Goal: Task Accomplishment & Management: Complete application form

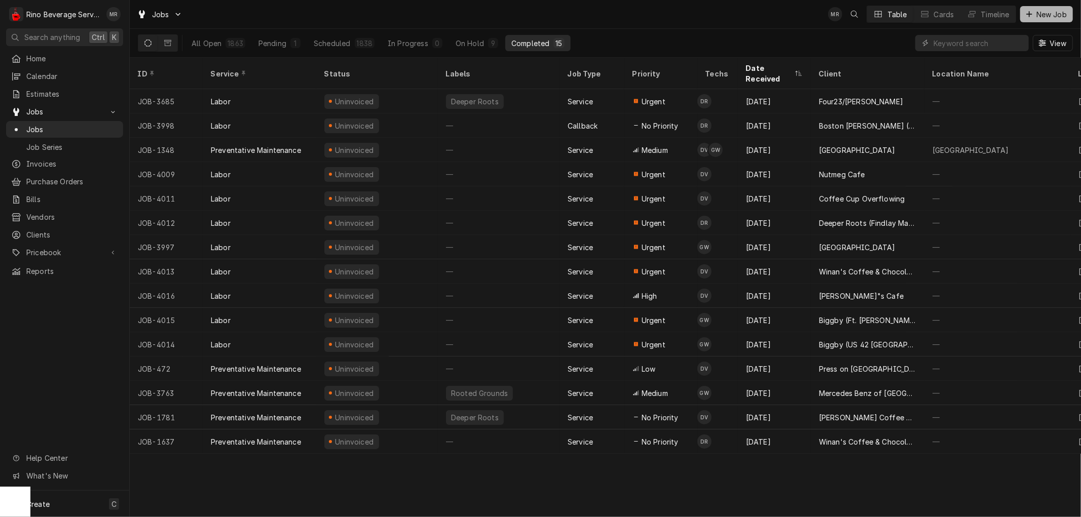
click at [1046, 15] on span "New Job" at bounding box center [1051, 14] width 34 height 11
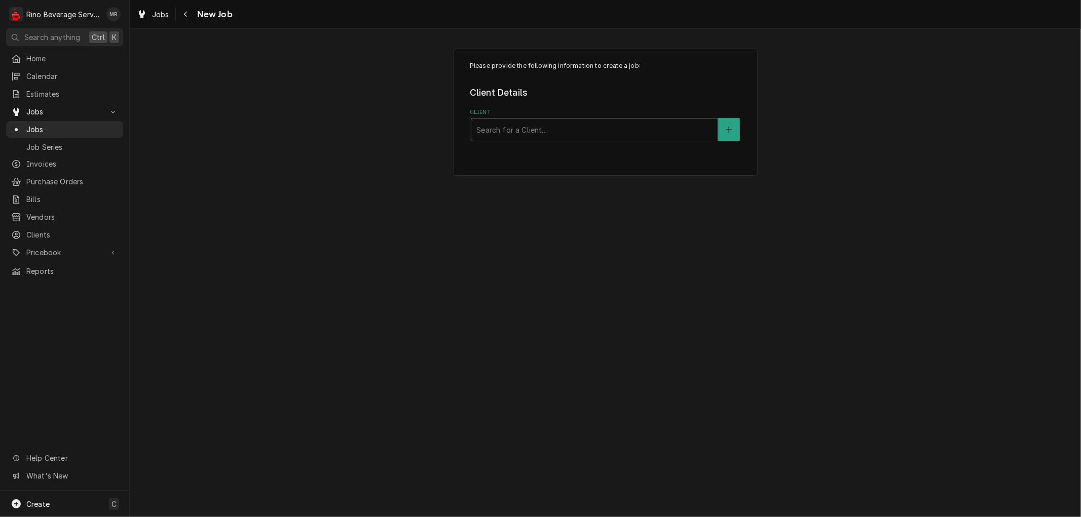
click at [587, 128] on div "Client" at bounding box center [594, 130] width 236 height 18
type input "boston stoker"
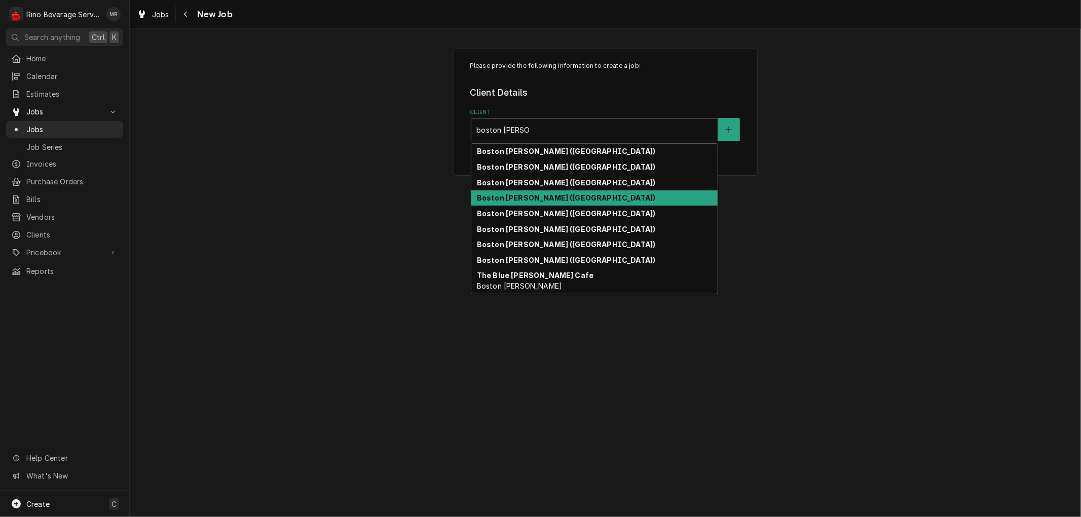
click at [575, 199] on div "Boston [PERSON_NAME] ([GEOGRAPHIC_DATA])" at bounding box center [594, 199] width 246 height 16
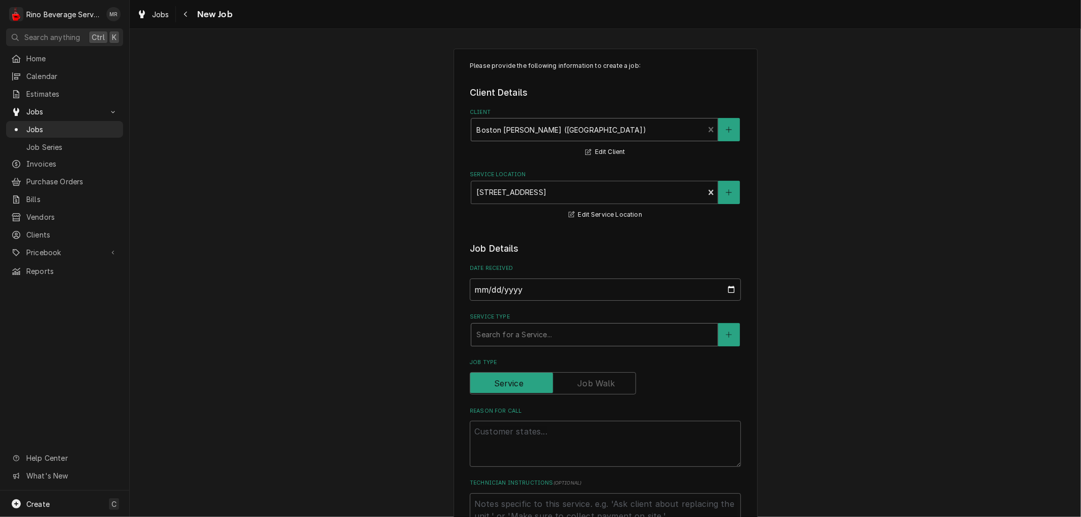
click at [529, 335] on div "Service Type" at bounding box center [594, 335] width 236 height 18
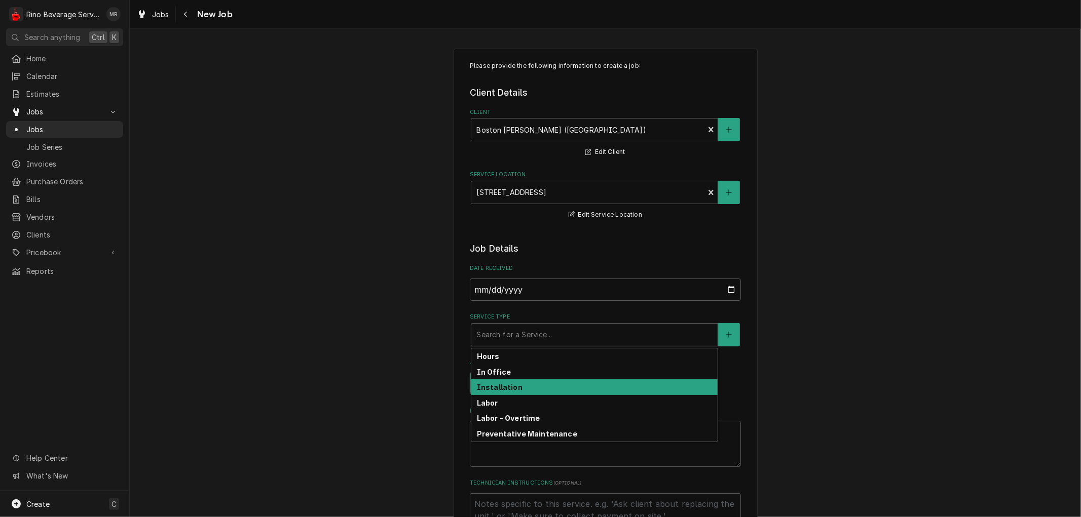
click at [512, 389] on strong "Installation" at bounding box center [500, 387] width 46 height 9
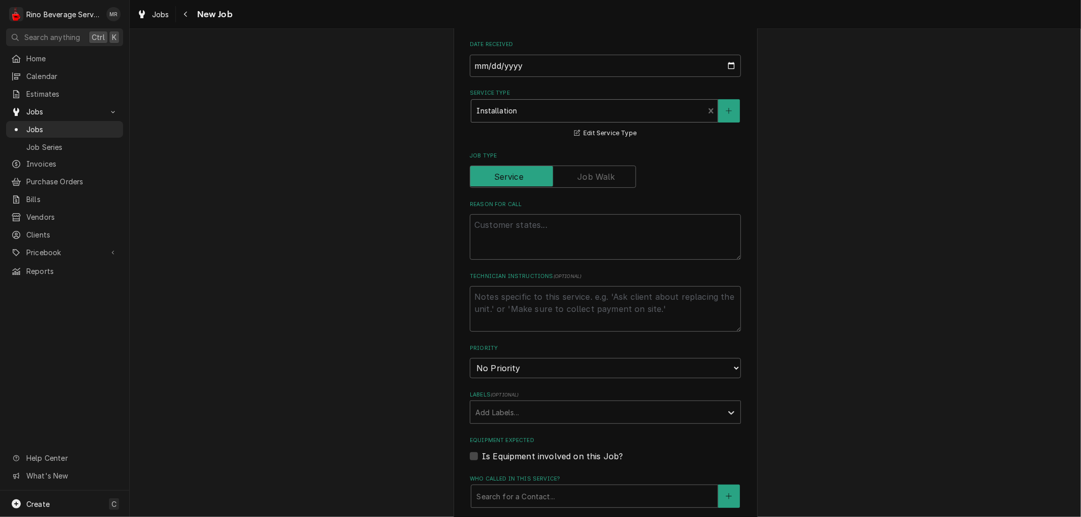
scroll to position [225, 0]
click at [506, 228] on textarea "Reason For Call" at bounding box center [605, 236] width 271 height 46
type textarea "x"
type textarea "r"
type textarea "x"
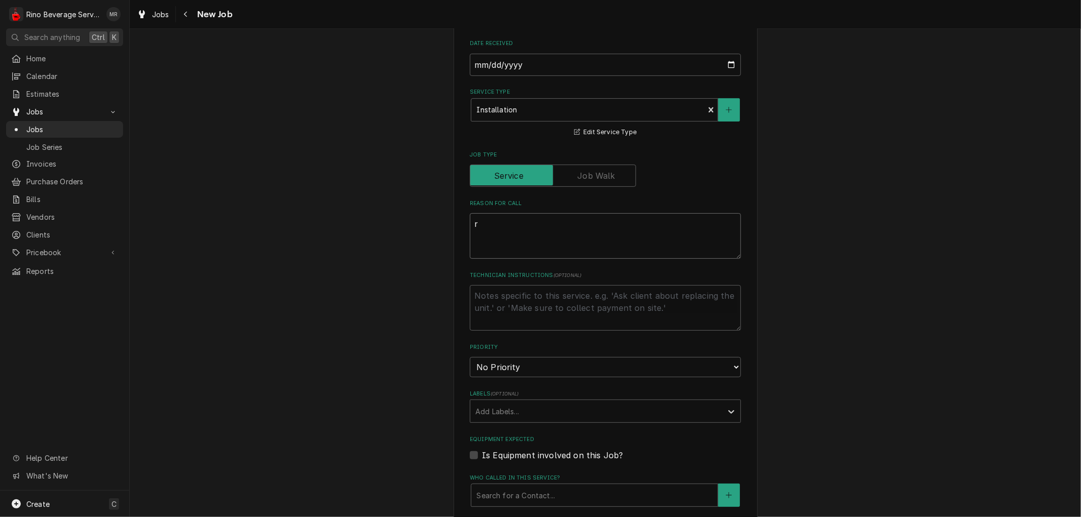
type textarea "re"
type textarea "x"
type textarea "re"
type textarea "x"
type textarea "re"
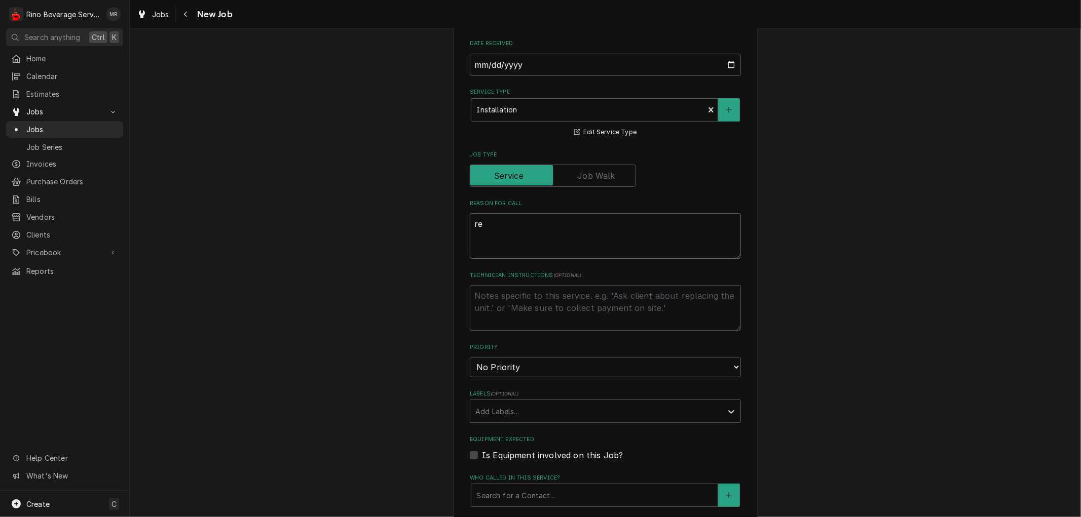
type textarea "x"
type textarea "rei"
type textarea "x"
type textarea "rein"
type textarea "x"
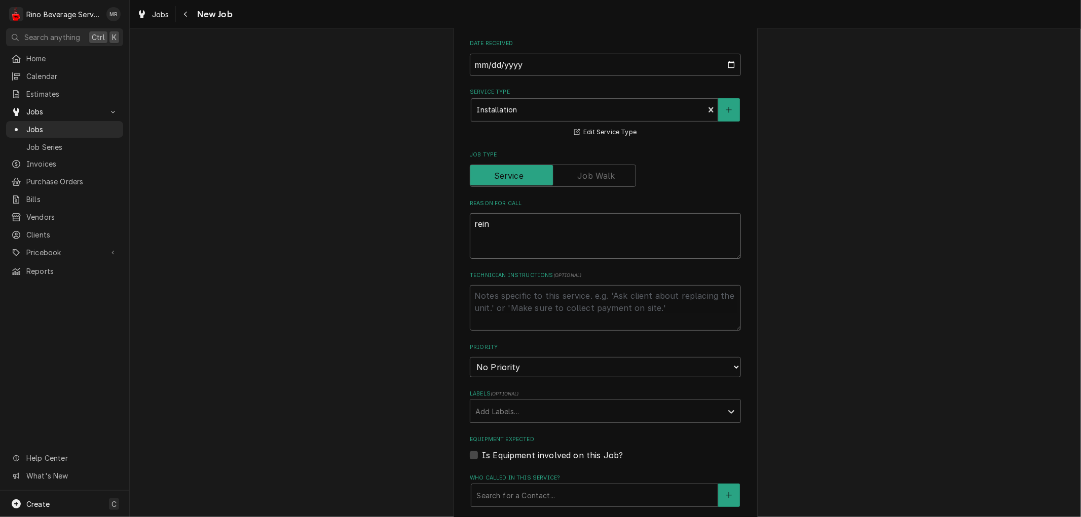
type textarea "reins"
type textarea "x"
type textarea "reinst"
type textarea "x"
type textarea "reinsta"
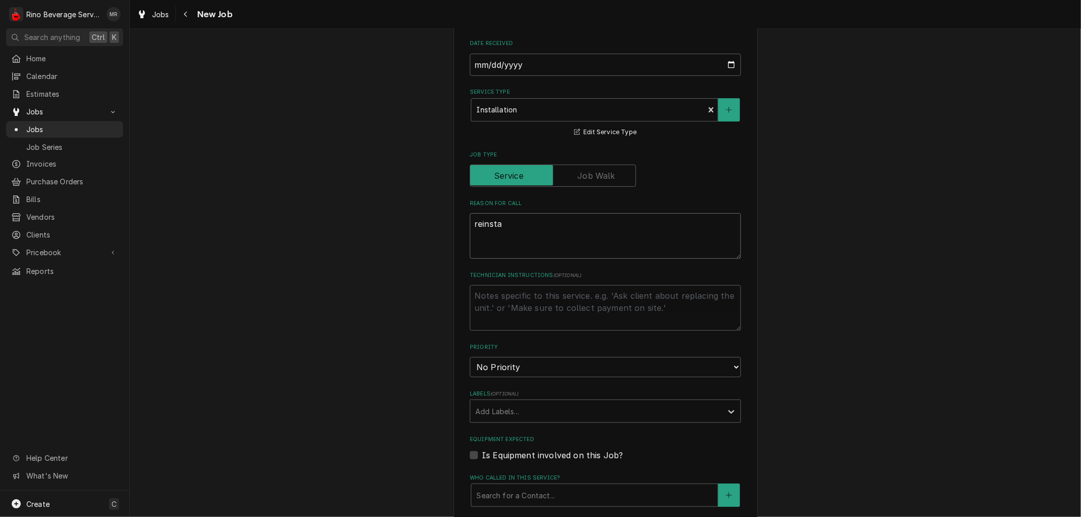
type textarea "x"
type textarea "reinstal"
type textarea "x"
type textarea "reinstall"
type textarea "x"
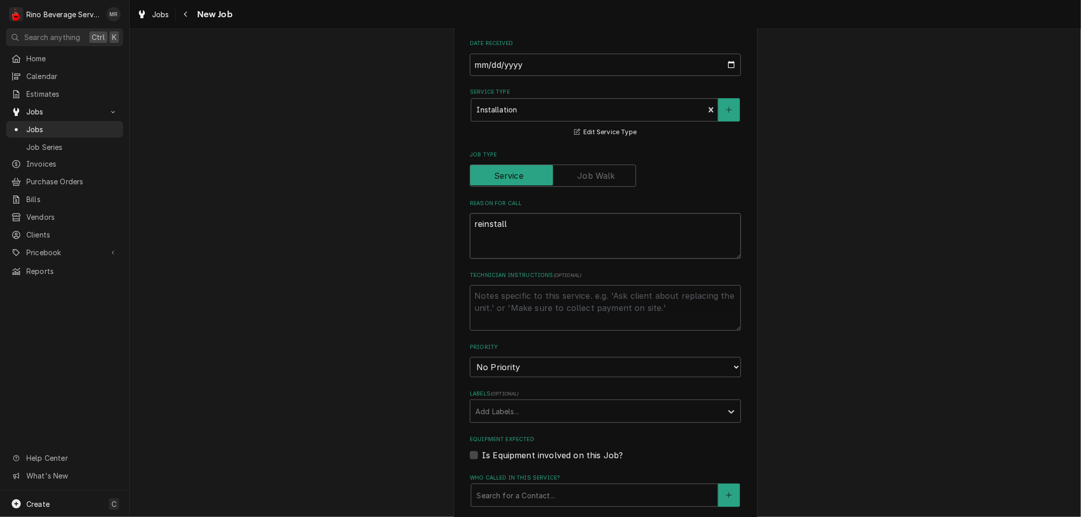
type textarea "reinstall"
type textarea "x"
type textarea "reinstall t"
type textarea "x"
type textarea "reinstall th"
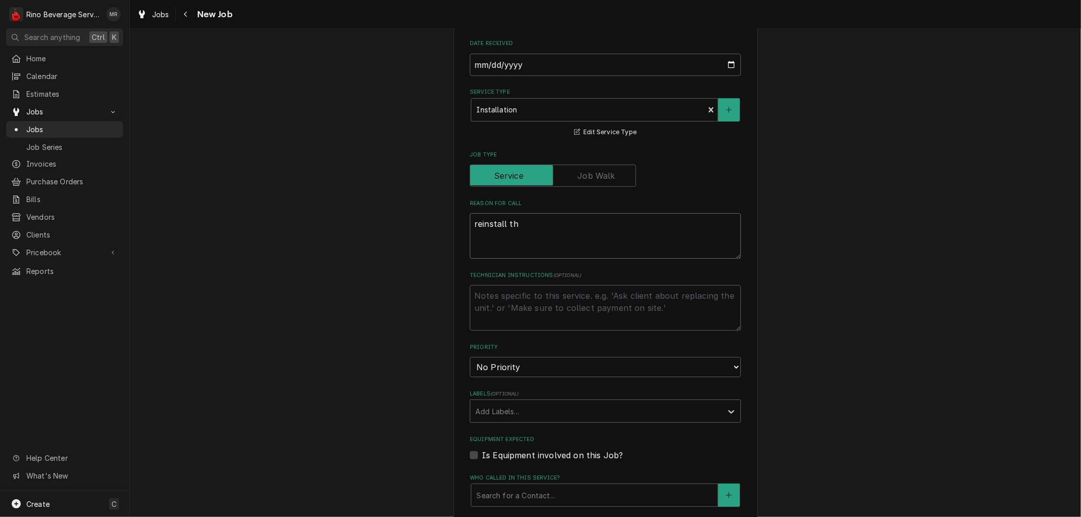
type textarea "x"
type textarea "reinstall t"
type textarea "x"
type textarea "reinstall"
type textarea "x"
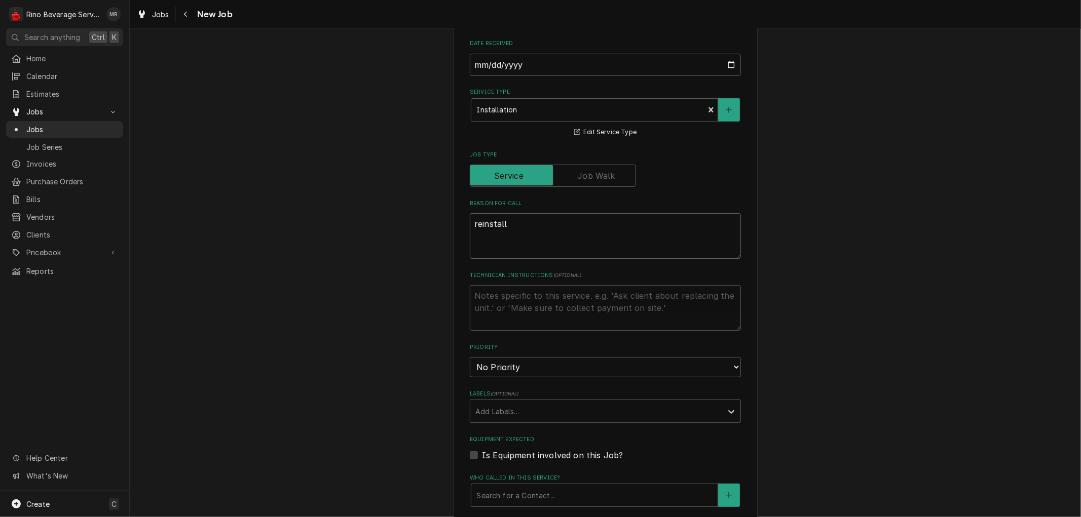
type textarea "reinstall m"
type textarea "x"
type textarea "reinstall ma"
type textarea "x"
type textarea "reinstall mac"
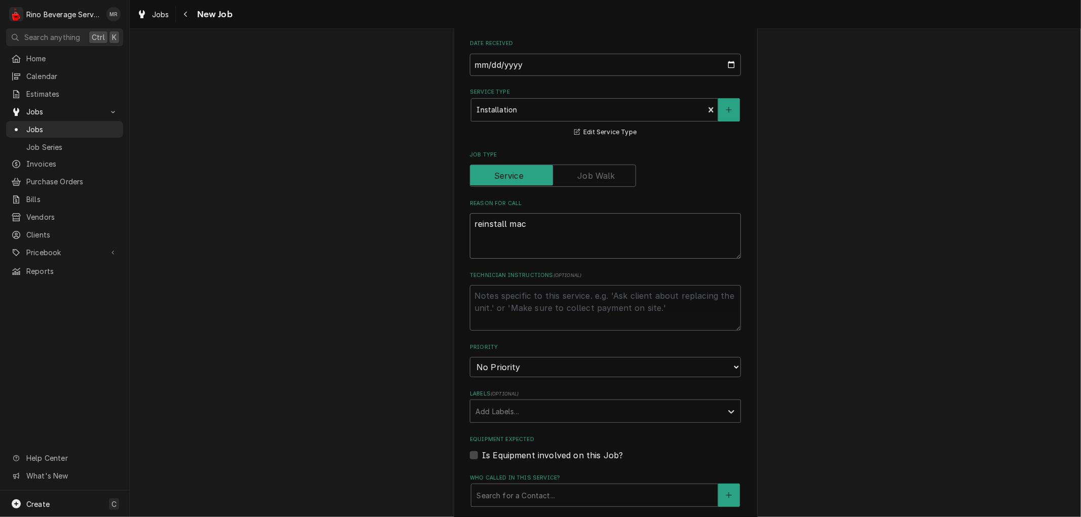
type textarea "x"
type textarea "reinstall mach"
type textarea "x"
type textarea "reinstall machi"
type textarea "x"
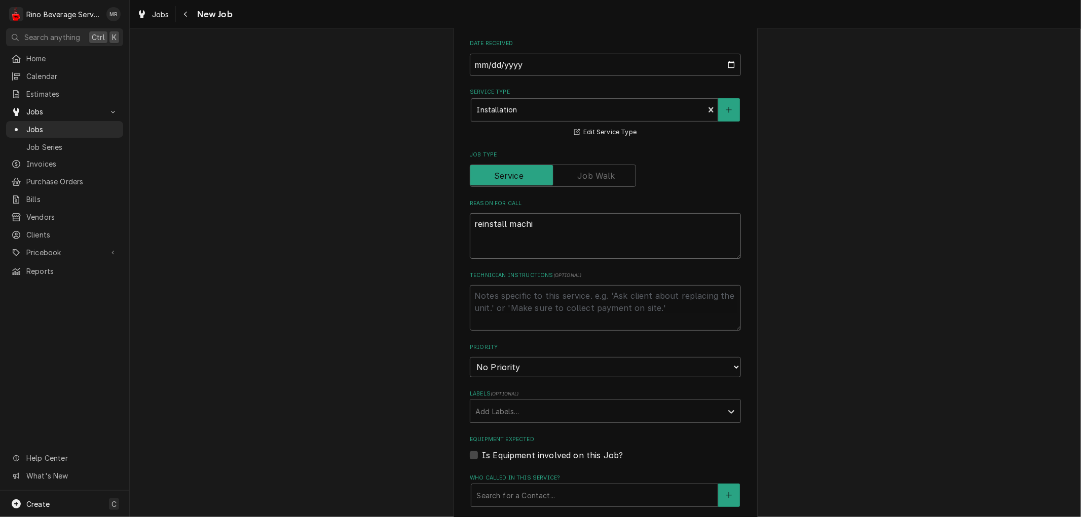
type textarea "reinstall machin"
type textarea "x"
type textarea "reinstall machine"
type textarea "x"
type textarea "reinstall machine."
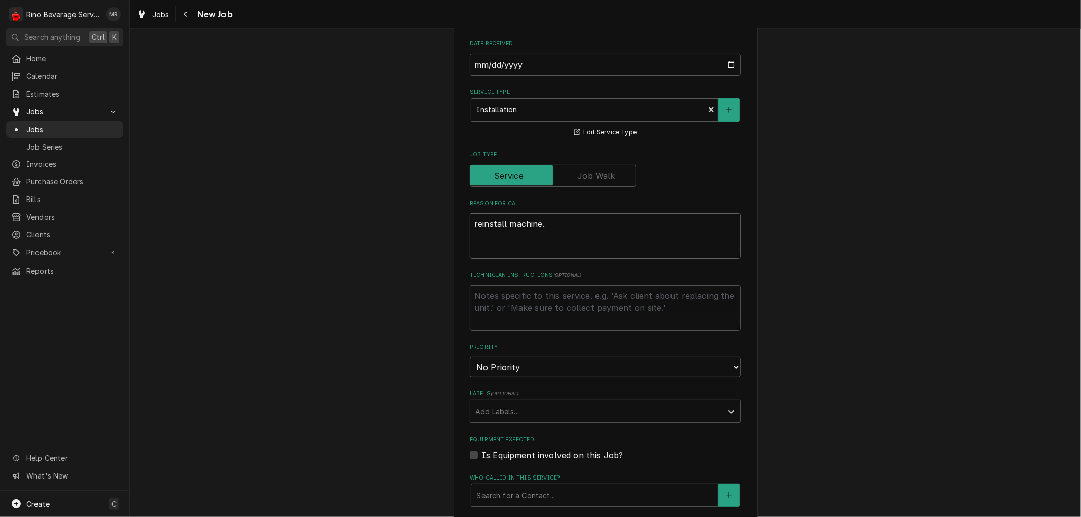
type textarea "x"
type textarea "reinstall machine."
type textarea "x"
type textarea "reinstall machine. T"
type textarea "x"
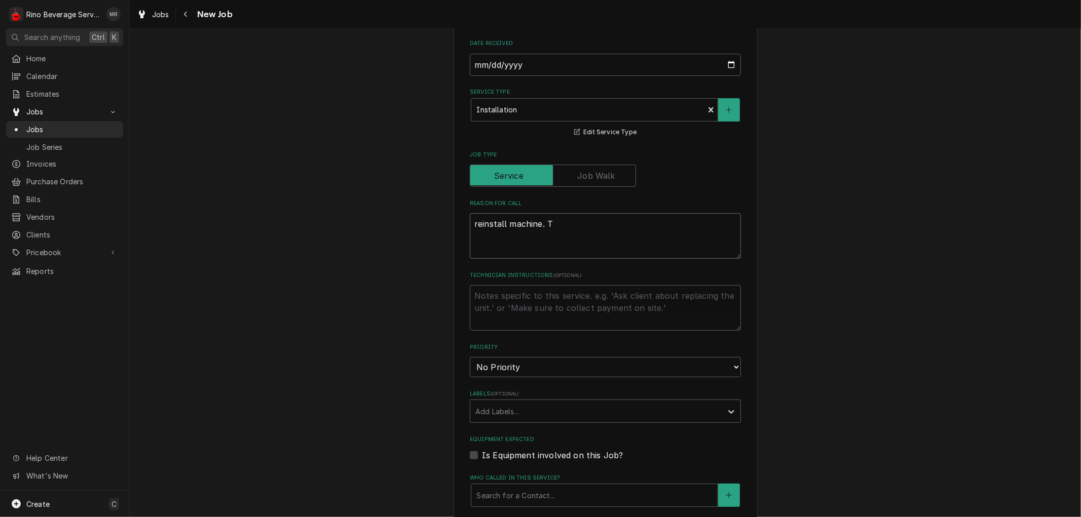
type textarea "reinstall machine. Ta"
type textarea "x"
type textarea "reinstall machine. Tak"
type textarea "x"
type textarea "reinstall machine. Take"
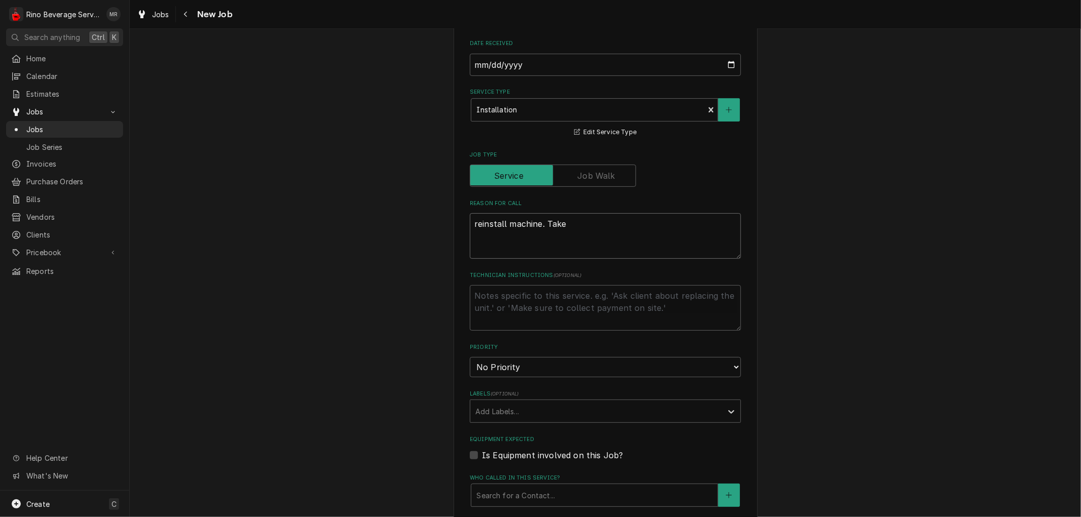
type textarea "x"
type textarea "reinstall machine. Take"
type textarea "x"
type textarea "reinstall machine. Take 2"
type textarea "x"
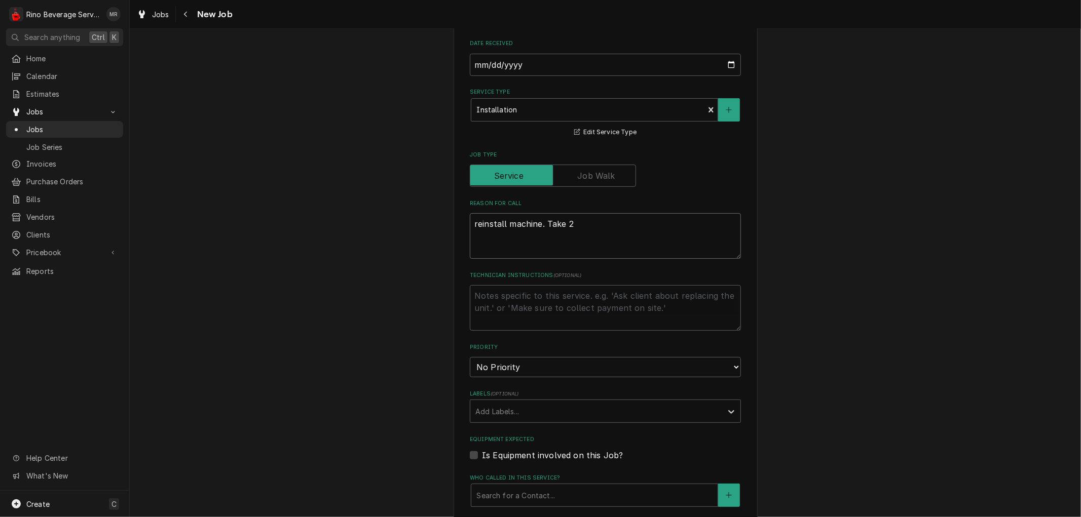
type textarea "reinstall machine. Take 2"
type textarea "x"
type textarea "reinstall machine. Take 2 g"
type textarea "x"
type textarea "reinstall machine. Take 2 gr"
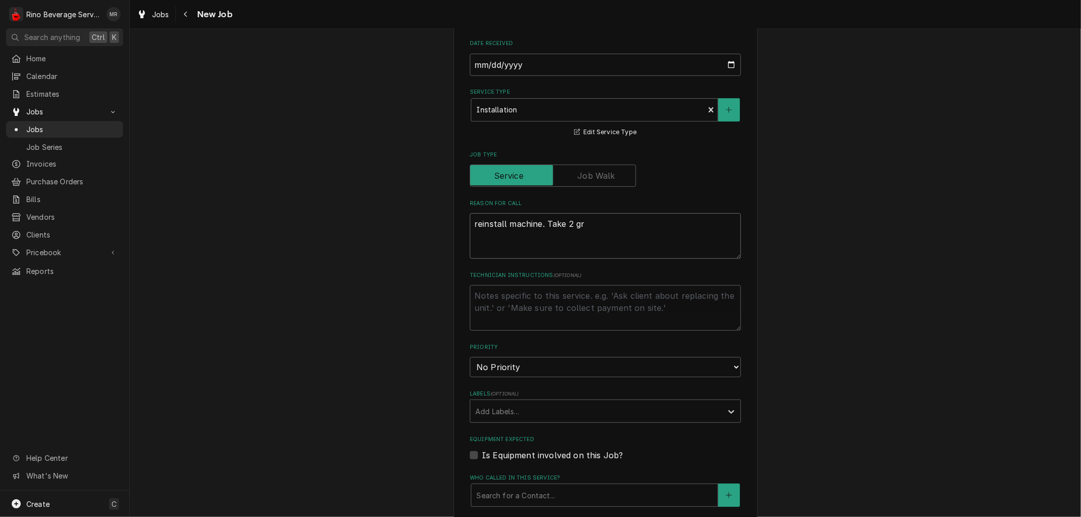
type textarea "x"
type textarea "reinstall machine. Take 2 gro"
type textarea "x"
type textarea "reinstall machine. Take 2 grou"
type textarea "x"
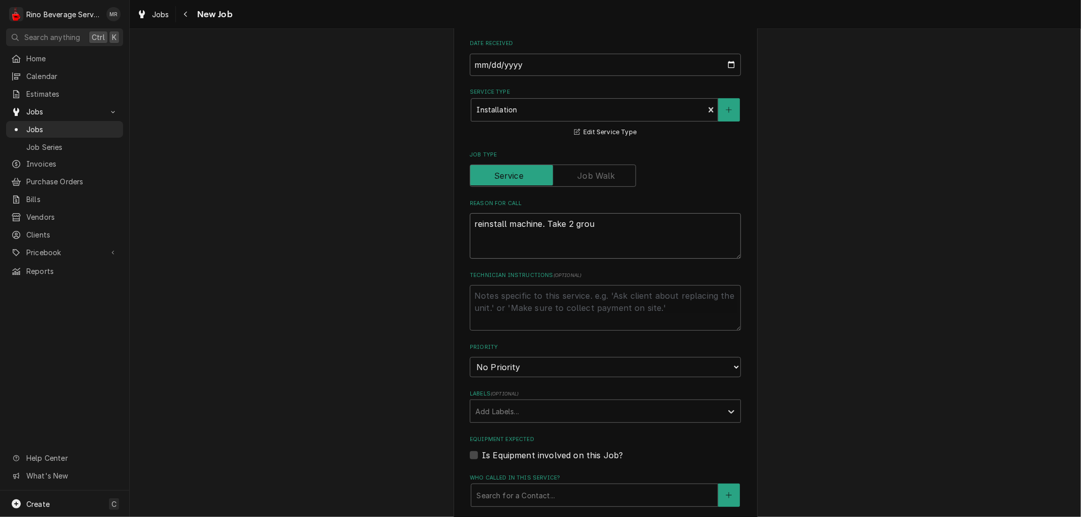
type textarea "reinstall machine. Take 2 group"
type textarea "x"
type textarea "reinstall machine. Take 2 group"
type textarea "x"
type textarea "reinstall machine. Take 2 group t"
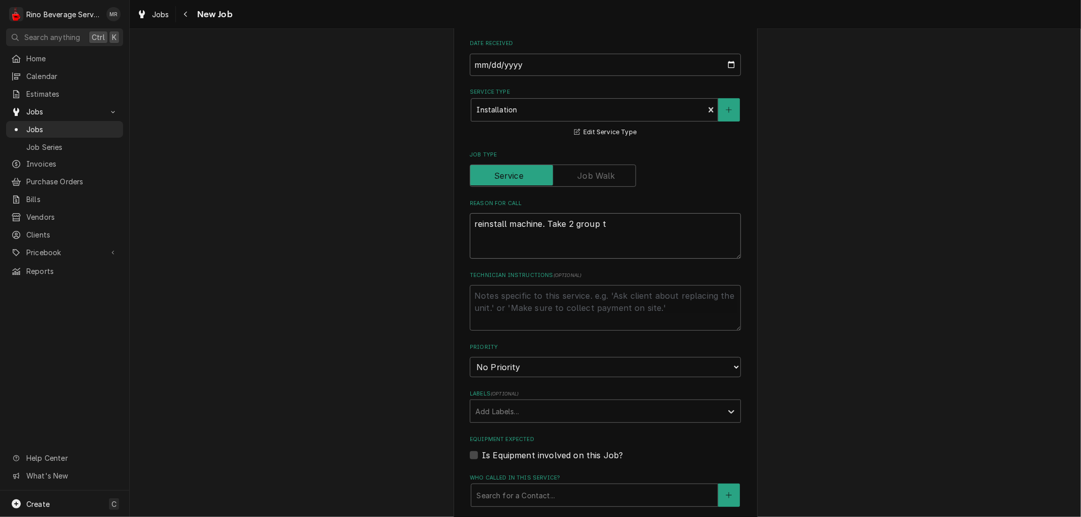
type textarea "x"
type textarea "reinstall machine. Take 2 group to"
type textarea "x"
type textarea "reinstall machine. Take 2 group to"
type textarea "x"
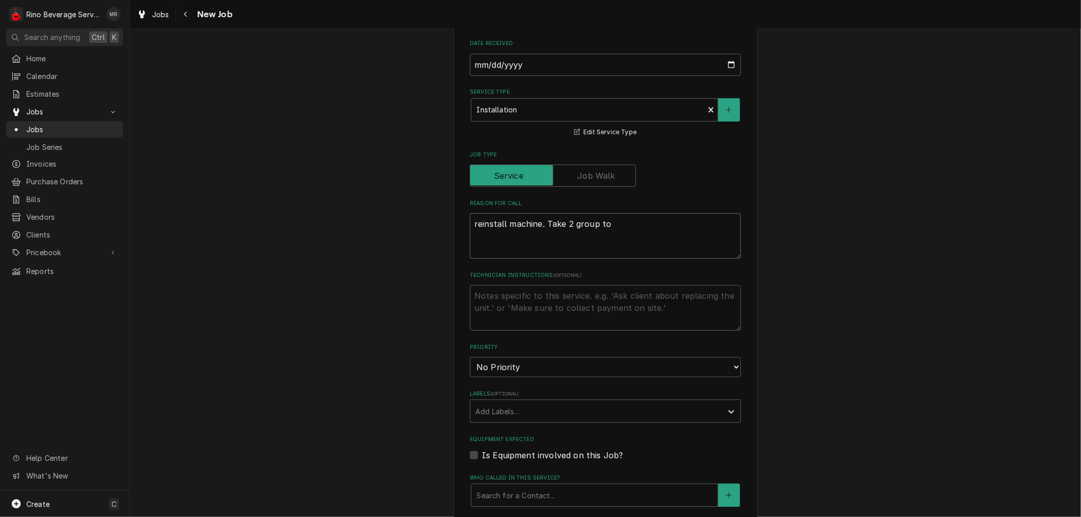
type textarea "reinstall machine. Take 2 group to t"
type textarea "x"
type textarea "reinstall machine. Take 2 group to th"
type textarea "x"
type textarea "reinstall machine. Take 2 group to the"
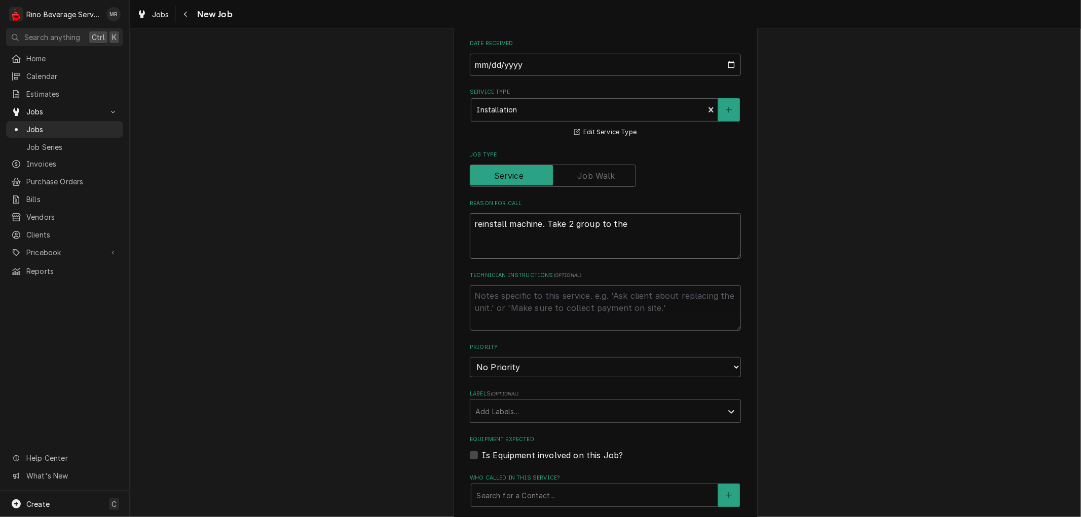
type textarea "x"
type textarea "reinstall machine. Take 2 group to thei"
type textarea "x"
type textarea "reinstall machine. Take 2 group to their"
type textarea "x"
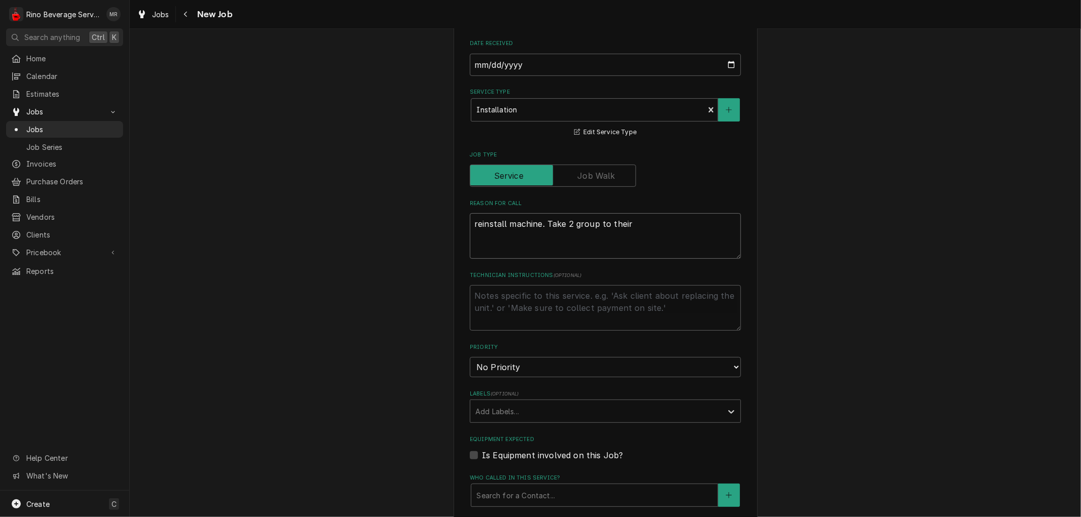
type textarea "reinstall machine. Take 2 group to their"
type textarea "x"
type textarea "reinstall machine. Take 2 group to their w"
type textarea "x"
type textarea "reinstall machine. Take 2 group to their wa"
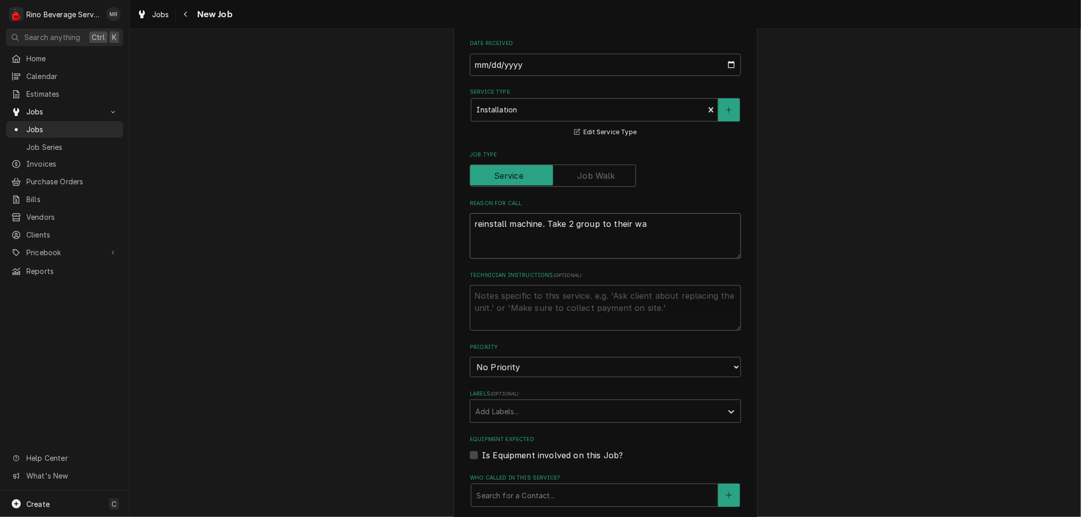
type textarea "x"
type textarea "reinstall machine. Take 2 group to their war"
type textarea "x"
type textarea "reinstall machine. Take 2 group to their ware"
type textarea "x"
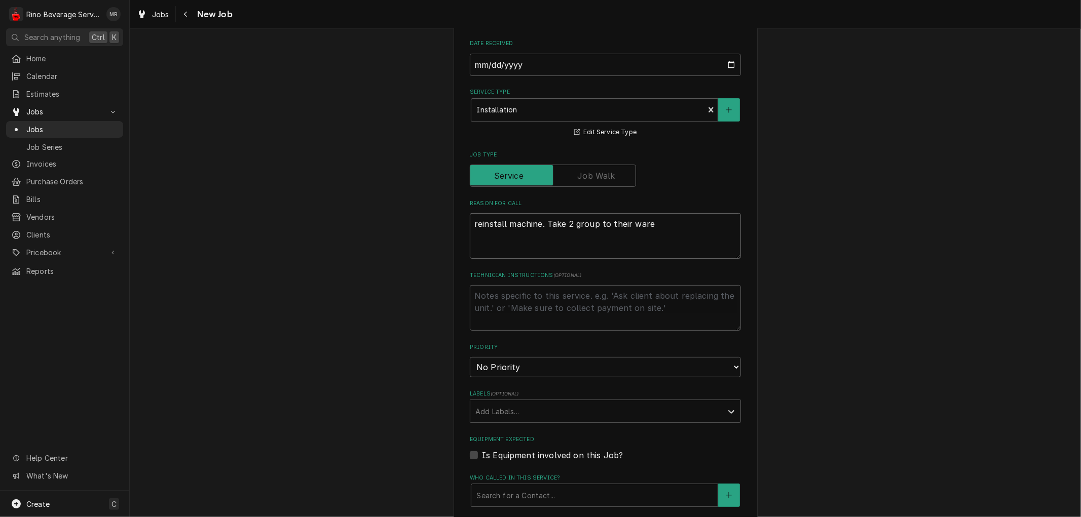
type textarea "reinstall machine. Take 2 group to their wareh"
type textarea "x"
type textarea "reinstall machine. Take 2 group to their wareho"
type textarea "x"
type textarea "reinstall machine. Take 2 group to their warehou"
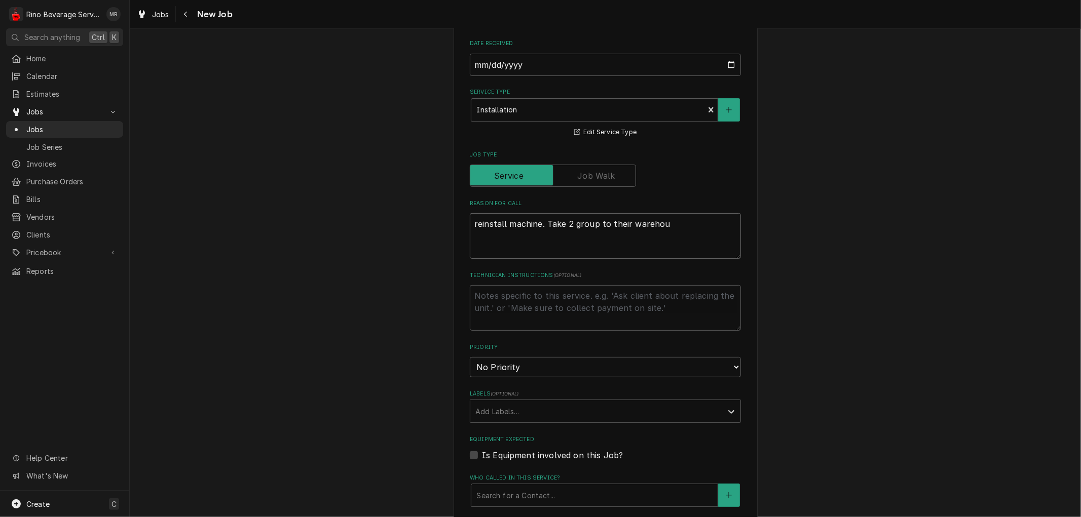
type textarea "x"
type textarea "reinstall machine. Take 2 group to their warehous"
type textarea "x"
type textarea "reinstall machine. Take 2 group to their warehouse"
type textarea "x"
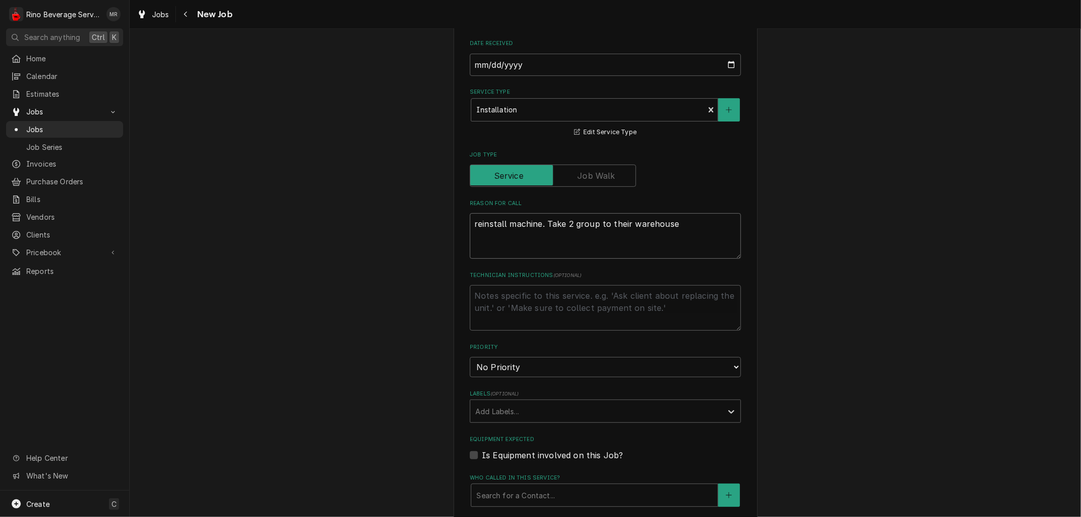
type textarea "reinstall machine. Take 2 group to their warehouse"
type textarea "x"
type textarea "reinstall machine. Take 2 group to their warehouse t"
type textarea "x"
type textarea "reinstall machine. Take 2 group to their warehouse tr"
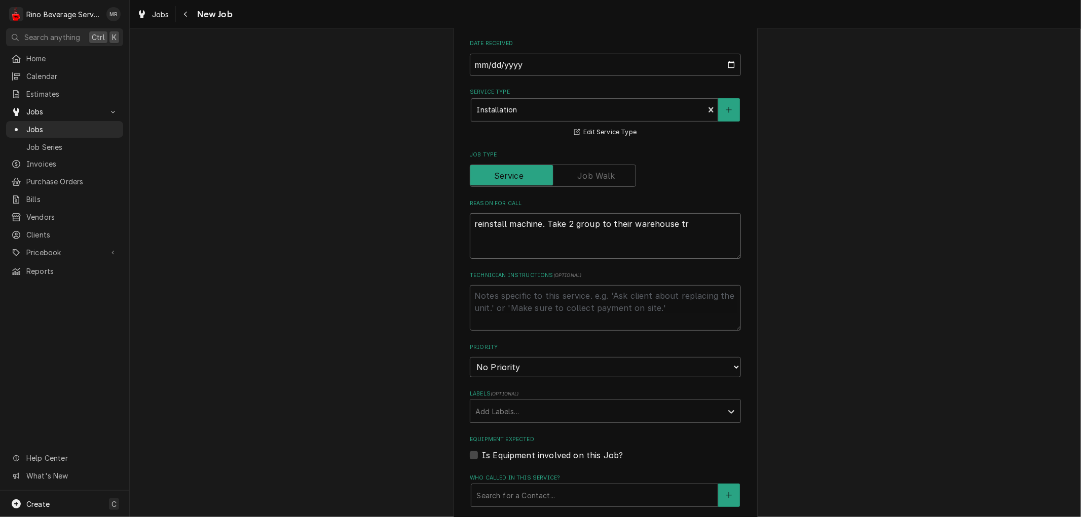
type textarea "x"
type textarea "reinstall machine. Take 2 group to their warehouse tra"
type textarea "x"
type textarea "reinstall machine. Take 2 group to their warehouse trai"
type textarea "x"
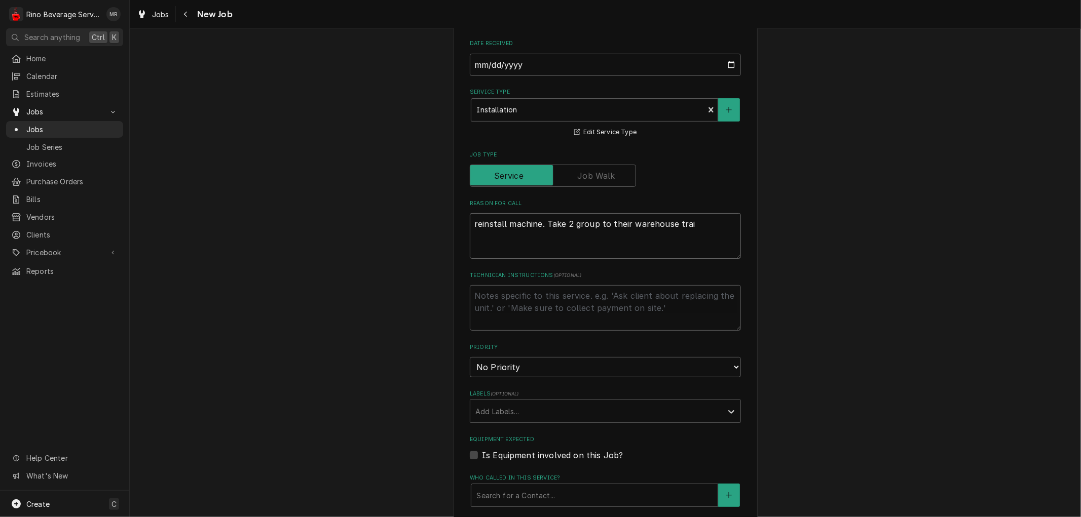
type textarea "reinstall machine. Take 2 group to their warehouse train"
type textarea "x"
type textarea "reinstall machine. Take 2 group to their warehouse traing"
type textarea "x"
type textarea "reinstall machine. Take 2 group to their warehouse traing"
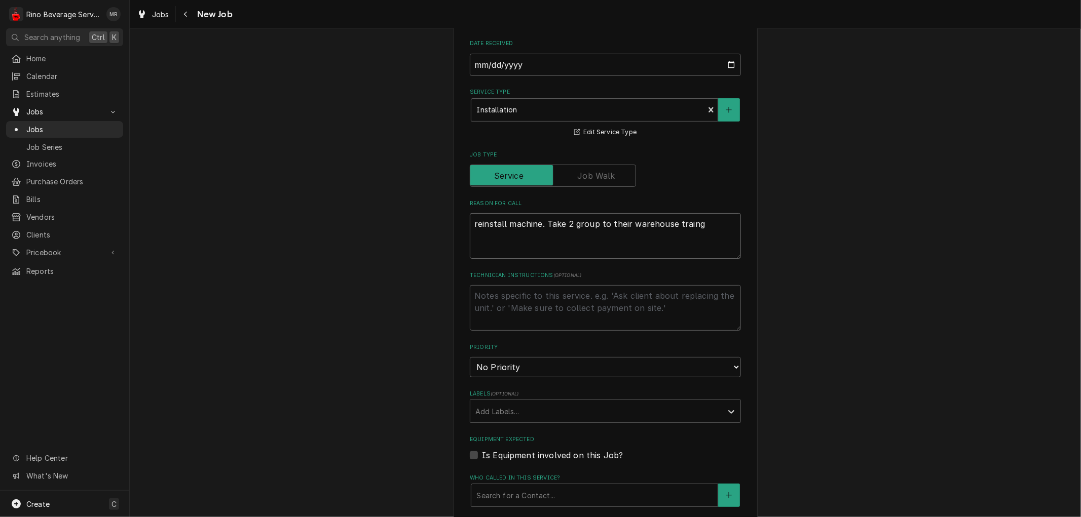
type textarea "x"
type textarea "reinstall machine. Take 2 group to their warehouse traing"
type textarea "x"
type textarea "reinstall machine. Take 2 group to their warehouse train"
type textarea "x"
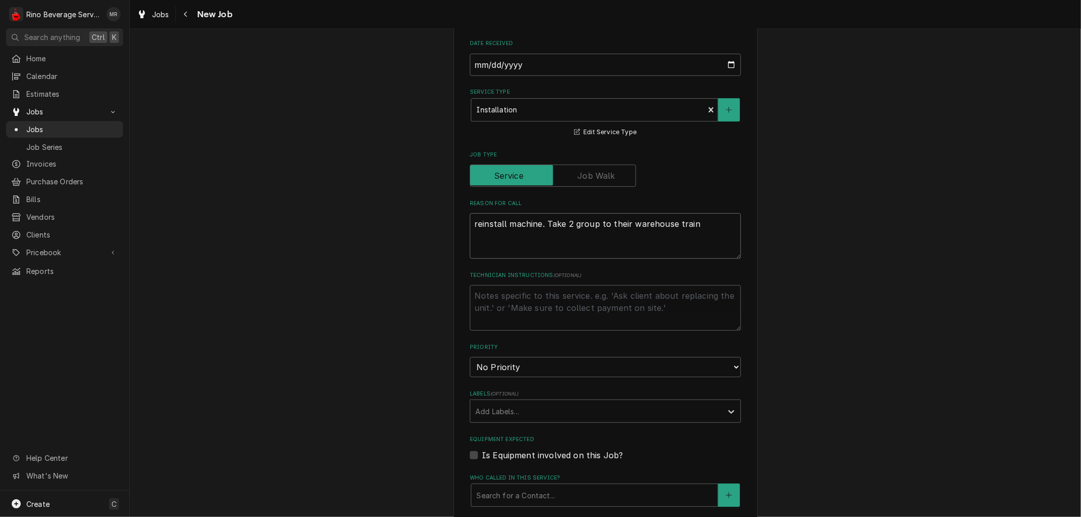
type textarea "reinstall machine. Take 2 group to their warehouse trai"
type textarea "x"
type textarea "reinstall machine. Take 2 group to their warehouse train"
type textarea "x"
type textarea "reinstall machine. Take 2 group to their warehouse traini"
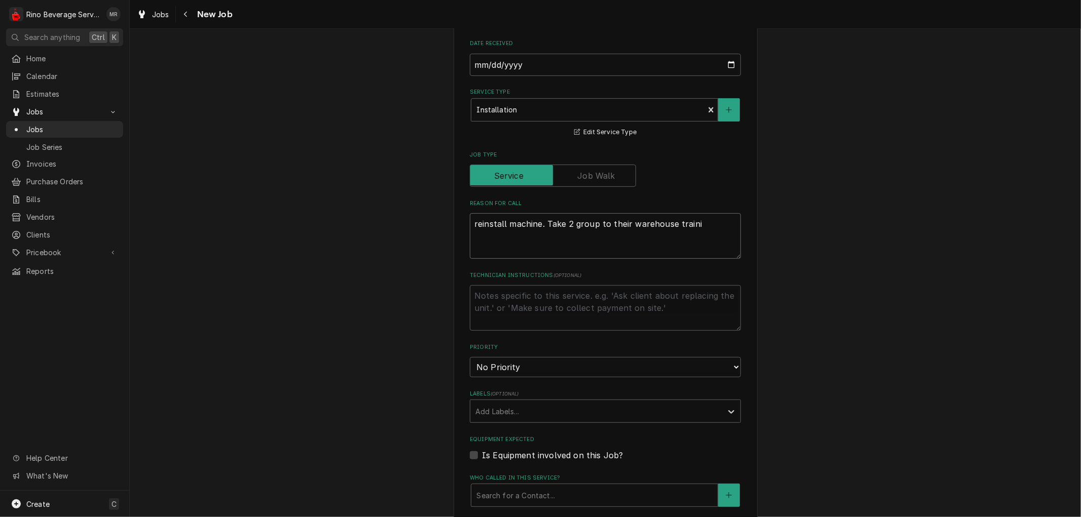
type textarea "x"
type textarea "reinstall machine. Take 2 group to their warehouse trainin"
type textarea "x"
type textarea "reinstall machine. Take 2 group to their warehouse training"
type textarea "x"
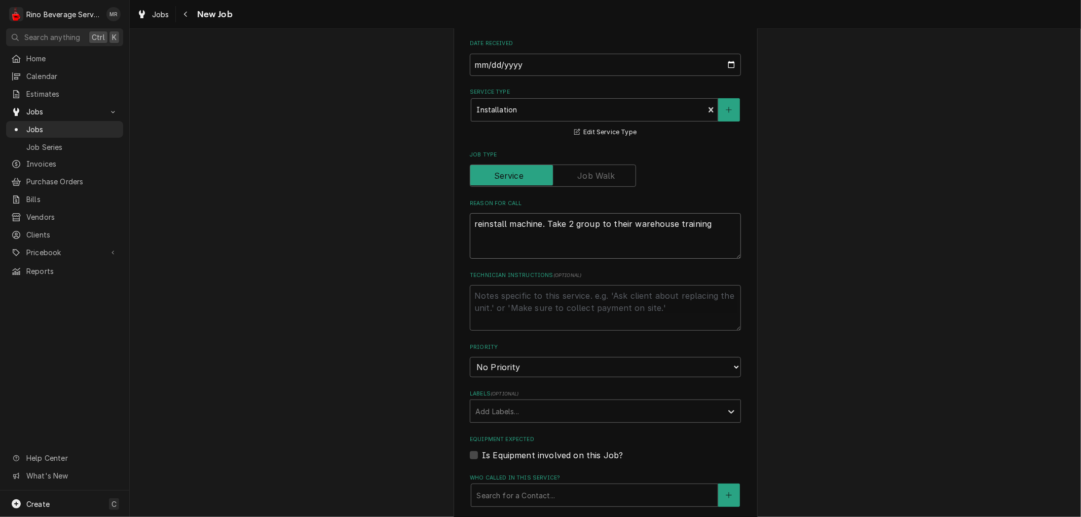
type textarea "reinstall machine. Take 2 group to their warehouse training"
type textarea "x"
type textarea "reinstall machine. Take 2 group to their warehouse training l"
type textarea "x"
type textarea "reinstall machine. Take 2 group to their warehouse training la"
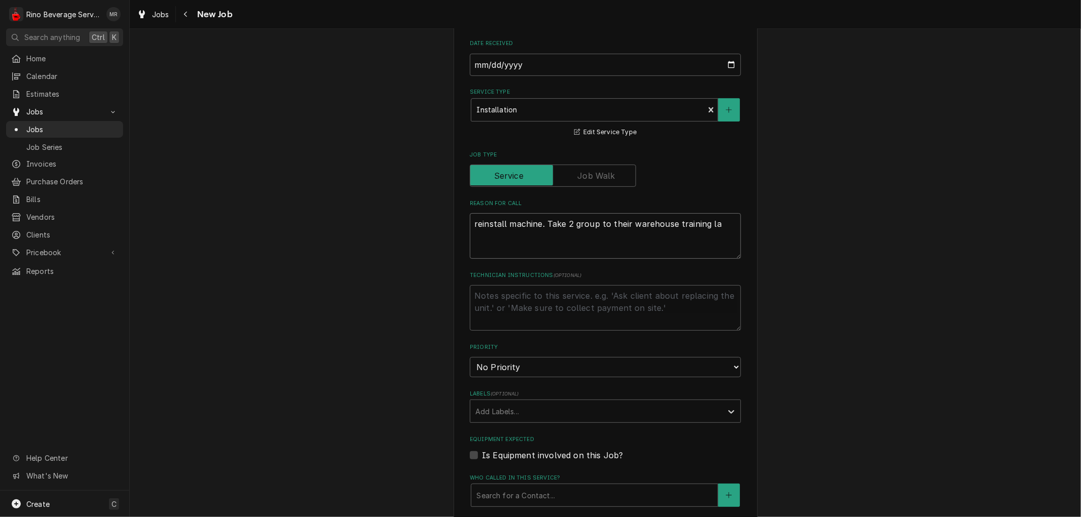
type textarea "x"
type textarea "reinstall machine. Take 2 group to their warehouse training lab"
type textarea "x"
type textarea "reinstall machine. Take 2 group to their warehouse training lab"
type textarea "x"
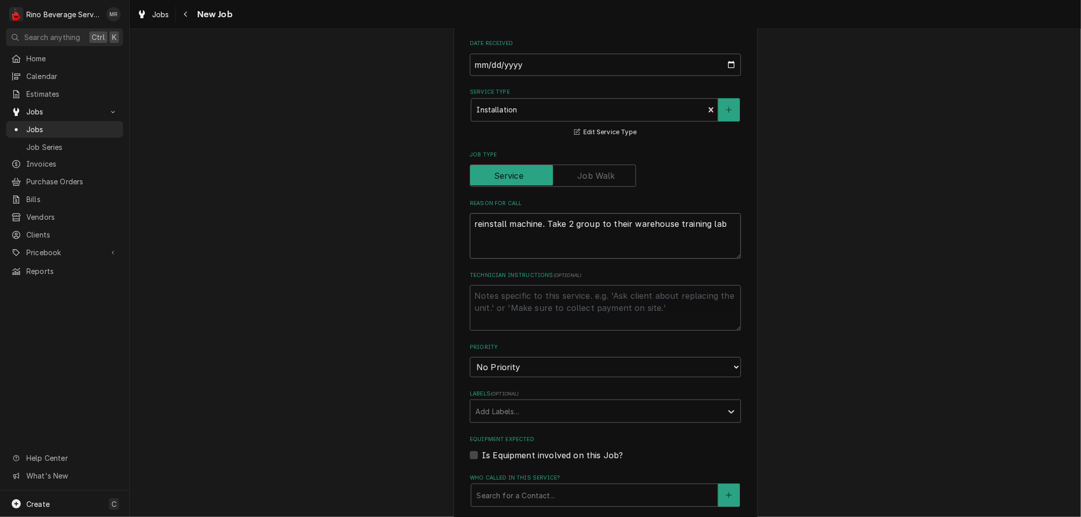
type textarea "reinstall machine. Take 2 group to their warehouse training lab a"
type textarea "x"
type textarea "reinstall machine. Take 2 group to their warehouse training lab an"
type textarea "x"
type textarea "reinstall machine. Take 2 group to their warehouse training lab and"
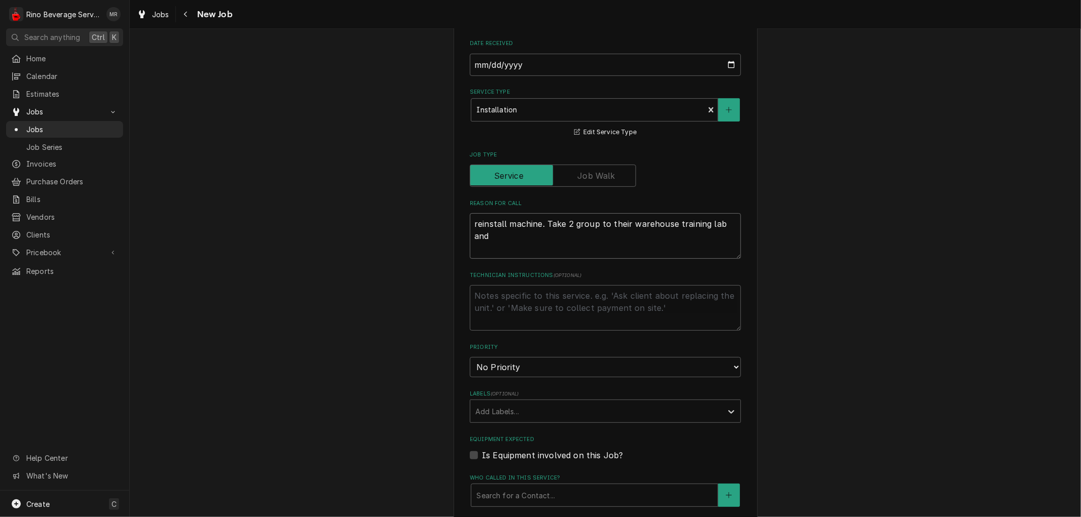
type textarea "x"
type textarea "reinstall machine. Take 2 group to their warehouse training lab and"
type textarea "x"
type textarea "reinstall machine. Take 2 group to their warehouse training lab and i"
type textarea "x"
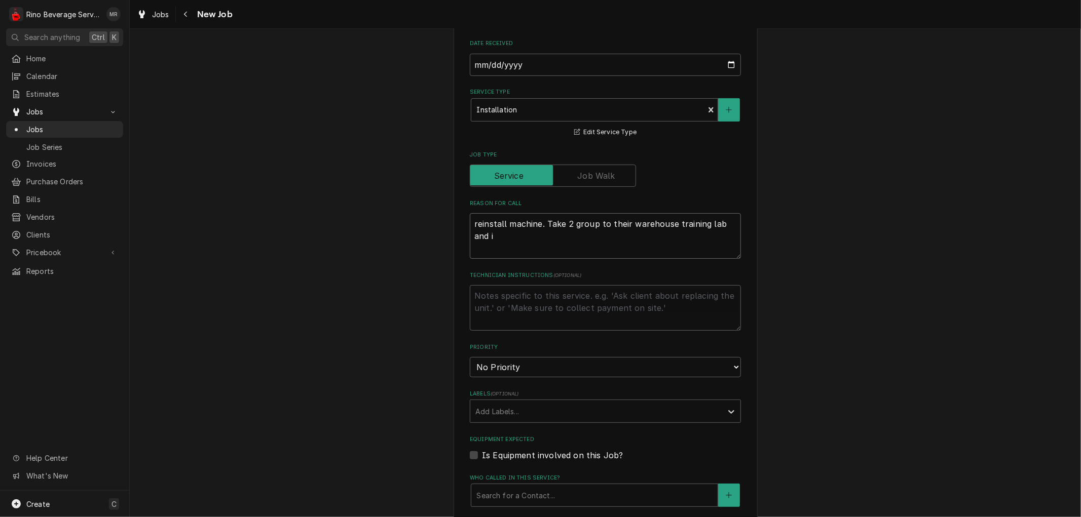
type textarea "reinstall machine. Take 2 group to their warehouse training lab and in"
type textarea "x"
type textarea "reinstall machine. Take 2 group to their warehouse training lab and ins"
type textarea "x"
type textarea "reinstall machine. Take 2 group to their warehouse training lab and inst"
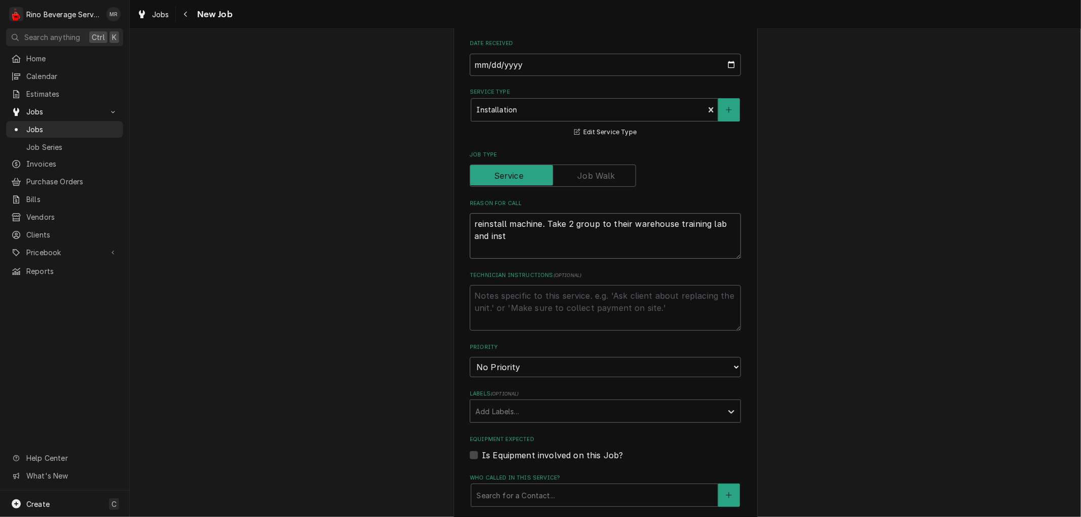
type textarea "x"
type textarea "reinstall machine. Take 2 group to their warehouse training lab and insta"
type textarea "x"
type textarea "reinstall machine. Take 2 group to their warehouse training lab and instal"
type textarea "x"
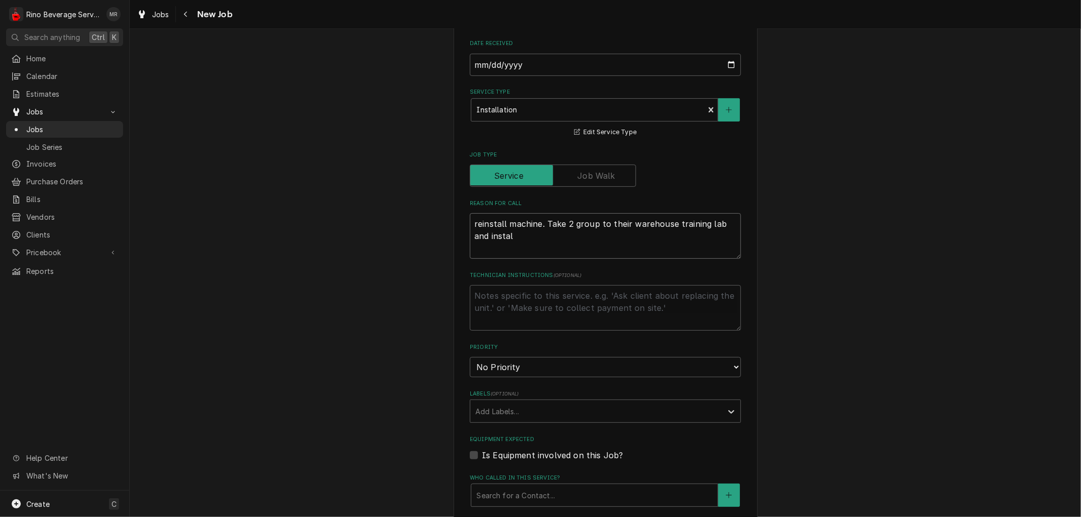
type textarea "reinstall machine. Take 2 group to their warehouse training lab and install"
type textarea "x"
type textarea "reinstall machine. Take 2 group to their warehouse training lab and install."
type textarea "x"
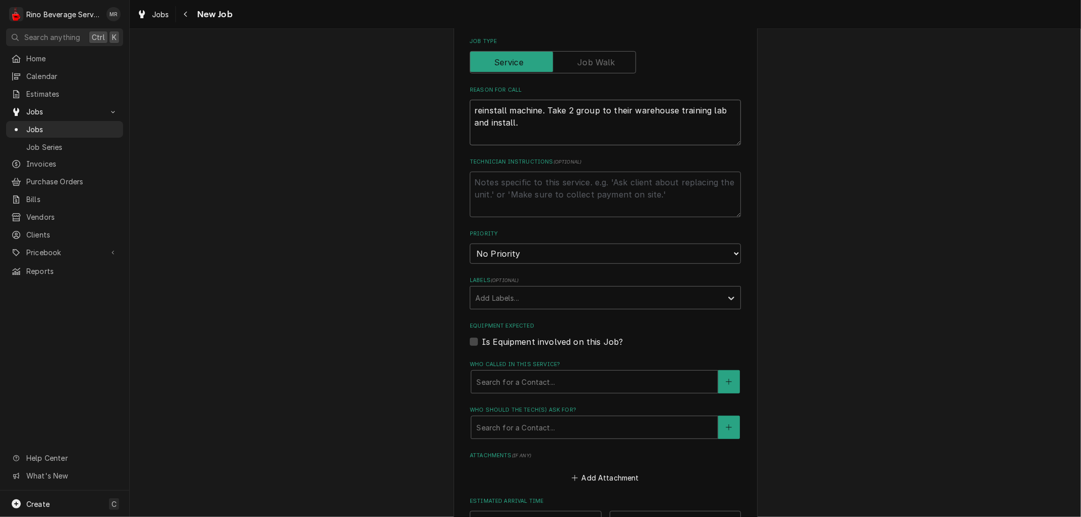
scroll to position [394, 0]
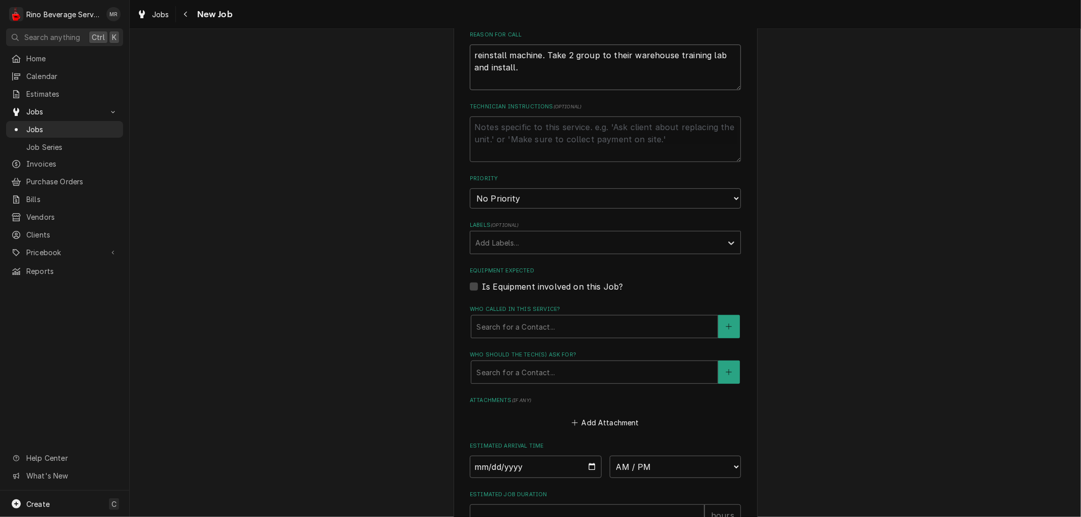
type textarea "reinstall machine. Take 2 group to their warehouse training lab and install."
click at [482, 286] on label "Is Equipment involved on this Job?" at bounding box center [552, 287] width 141 height 12
click at [482, 286] on input "Equipment Expected" at bounding box center [617, 292] width 271 height 22
checkbox input "true"
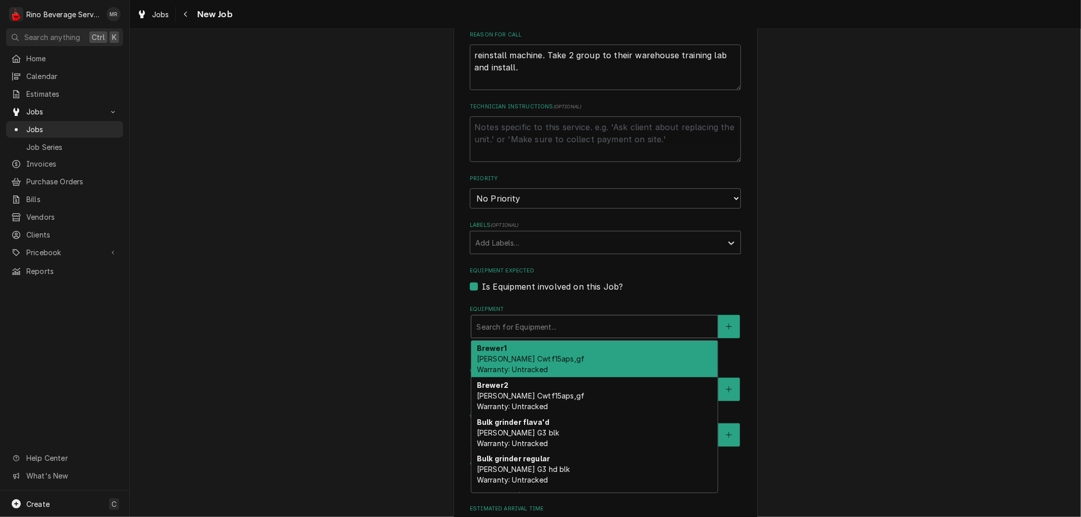
click at [494, 321] on div "Equipment" at bounding box center [594, 327] width 236 height 18
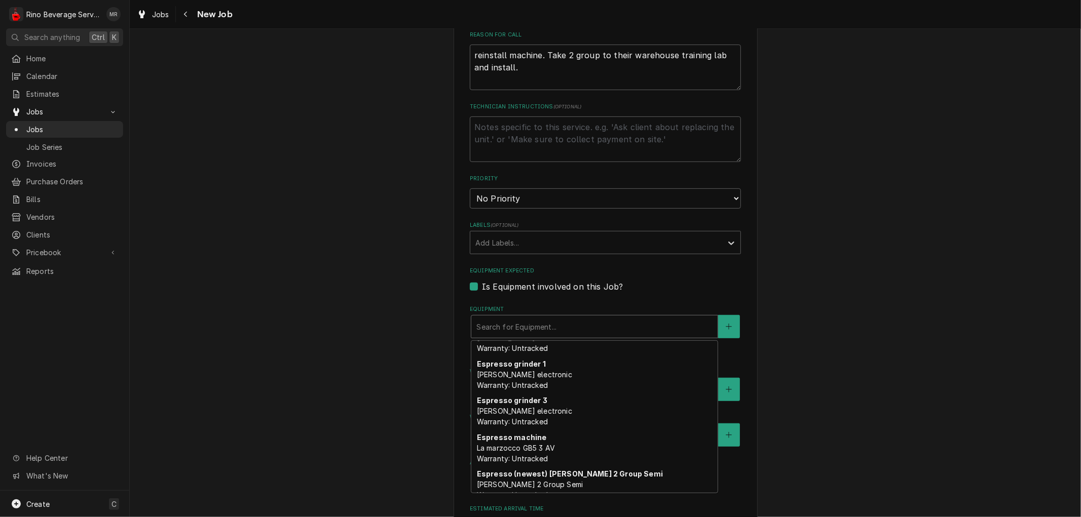
scroll to position [215, 0]
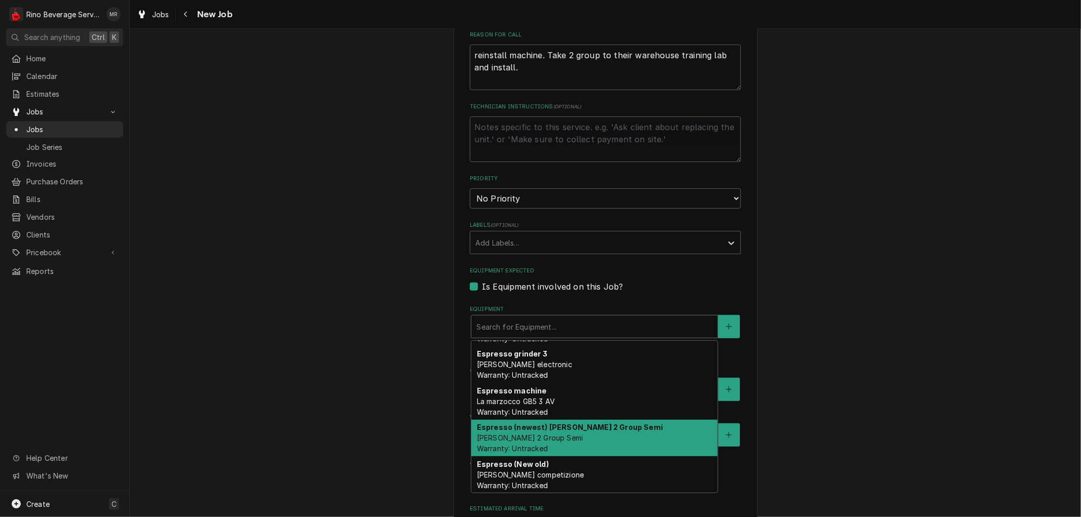
click at [592, 427] on strong "Espresso (newest) Simonelli 2 Group Semi" at bounding box center [570, 427] width 186 height 9
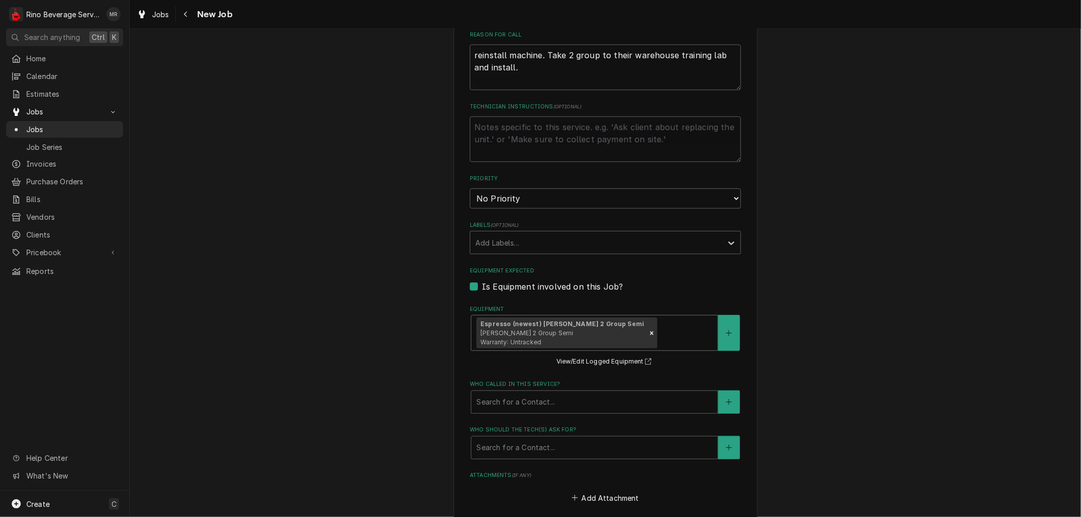
click at [659, 338] on div "Equipment" at bounding box center [685, 333] width 53 height 18
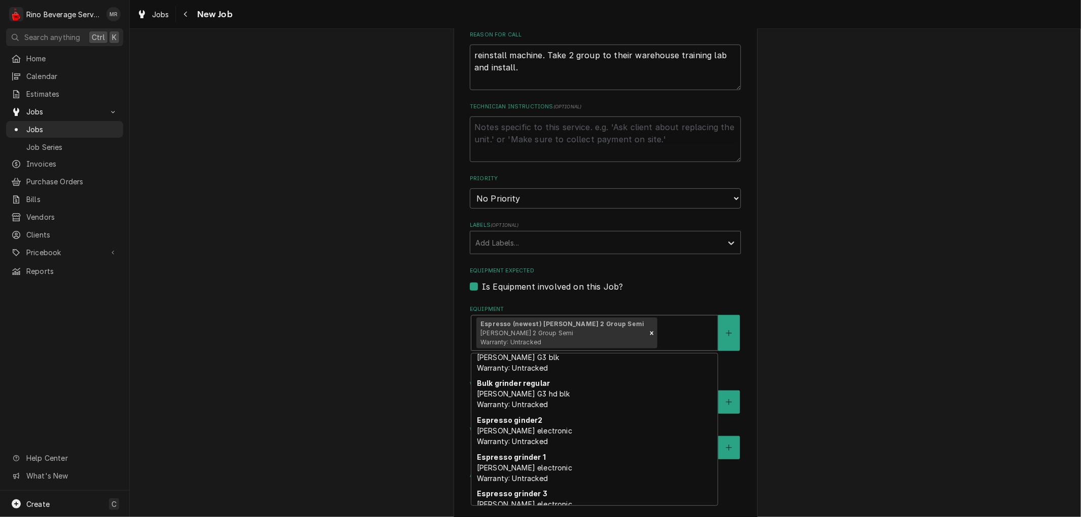
scroll to position [179, 0]
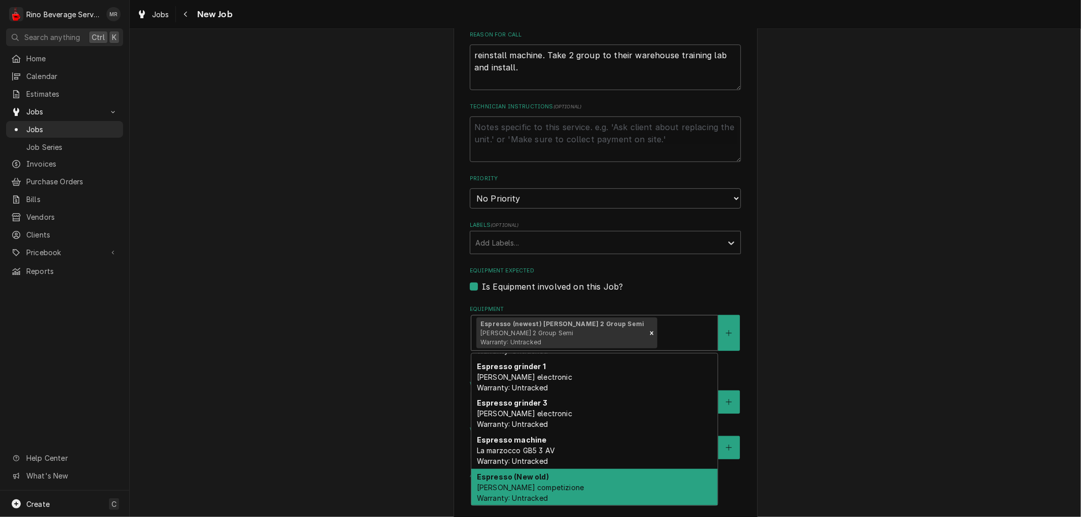
click at [564, 488] on span "Simonelli Aurelia competizione Warranty: Untracked" at bounding box center [530, 492] width 107 height 19
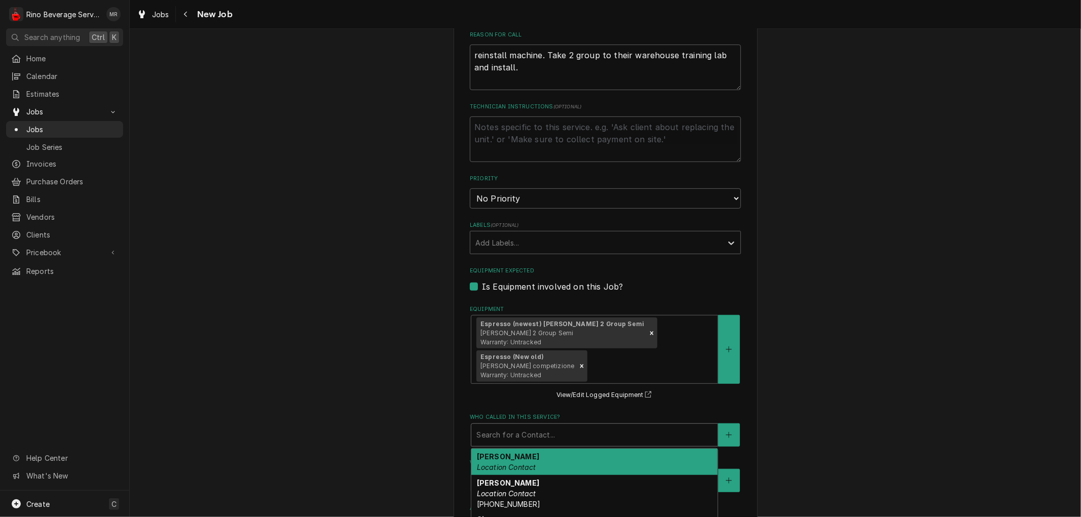
click at [580, 433] on div "Who called in this service?" at bounding box center [594, 435] width 236 height 18
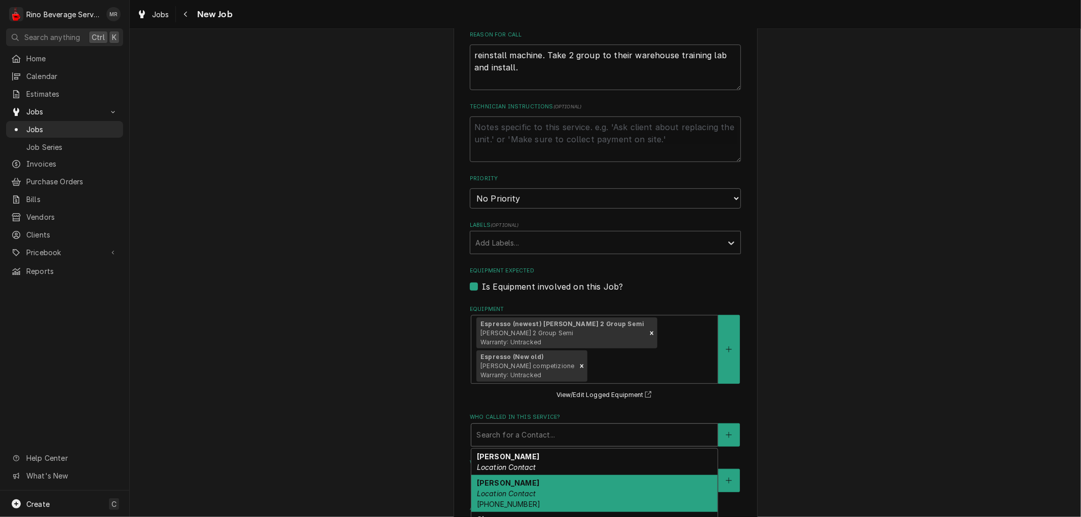
click at [565, 487] on div "Julie Whetstone Location Contact (937) 216-4812" at bounding box center [594, 493] width 246 height 37
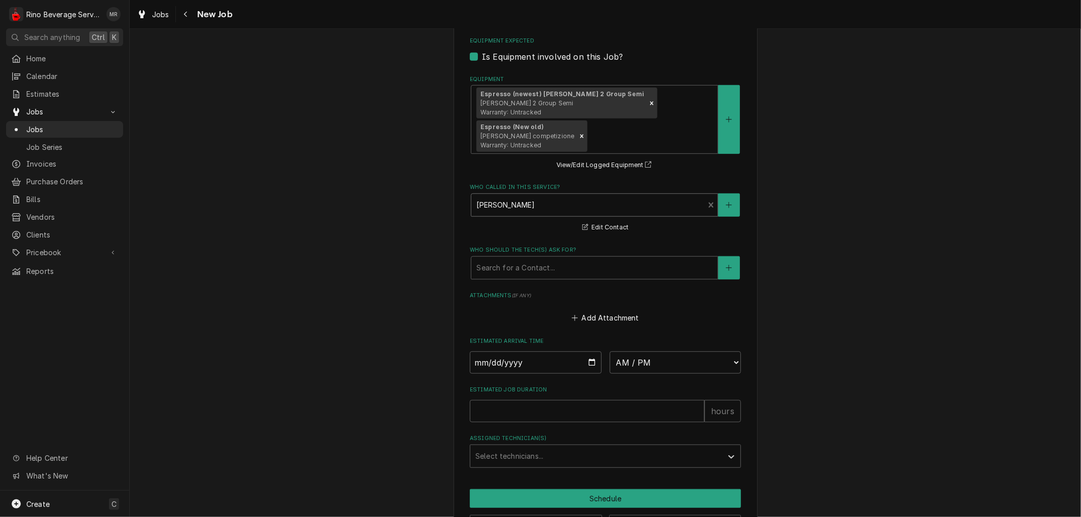
scroll to position [661, 0]
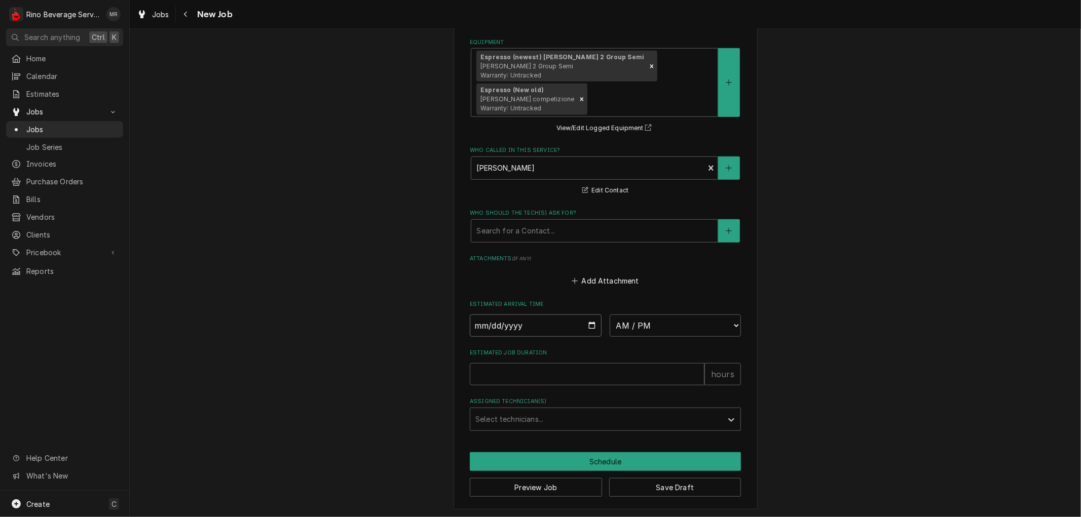
click at [588, 325] on input "Date" at bounding box center [536, 326] width 132 height 22
type textarea "x"
type input "2025-08-28"
type textarea "x"
click at [725, 324] on select "AM / PM 6:00 AM 6:15 AM 6:30 AM 6:45 AM 7:00 AM 7:15 AM 7:30 AM 7:45 AM 8:00 AM…" at bounding box center [676, 326] width 132 height 22
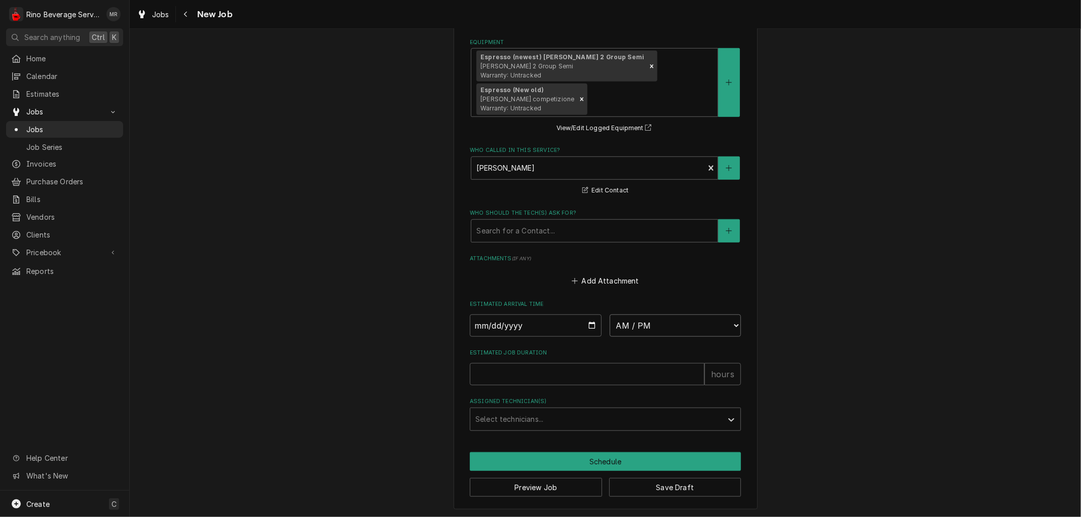
select select "10:30:00"
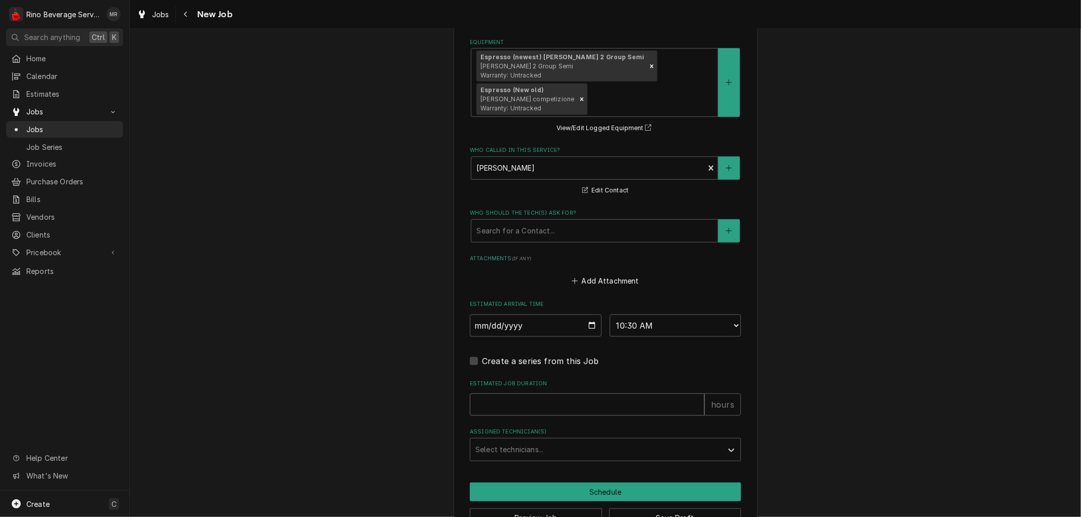
type textarea "x"
type input "1"
click at [693, 401] on input "1" at bounding box center [587, 405] width 235 height 22
type textarea "x"
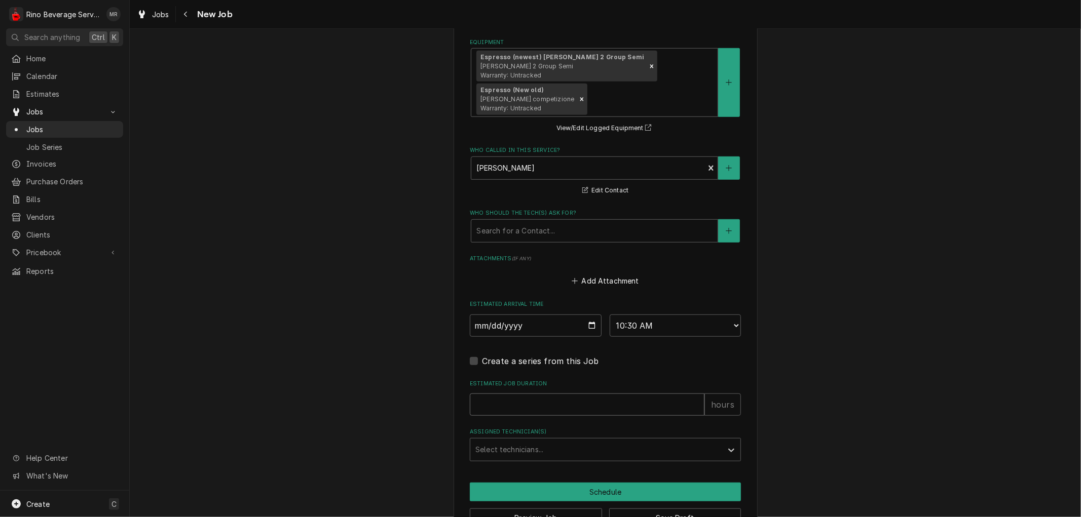
type input "2"
type textarea "x"
type input "2"
click at [630, 451] on div "Assigned Technician(s)" at bounding box center [596, 450] width 242 height 18
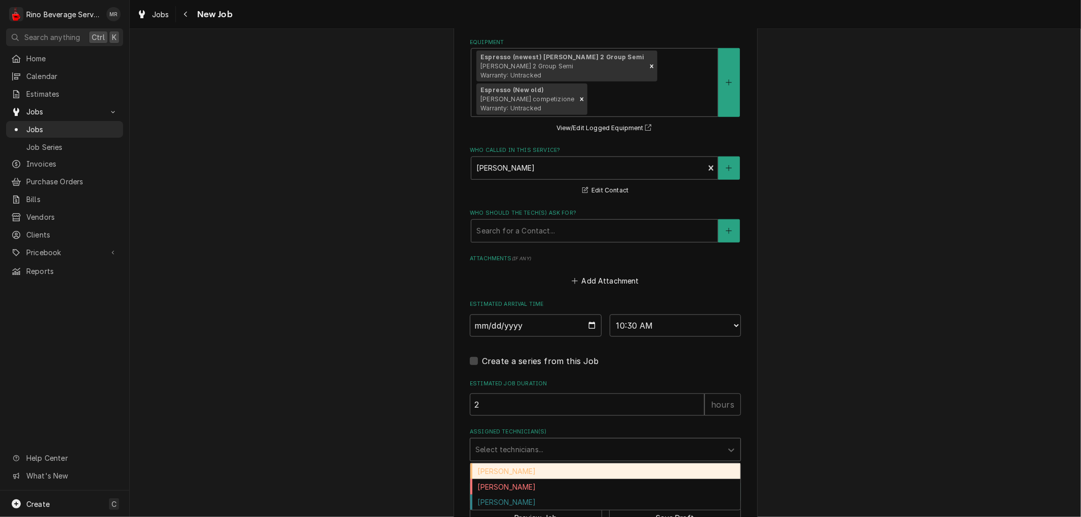
click at [603, 471] on div "Damon Rinehart" at bounding box center [605, 472] width 270 height 16
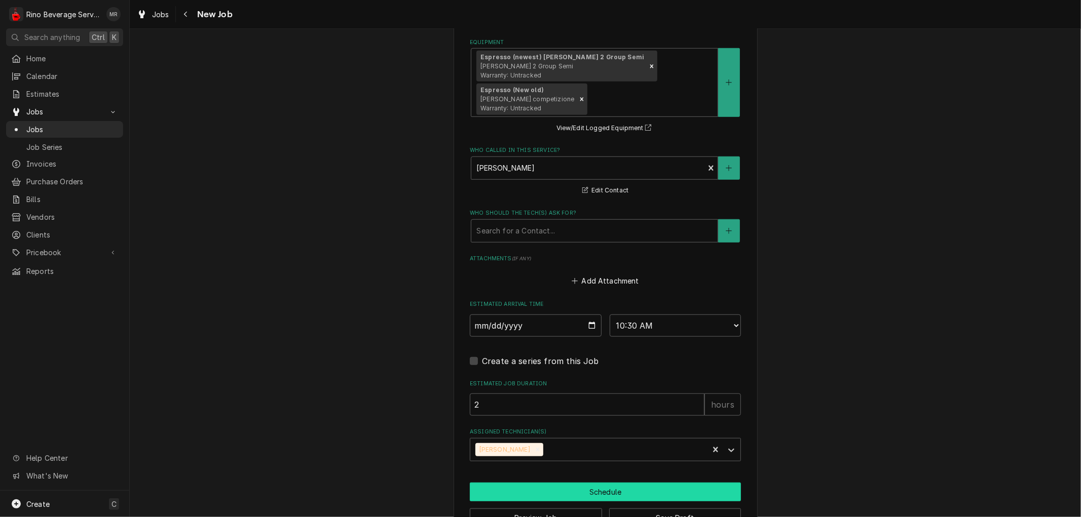
click at [590, 492] on button "Schedule" at bounding box center [605, 492] width 271 height 19
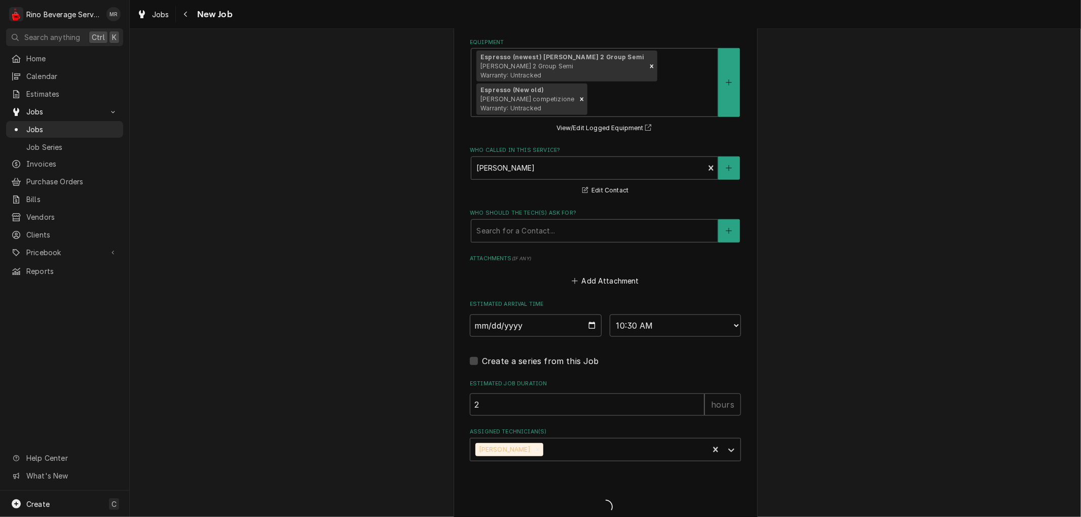
type textarea "x"
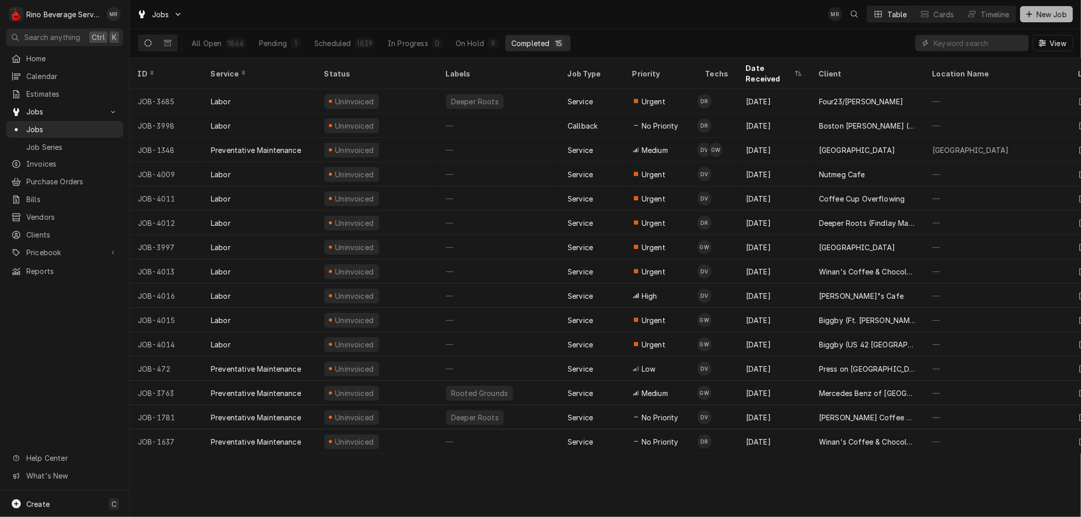
click at [1035, 15] on span "New Job" at bounding box center [1051, 14] width 34 height 11
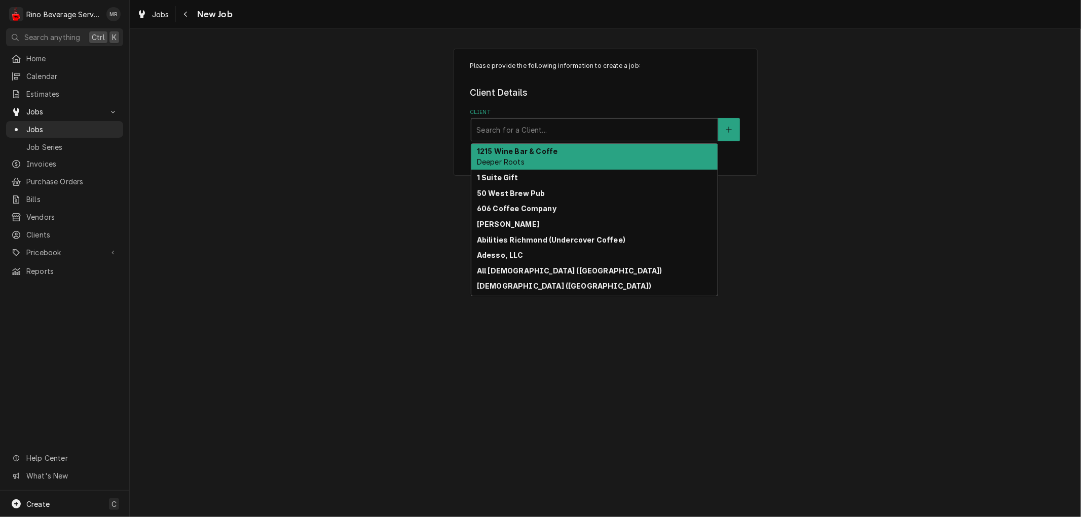
click at [551, 130] on div "Client" at bounding box center [594, 130] width 236 height 18
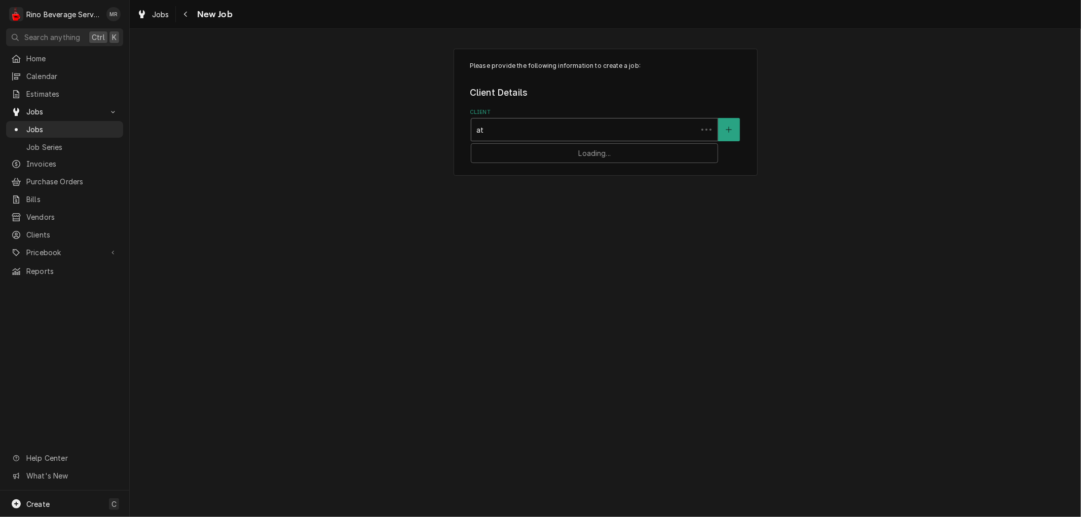
type input "atr"
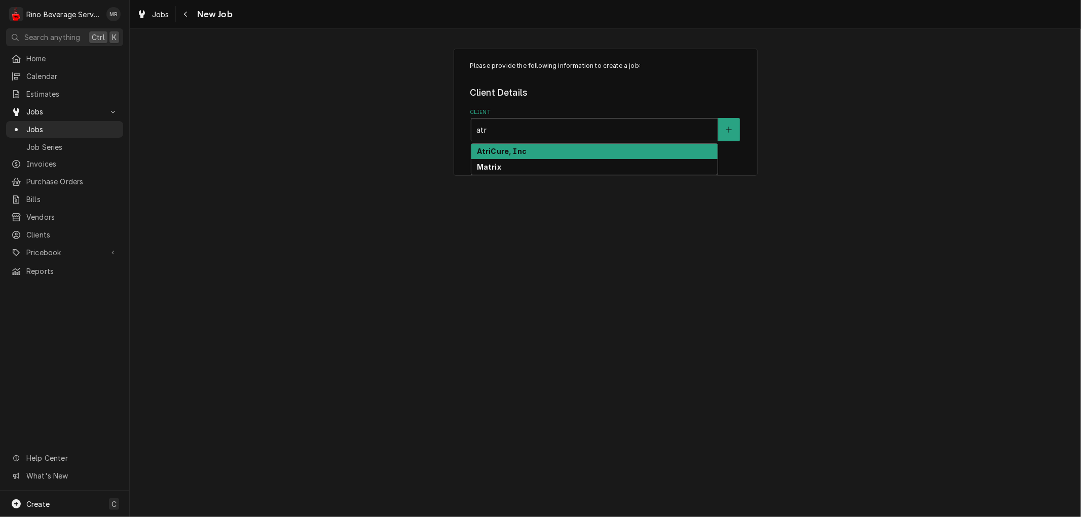
click at [550, 150] on div "AtriCure, Inc" at bounding box center [594, 152] width 246 height 16
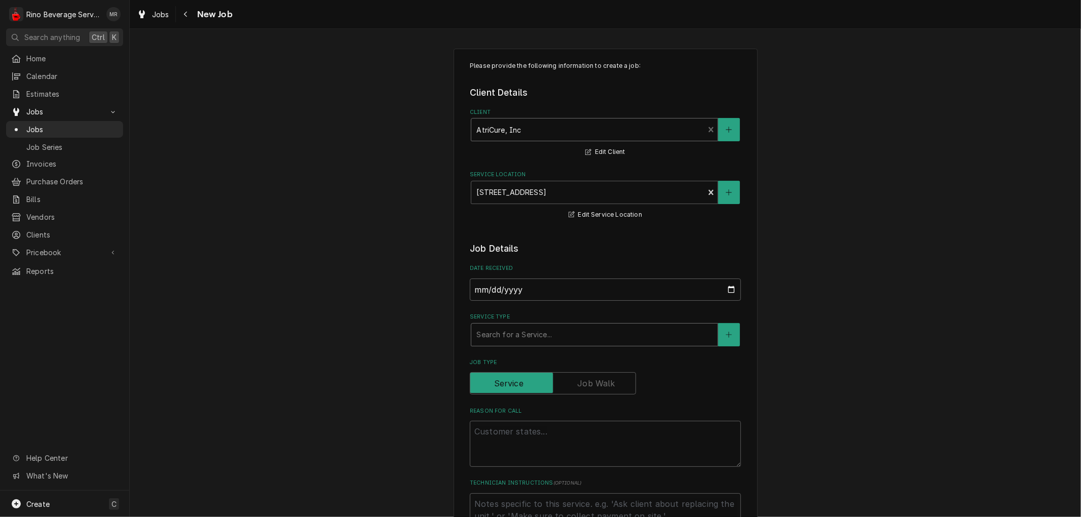
click at [517, 336] on div "Service Type" at bounding box center [594, 335] width 236 height 18
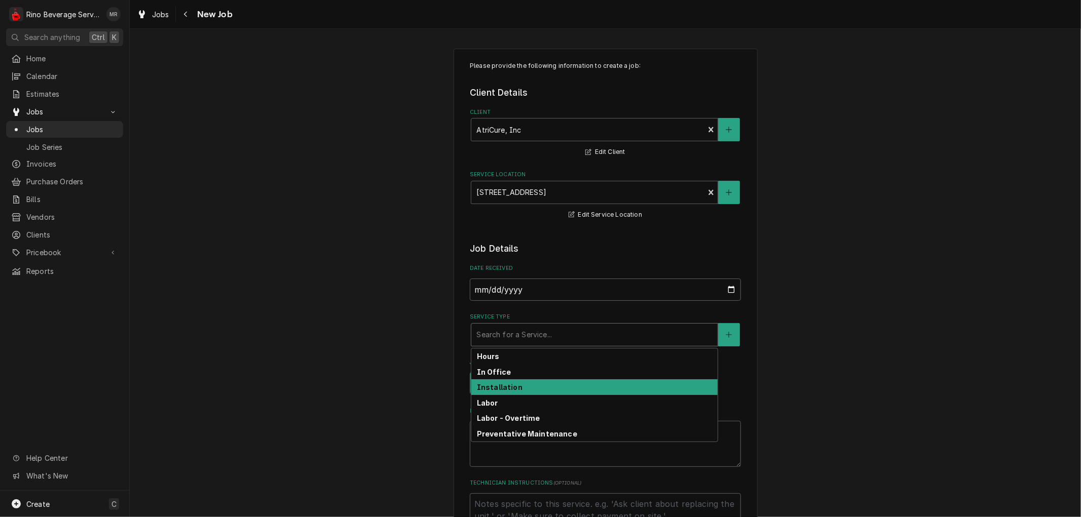
click at [508, 387] on strong "Installation" at bounding box center [500, 387] width 46 height 9
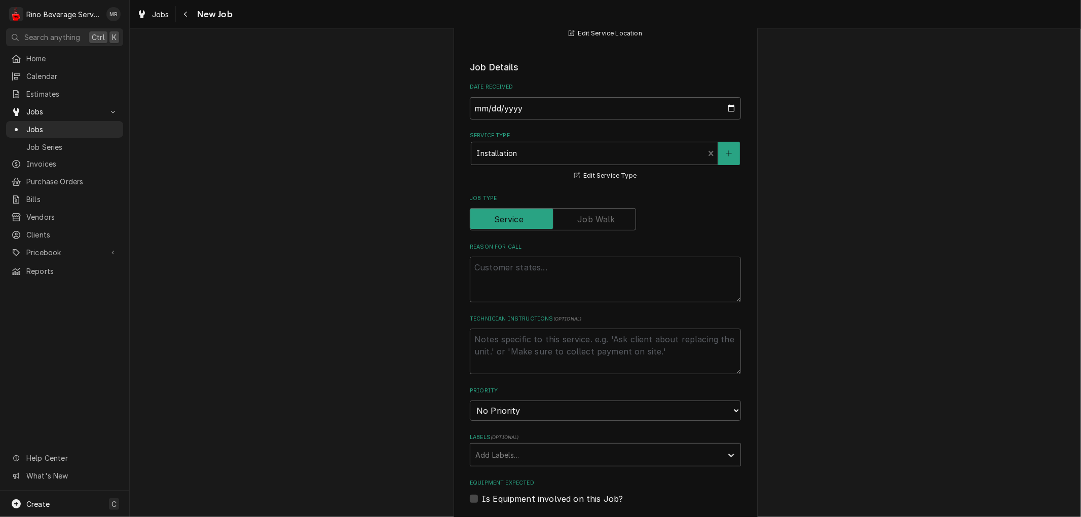
scroll to position [225, 0]
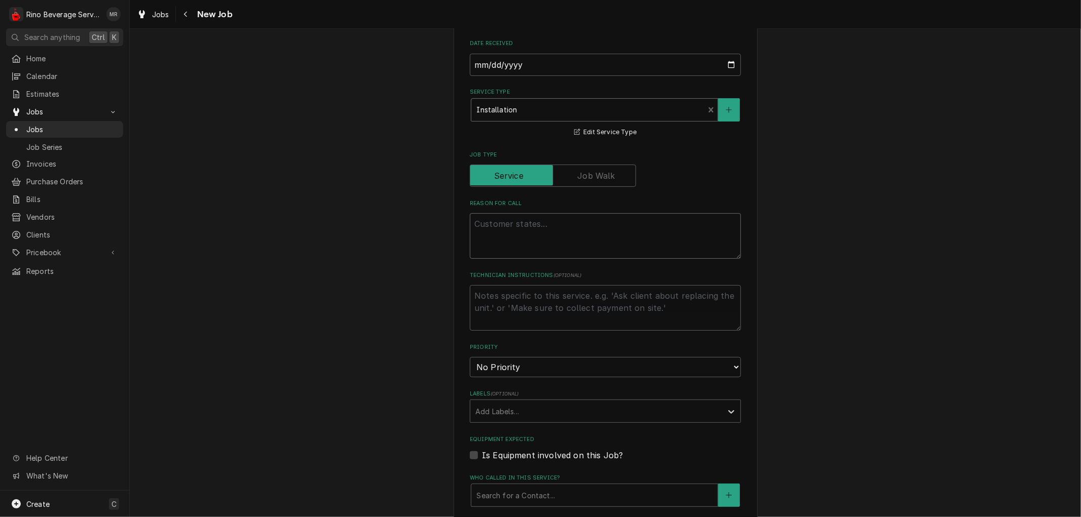
click at [506, 229] on textarea "Reason For Call" at bounding box center [605, 236] width 271 height 46
type textarea "x"
type textarea "I"
type textarea "x"
type textarea "In"
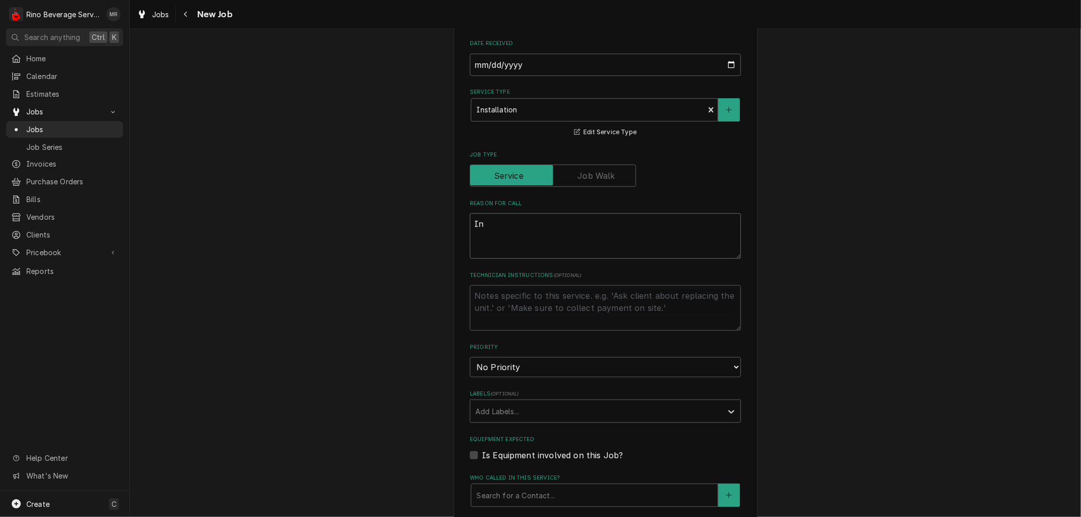
type textarea "x"
type textarea "Ins"
type textarea "x"
type textarea "Inst"
type textarea "x"
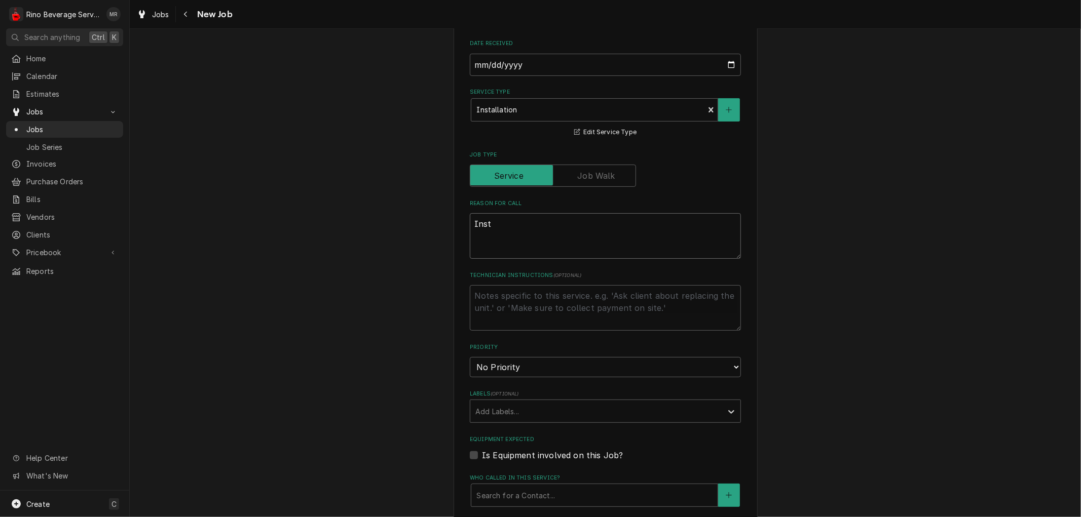
type textarea "Insta"
type textarea "x"
type textarea "Instal"
type textarea "x"
type textarea "Install"
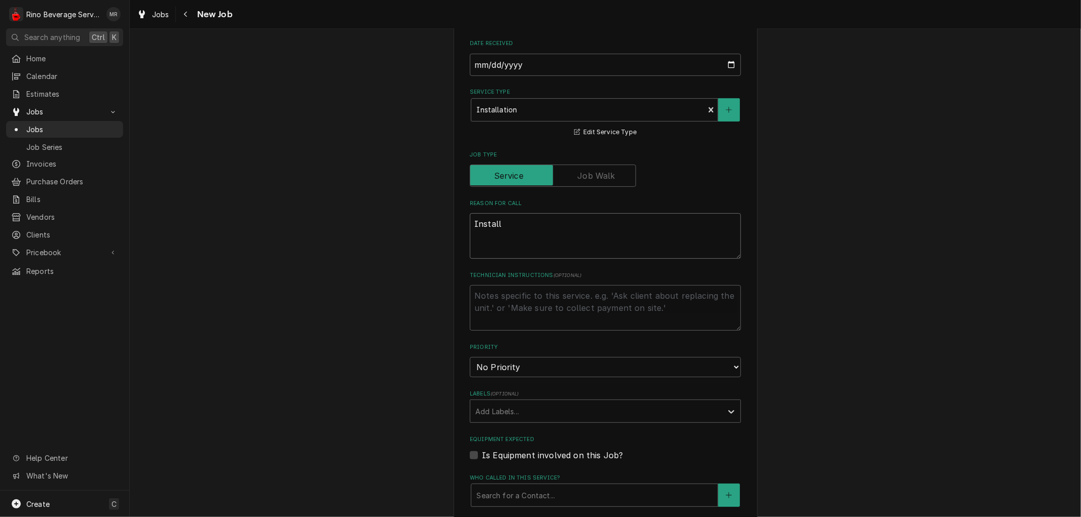
type textarea "x"
type textarea "Install"
type textarea "x"
type textarea "Install N"
type textarea "x"
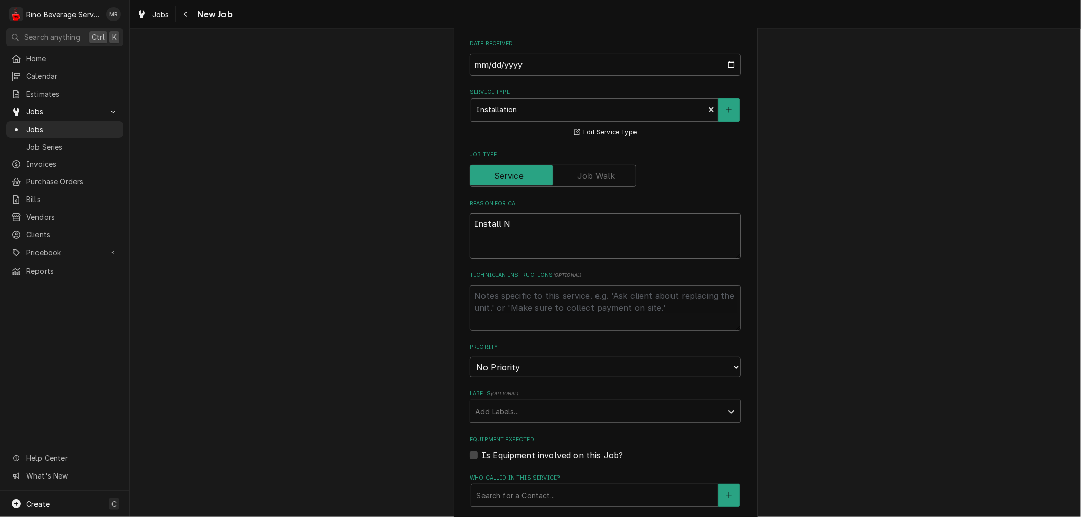
type textarea "Install Ni"
type textarea "x"
type textarea "Install Nit"
type textarea "x"
type textarea "Install Nitr"
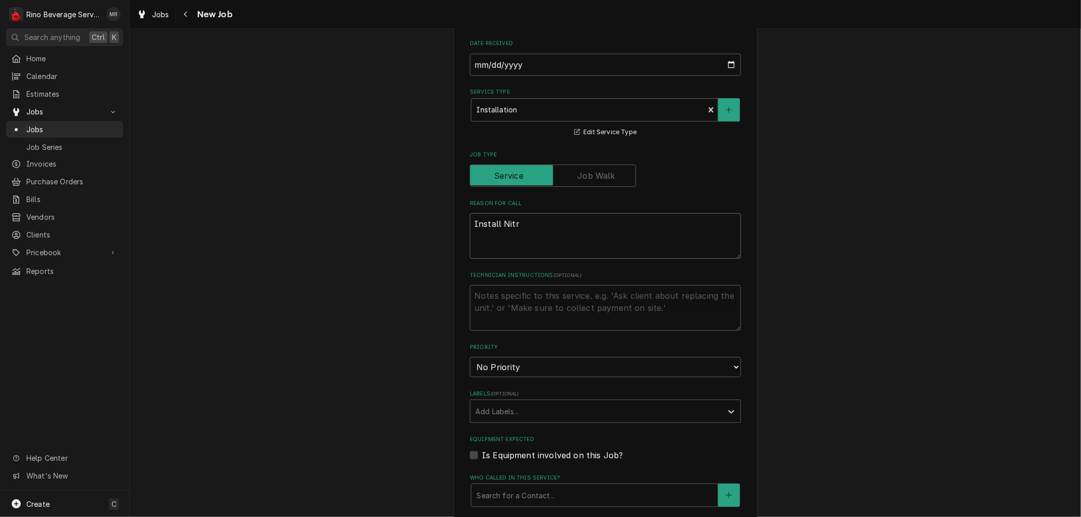
type textarea "x"
type textarea "Install Nitro"
type textarea "x"
type textarea "Install Nitron"
type textarea "x"
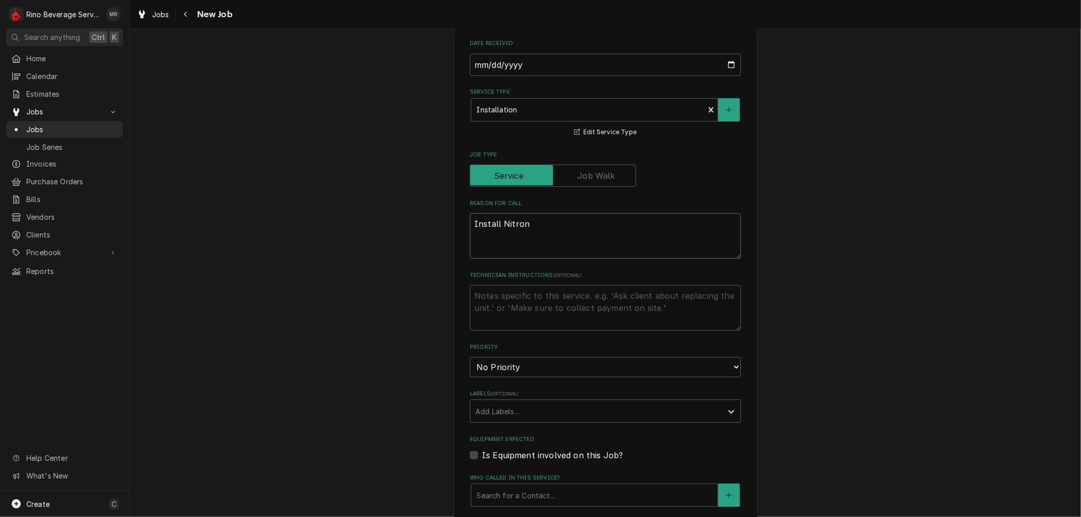
type textarea "Install Nitron"
click at [523, 371] on select "No Priority Urgent High Medium Low" at bounding box center [605, 367] width 271 height 20
select select "1"
click at [470, 357] on select "No Priority Urgent High Medium Low" at bounding box center [605, 367] width 271 height 20
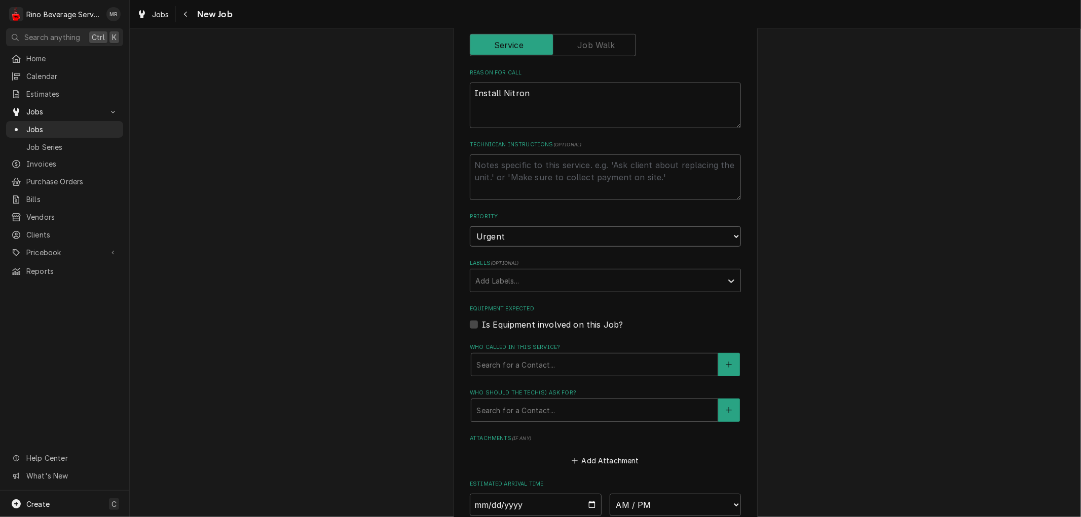
scroll to position [394, 0]
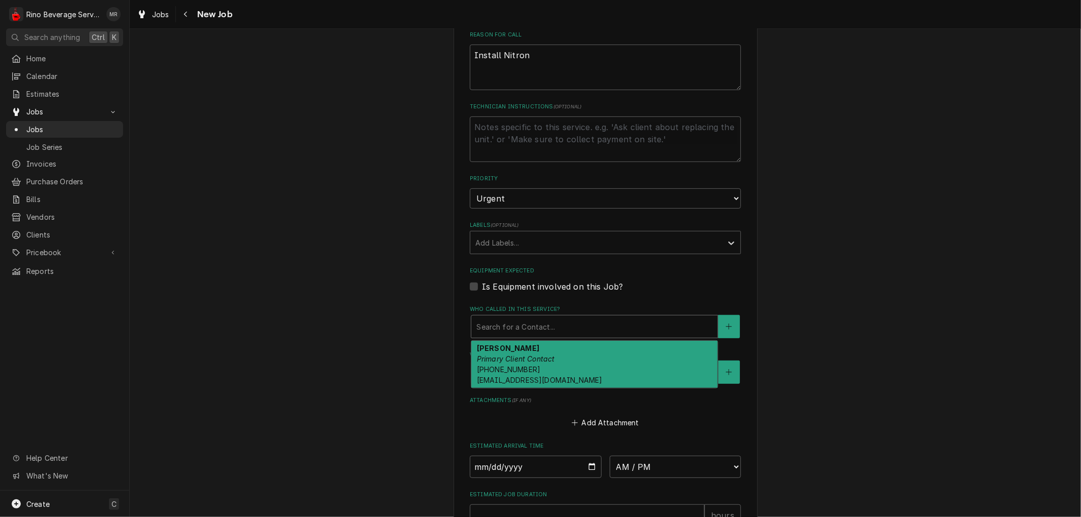
click at [509, 328] on div "Who called in this service?" at bounding box center [594, 327] width 236 height 18
type textarea "x"
type input "A"
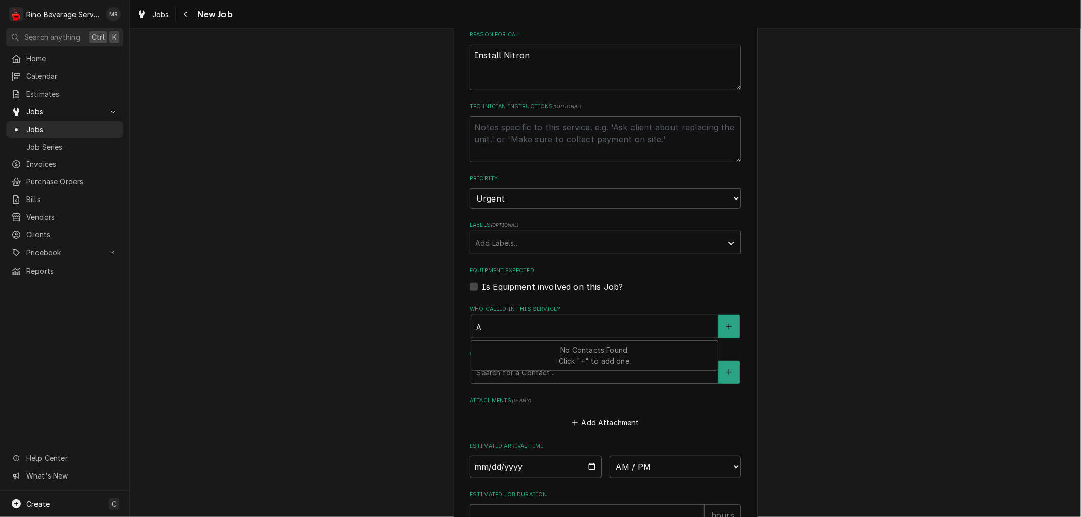
type textarea "x"
type input "An"
type textarea "x"
type input "Ann"
type textarea "x"
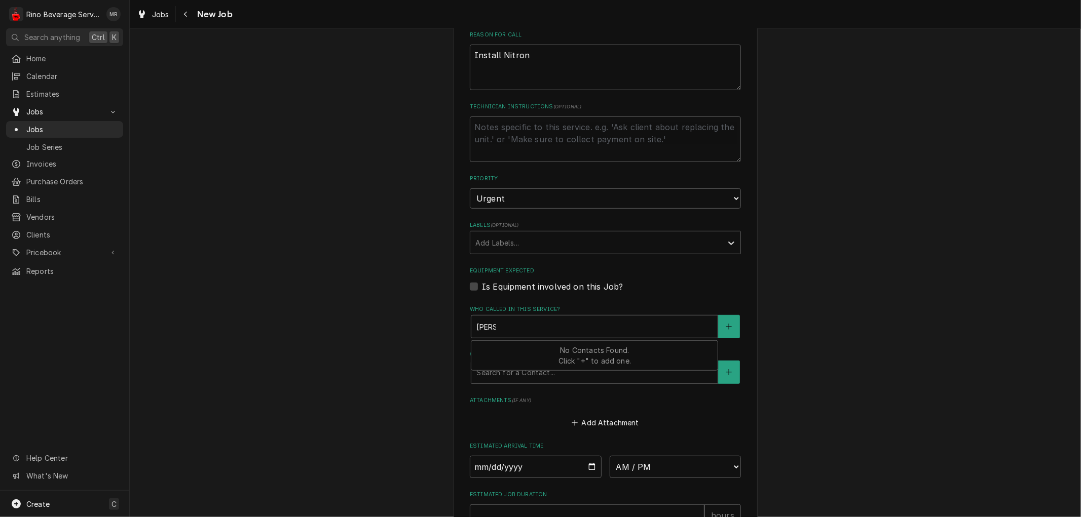
type input "Anna"
click at [377, 408] on div "Please provide the following information to create a job: Client Details Client…" at bounding box center [605, 153] width 951 height 1014
click at [584, 465] on input "Date" at bounding box center [536, 467] width 132 height 22
type input "2025-09-02"
type textarea "x"
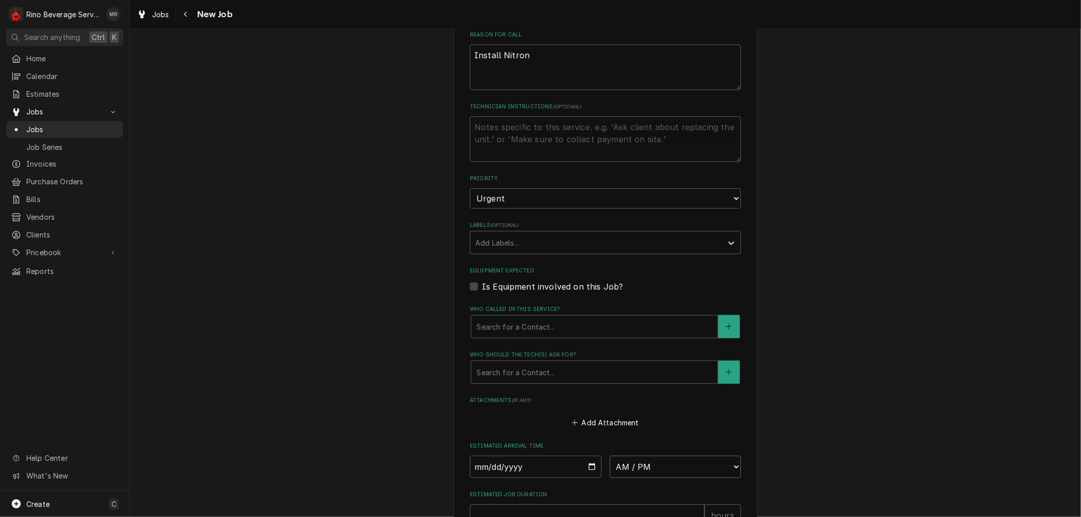
click at [719, 464] on select "AM / PM 6:00 AM 6:15 AM 6:30 AM 6:45 AM 7:00 AM 7:15 AM 7:30 AM 7:45 AM 8:00 AM…" at bounding box center [676, 467] width 132 height 22
select select "10:30:00"
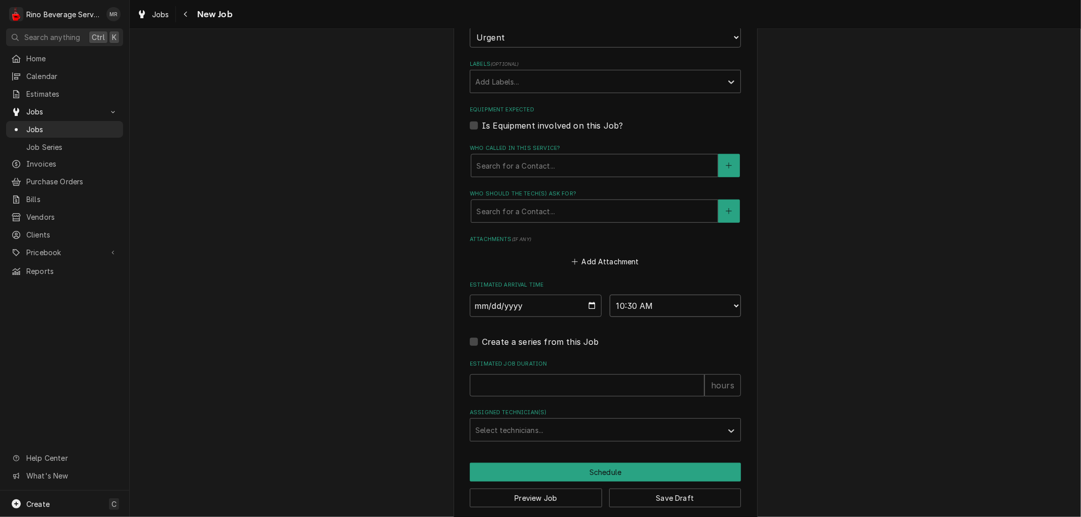
scroll to position [563, 0]
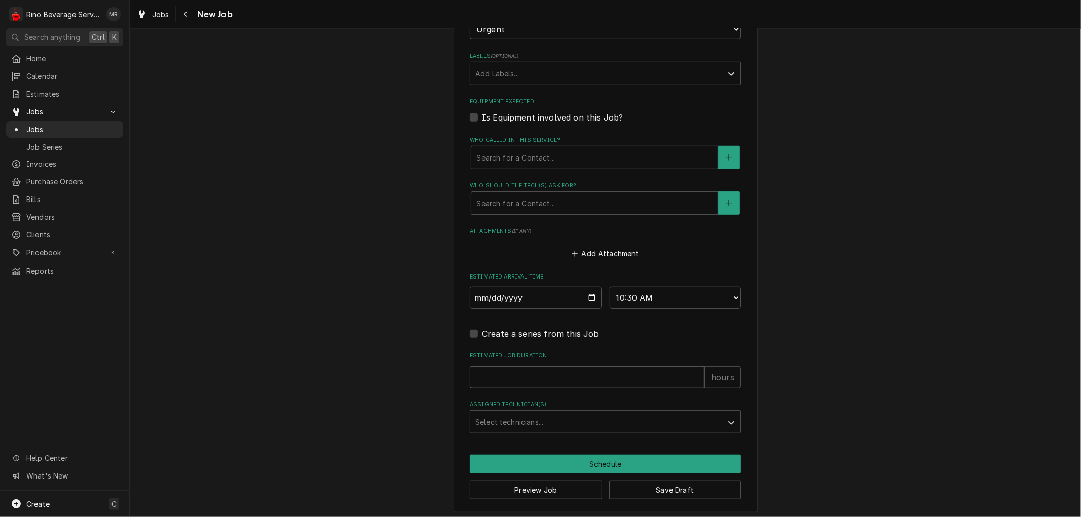
type textarea "x"
type input "1"
click at [692, 372] on input "1" at bounding box center [587, 377] width 235 height 22
type textarea "x"
type input "2"
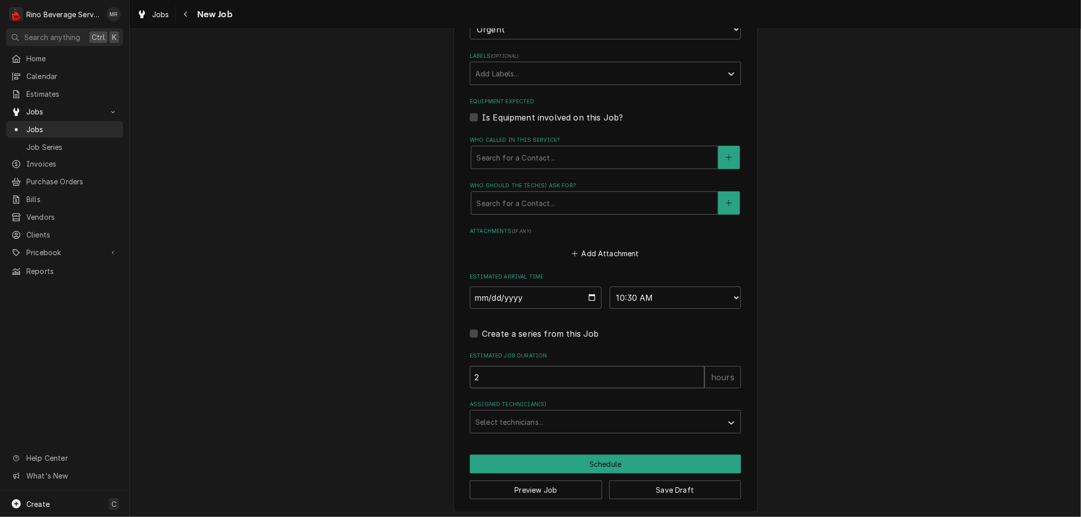
click at [692, 372] on input "2" at bounding box center [587, 377] width 235 height 22
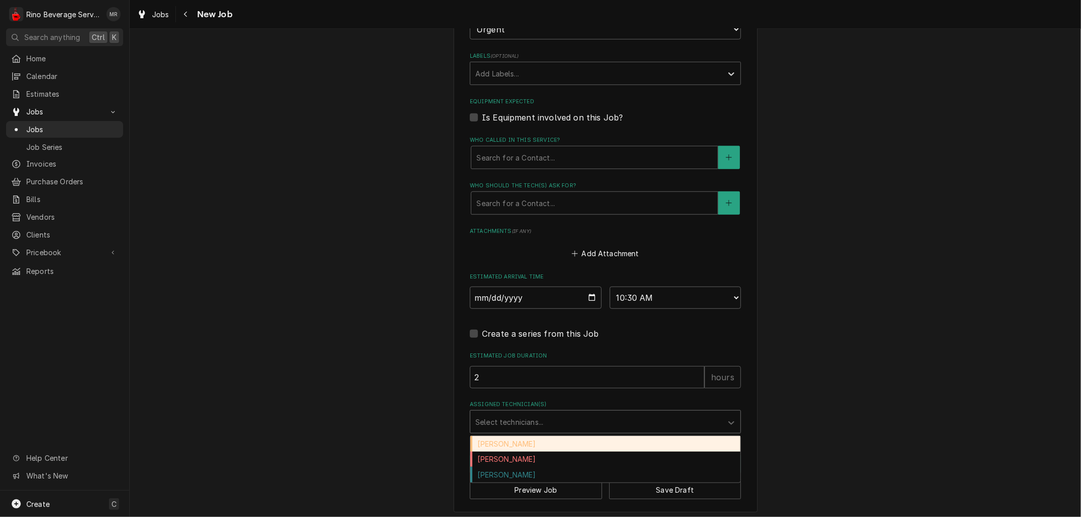
click at [625, 421] on div "Assigned Technician(s)" at bounding box center [596, 422] width 242 height 18
click at [594, 444] on div "Damon Rinehart" at bounding box center [605, 444] width 270 height 16
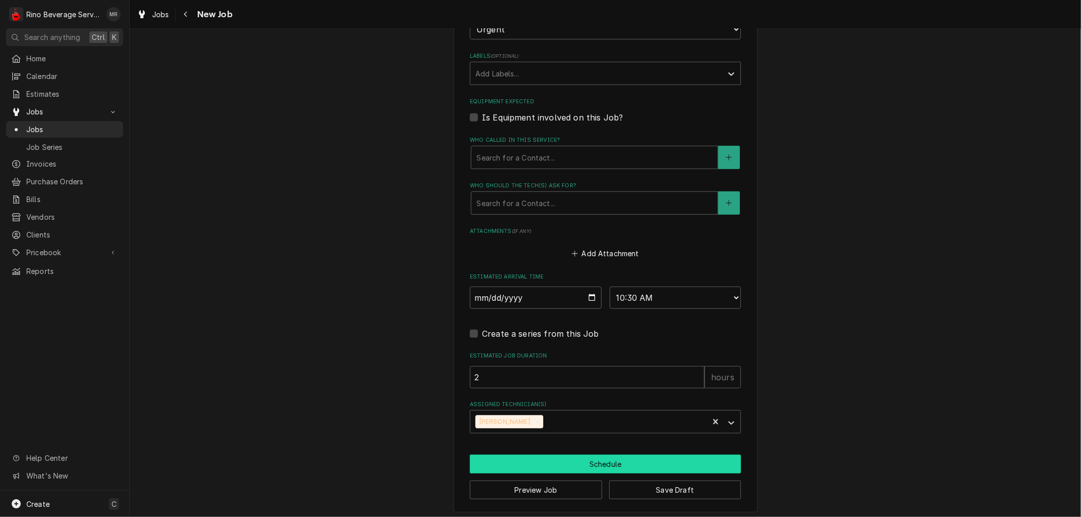
click at [579, 463] on button "Schedule" at bounding box center [605, 464] width 271 height 19
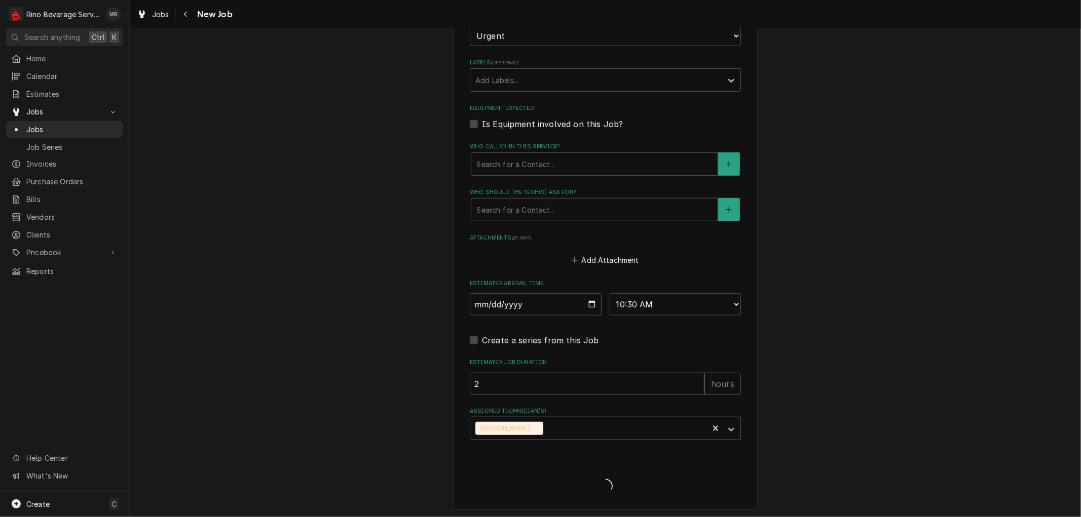
type textarea "x"
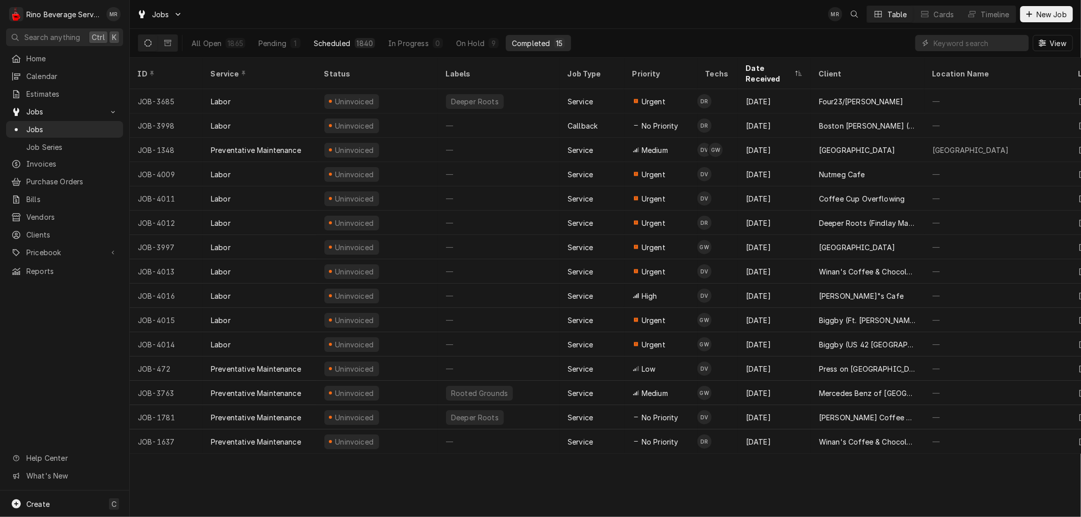
click at [363, 41] on div "1840" at bounding box center [365, 43] width 17 height 11
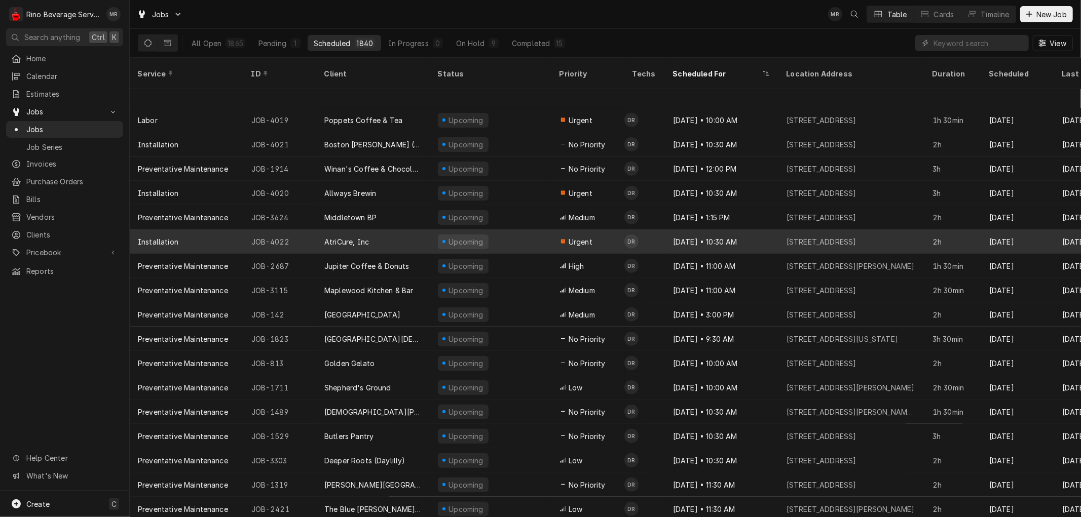
scroll to position [135, 0]
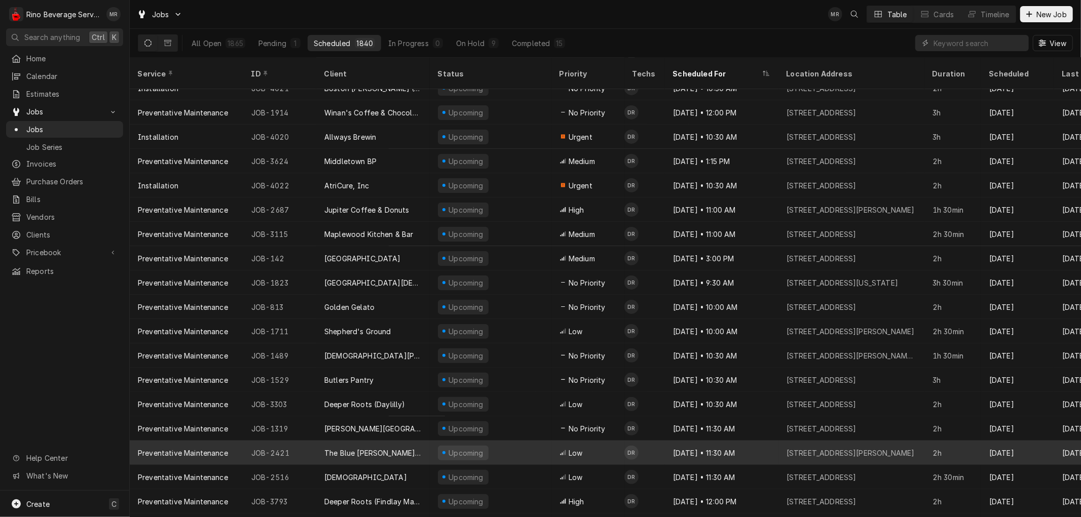
click at [413, 441] on div "The Blue Berry Cafe" at bounding box center [372, 453] width 113 height 24
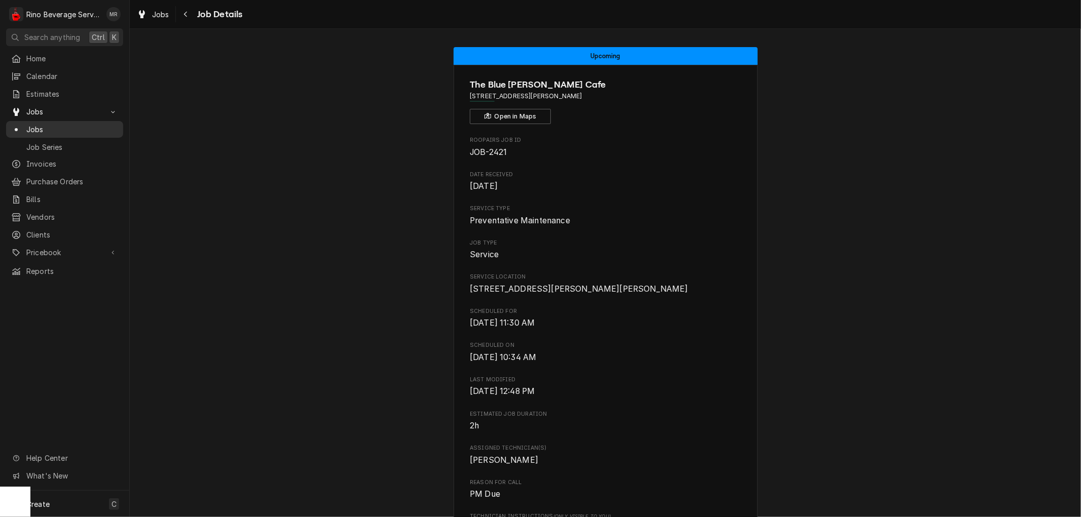
click at [47, 124] on span "Jobs" at bounding box center [72, 129] width 92 height 11
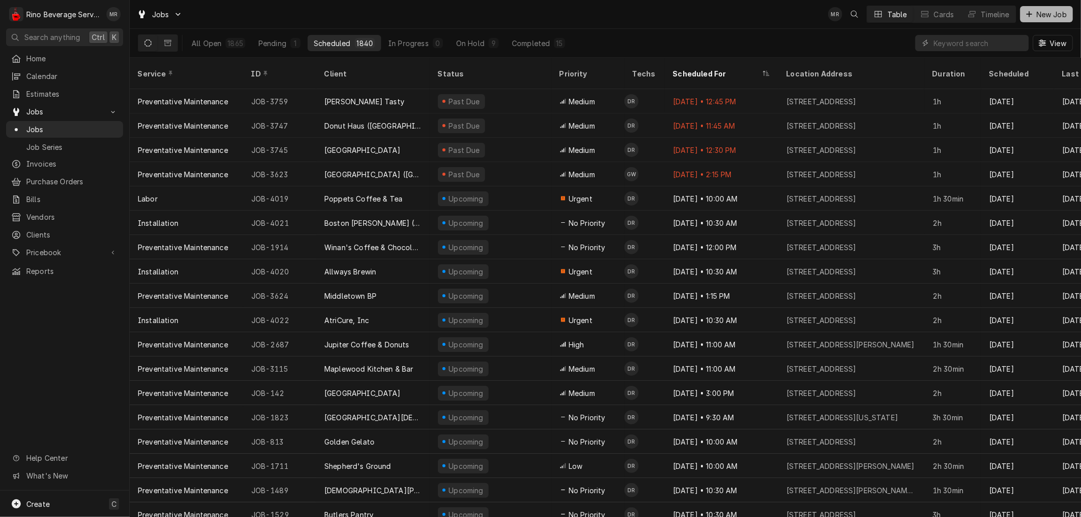
click at [1039, 16] on span "New Job" at bounding box center [1051, 14] width 34 height 11
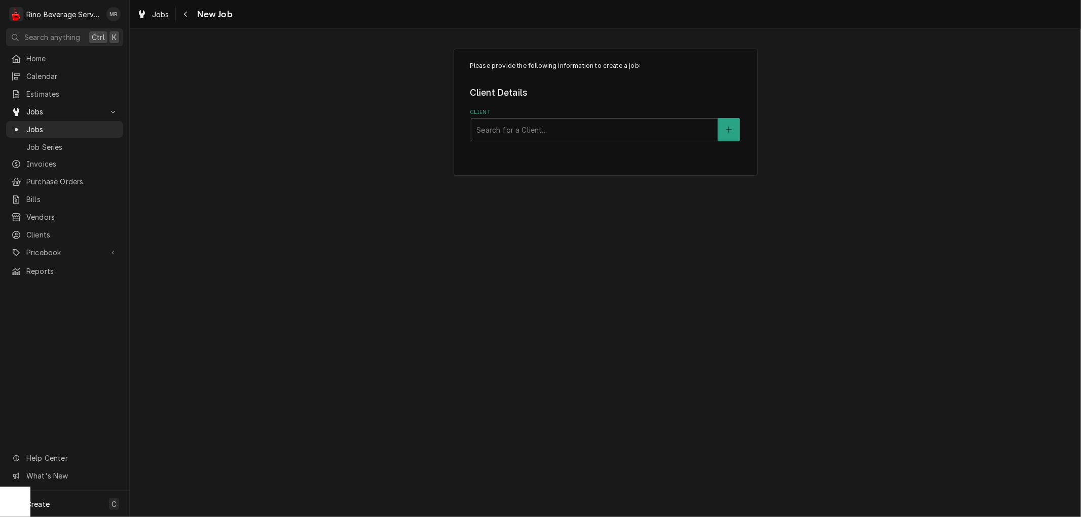
click at [576, 132] on div "Client" at bounding box center [594, 130] width 236 height 18
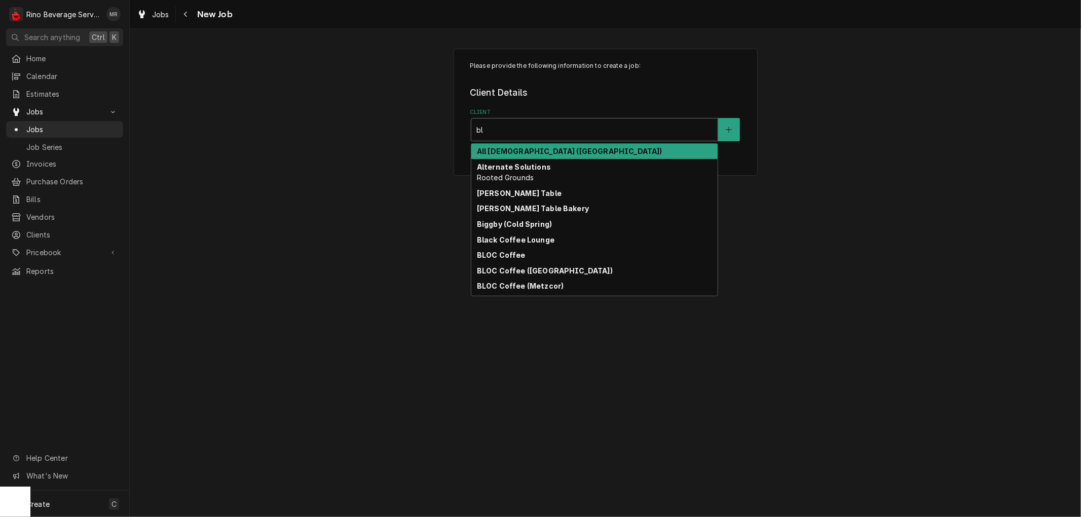
type input "b"
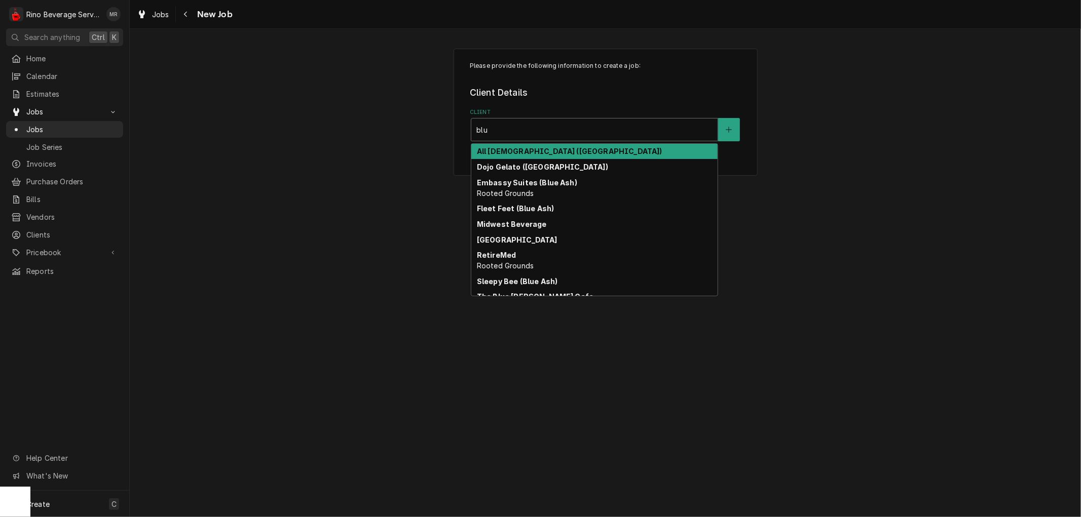
type input "blue"
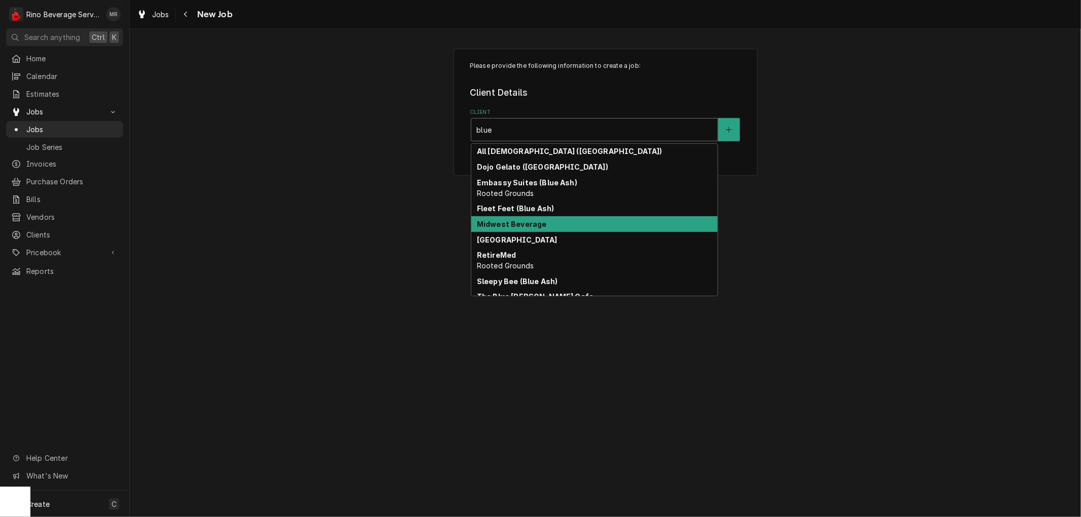
scroll to position [19, 0]
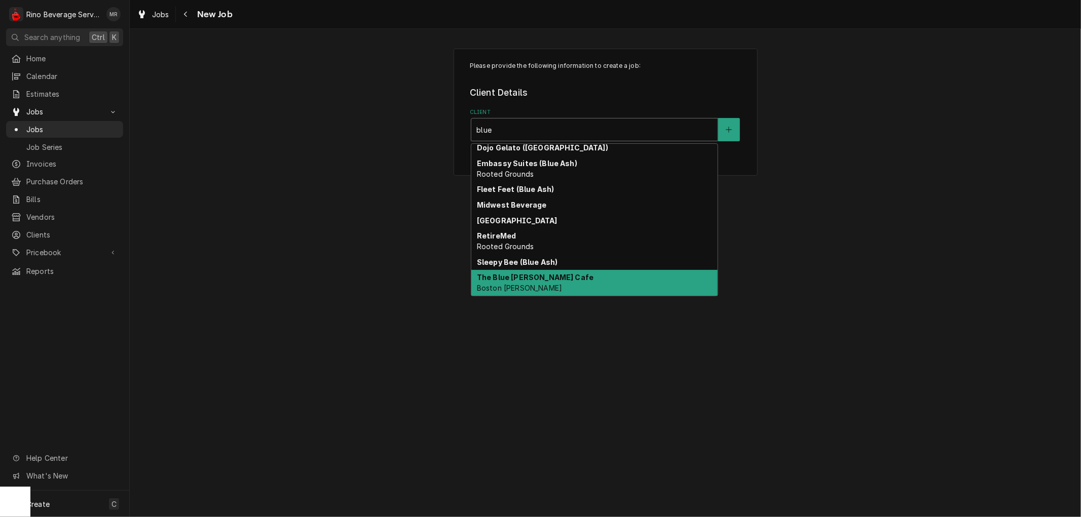
click at [532, 280] on strong "The Blue [PERSON_NAME] Cafe" at bounding box center [535, 277] width 117 height 9
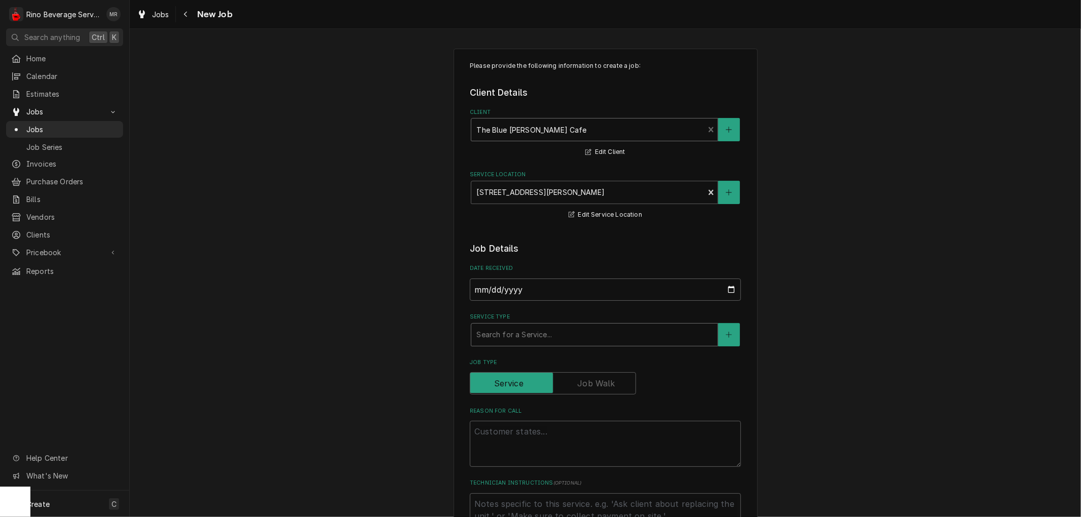
click at [526, 337] on div "Service Type" at bounding box center [594, 335] width 236 height 18
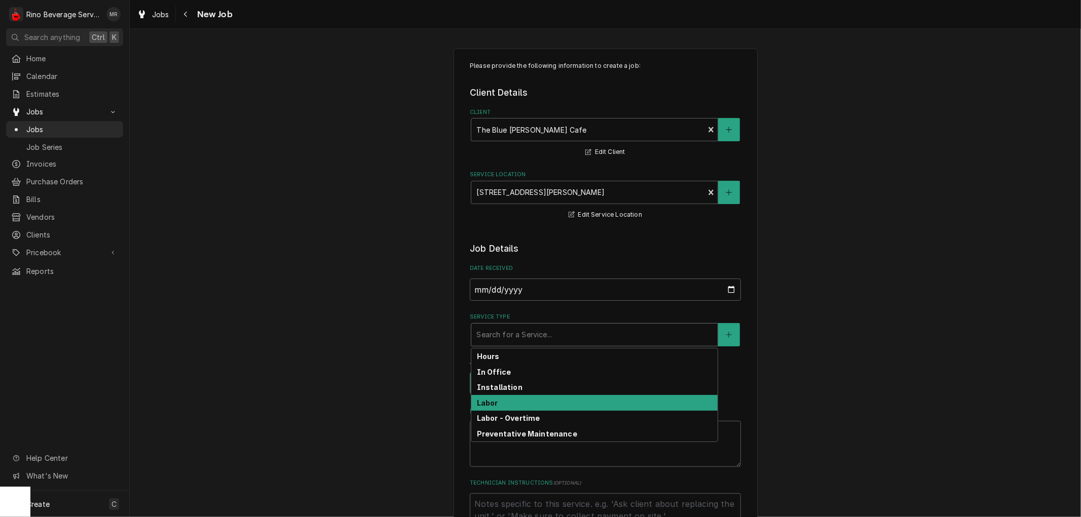
click at [497, 402] on div "Labor" at bounding box center [594, 403] width 246 height 16
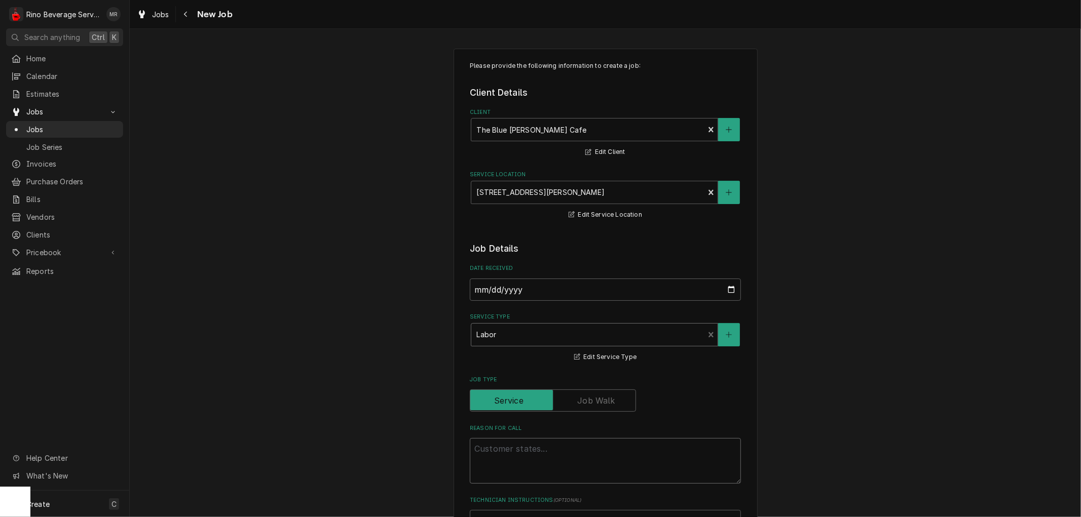
click at [480, 447] on textarea "Reason For Call" at bounding box center [605, 461] width 271 height 46
type textarea "x"
type textarea "B"
type textarea "x"
type textarea "Bu"
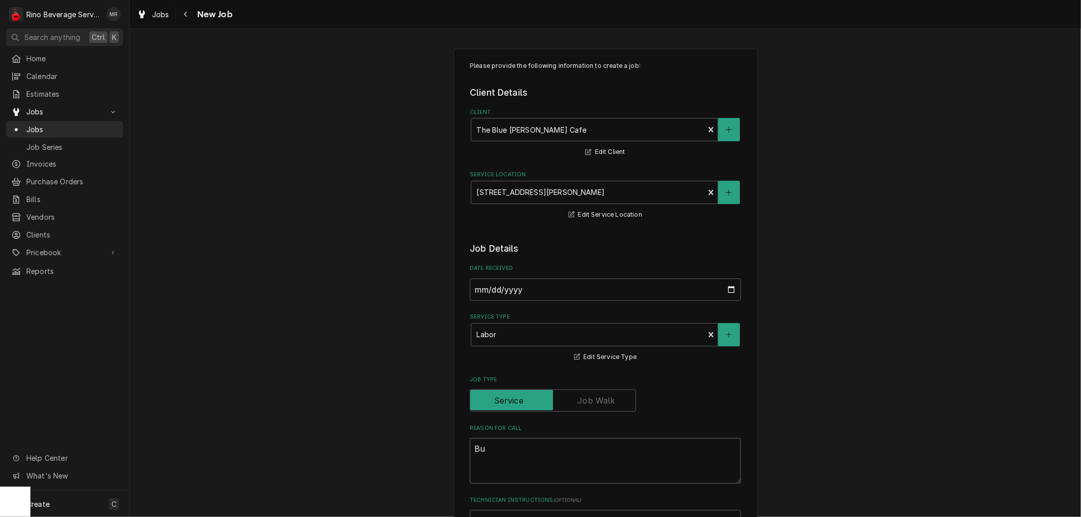
type textarea "x"
type textarea "Bun"
type textarea "x"
type textarea "Bunn"
type textarea "x"
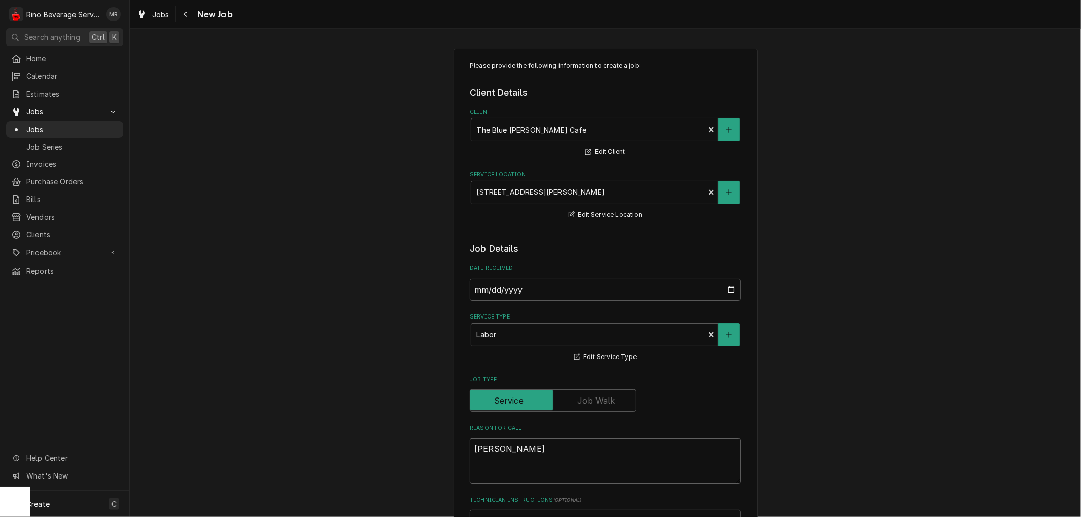
type textarea "Bunn"
type textarea "x"
type textarea "Bunn T"
type textarea "x"
type textarea "Bunn Tw"
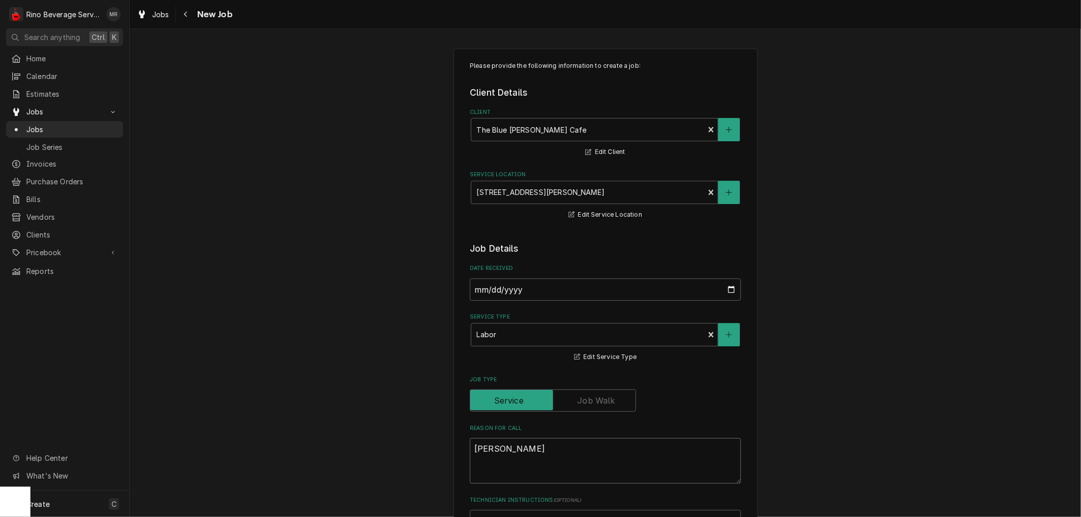
type textarea "x"
type textarea "Bunn Twi"
type textarea "x"
type textarea "Bunn Twin"
type textarea "x"
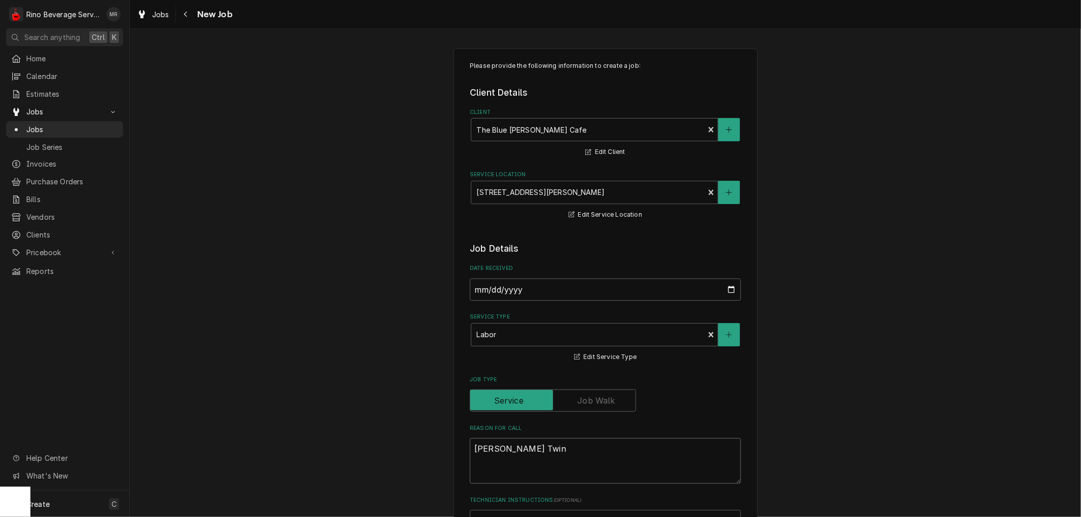
type textarea "Bunn Twin"
type textarea "x"
type textarea "Bunn Twin b"
type textarea "x"
type textarea "Bunn Twin br"
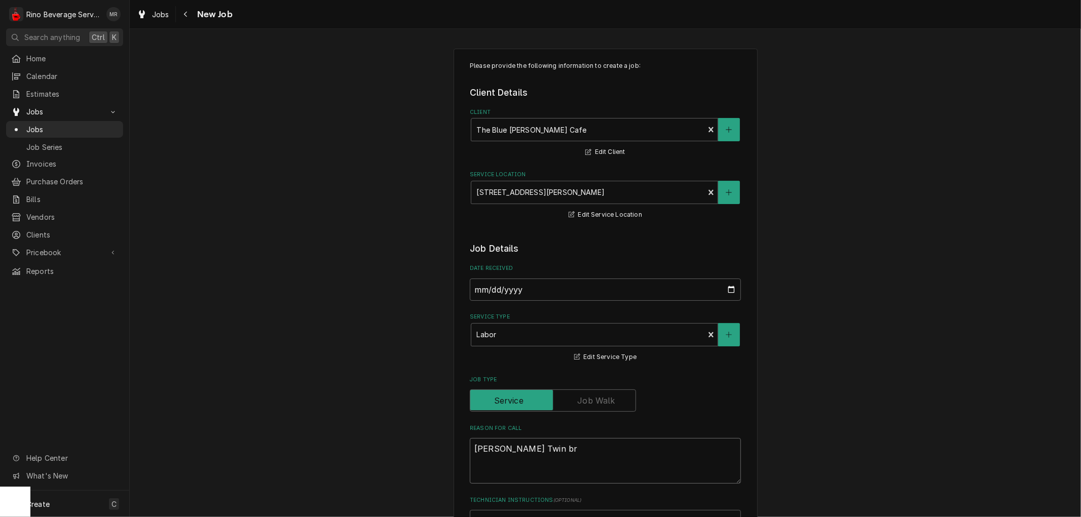
type textarea "x"
type textarea "Bunn Twin bre"
type textarea "x"
type textarea "Bunn Twin brew"
type textarea "x"
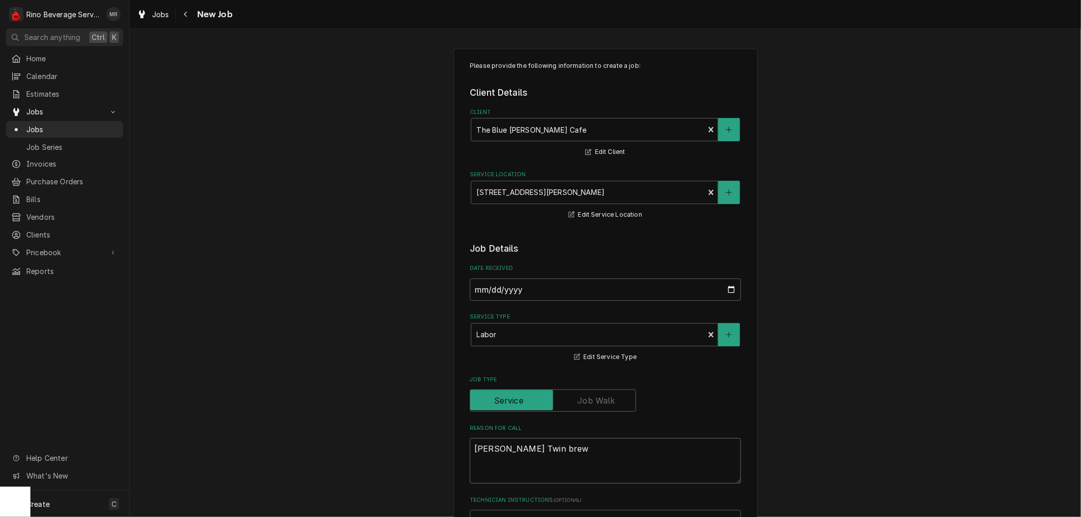
type textarea "Bunn Twin brewe"
type textarea "x"
type textarea "Bunn Twin brewer"
type textarea "x"
type textarea "Bunn Twin brewer"
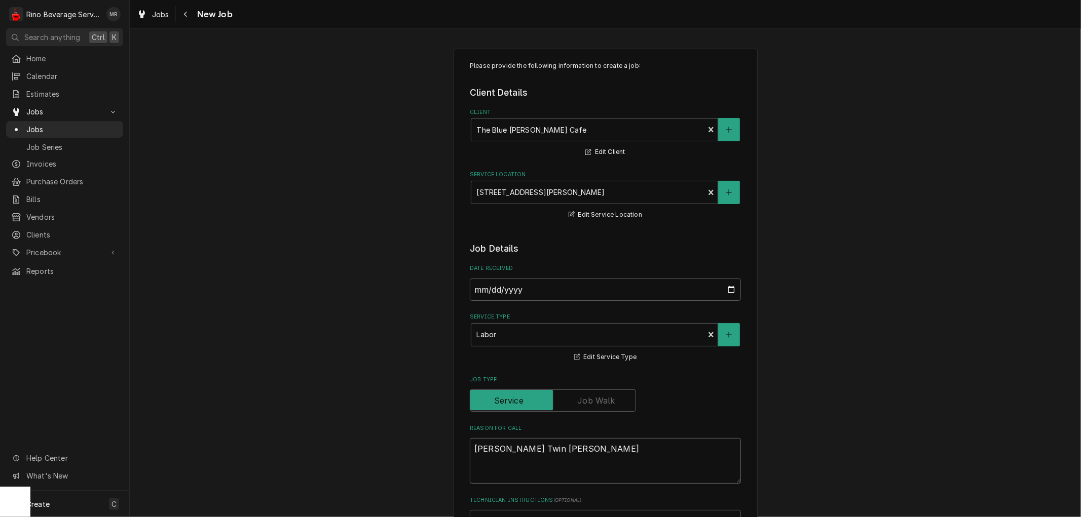
type textarea "x"
type textarea "Bunn Twin brewer w"
type textarea "x"
type textarea "Bunn Twin brewer wo"
type textarea "x"
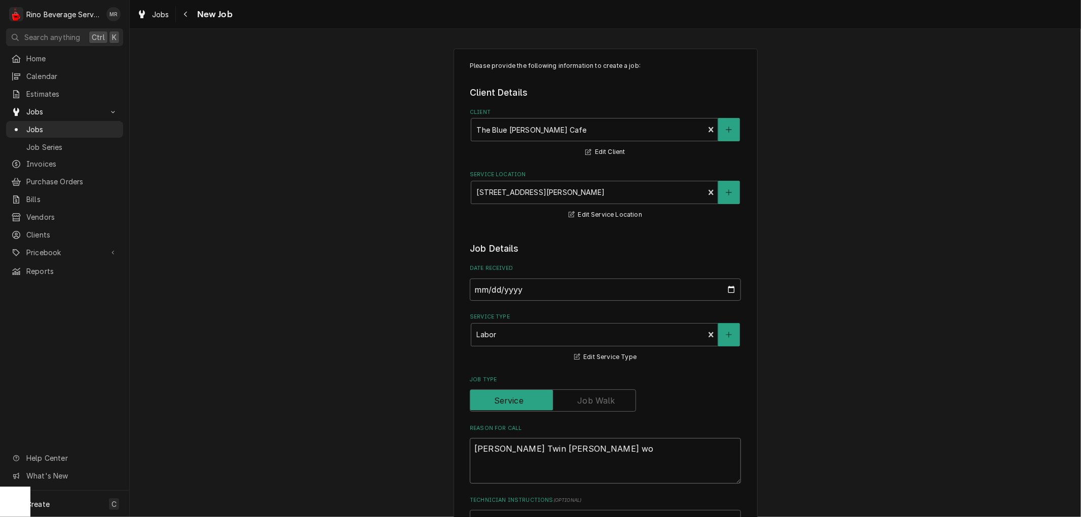
type textarea "Bunn Twin brewer won"
type textarea "x"
type textarea "Bunn Twin brewer won'"
type textarea "x"
type textarea "Bunn Twin brewer won't"
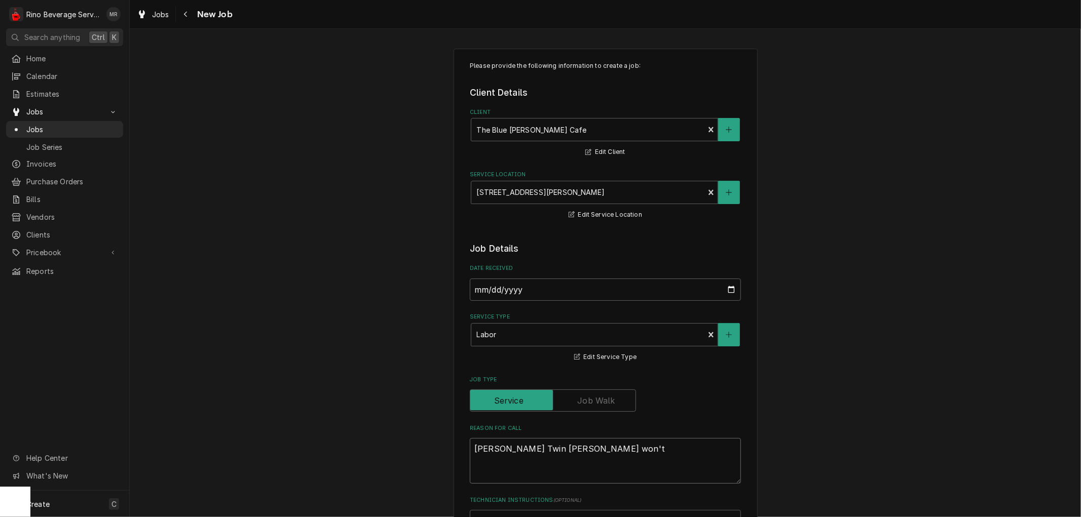
type textarea "x"
type textarea "Bunn Twin brewer won't"
type textarea "x"
type textarea "Bunn Twin brewer won't b"
type textarea "x"
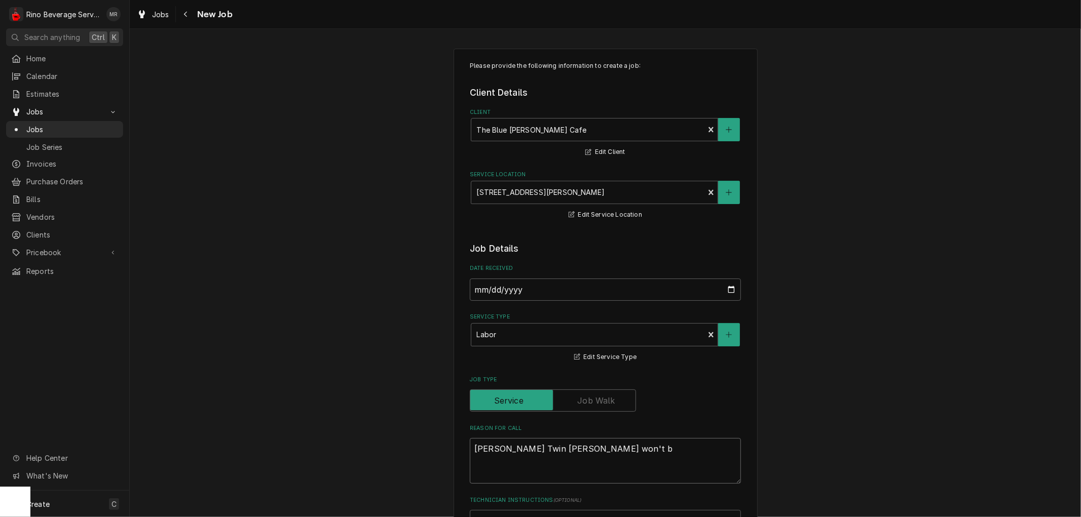
type textarea "Bunn Twin brewer won't br"
type textarea "x"
type textarea "Bunn Twin brewer won't bre"
type textarea "x"
type textarea "Bunn Twin brewer won't brew"
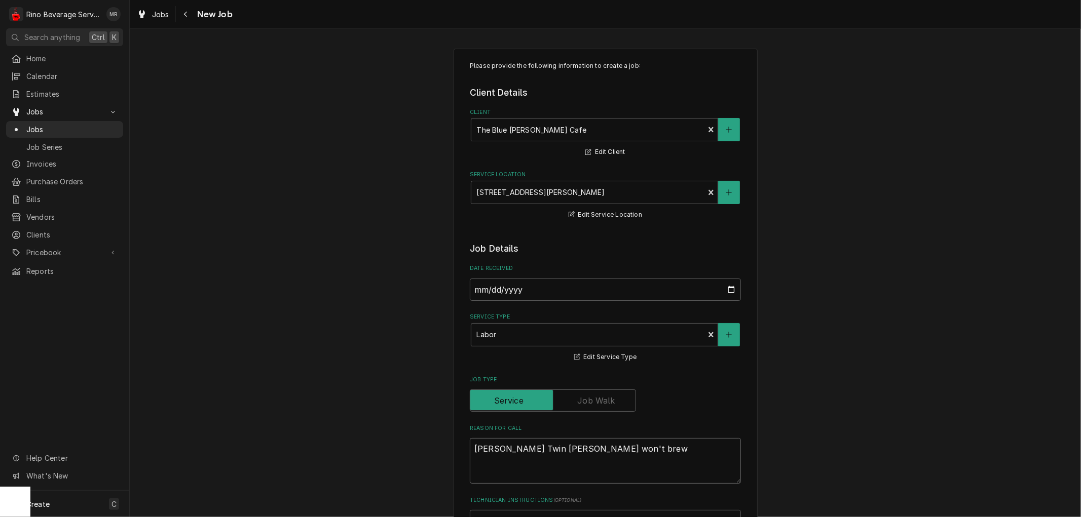
type textarea "x"
type textarea "Bunn Twin brewer won't brew"
type textarea "x"
type textarea "Bunn Twin brewer won't brew o"
type textarea "x"
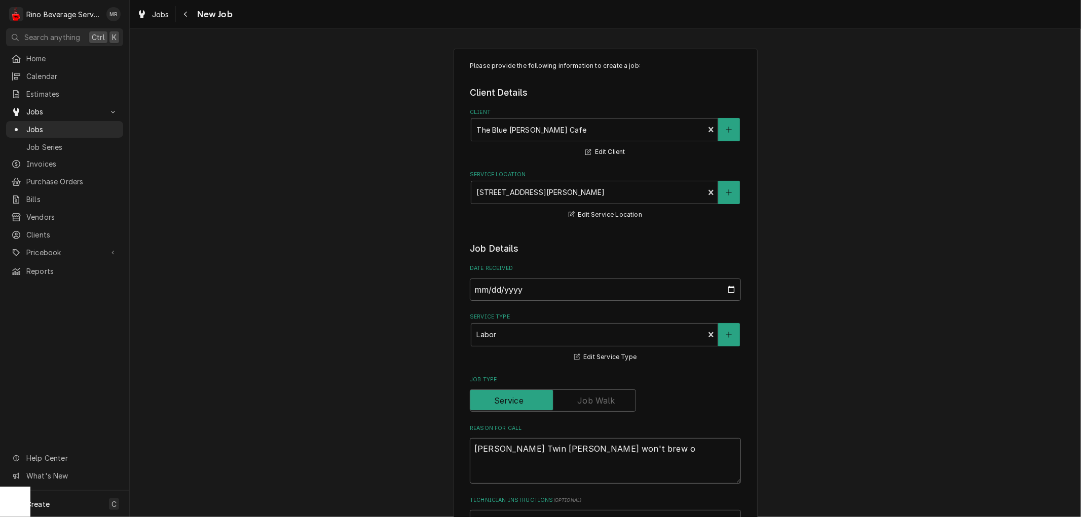
type textarea "Bunn Twin brewer won't brew on"
type textarea "x"
type textarea "Bunn Twin brewer won't brew on"
type textarea "x"
type textarea "Bunn Twin brewer won't brew on o"
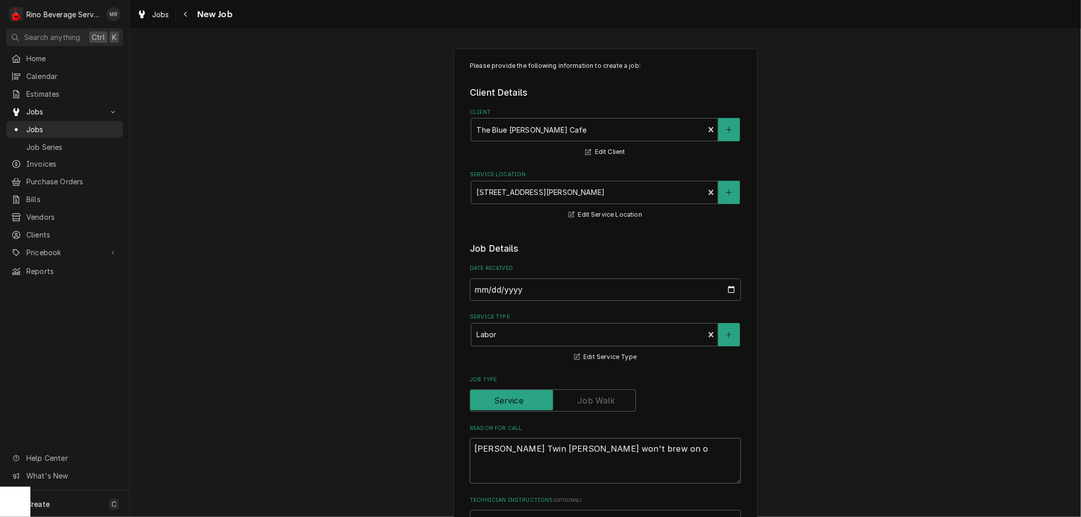
type textarea "x"
type textarea "Bunn Twin brewer won't brew on on"
type textarea "x"
type textarea "Bunn Twin brewer won't brew on one"
type textarea "x"
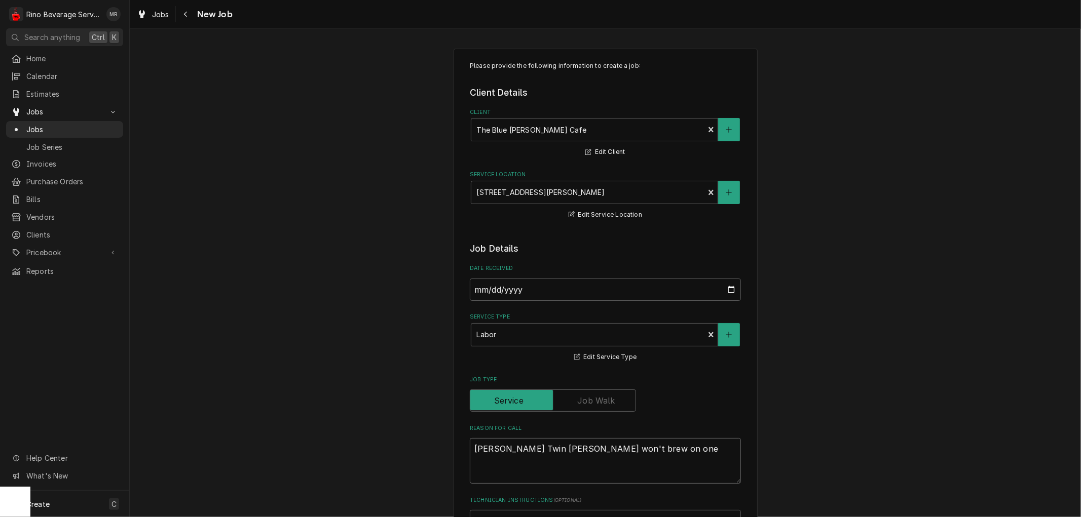
type textarea "Bunn Twin brewer won't brew on one"
type textarea "x"
type textarea "Bunn Twin brewer won't brew on one s"
type textarea "x"
type textarea "Bunn Twin brewer won't brew on one si"
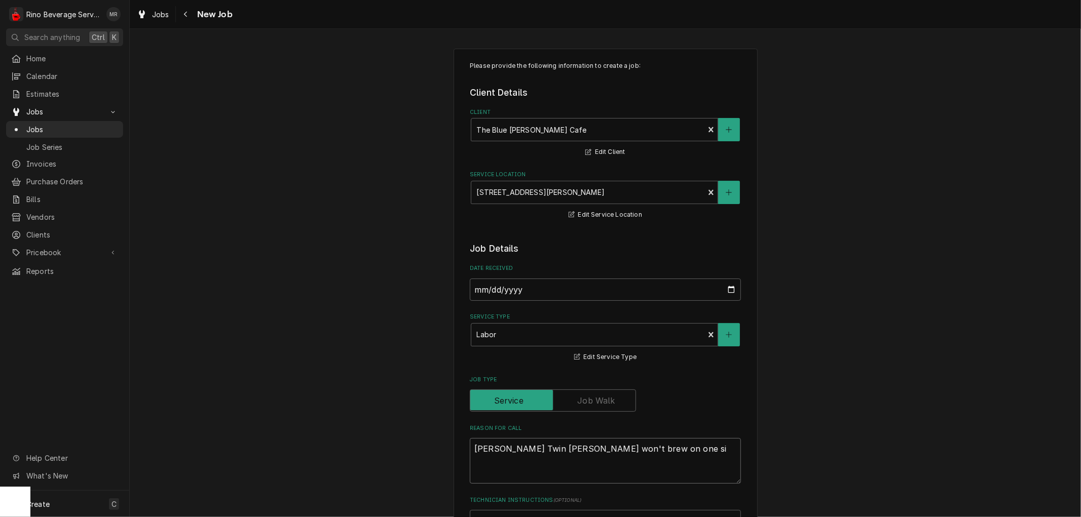
type textarea "x"
type textarea "Bunn Twin brewer won't brew on one sid"
type textarea "x"
type textarea "Bunn Twin brewer won't brew on one side"
type textarea "x"
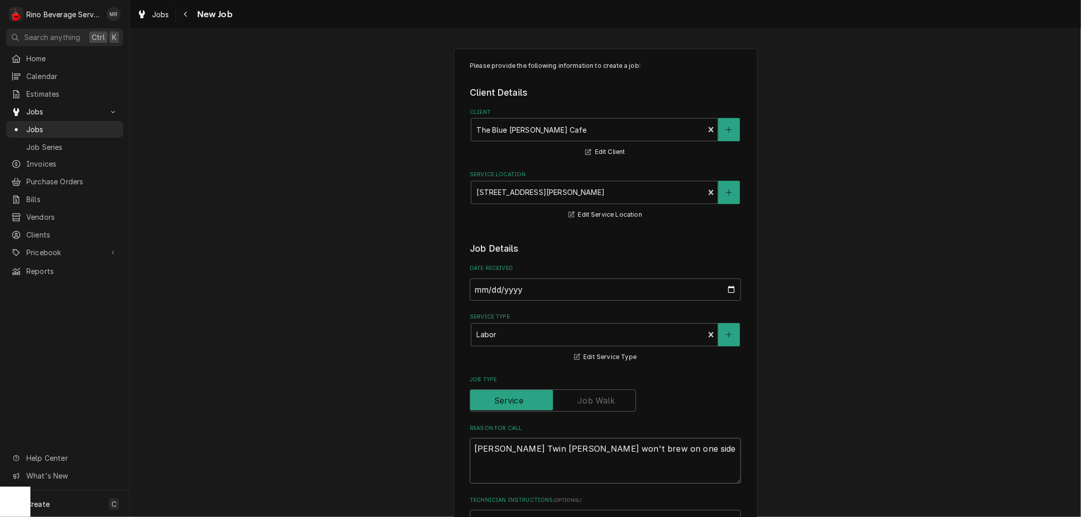
type textarea "Bunn Twin brewer won't brew on one side"
type textarea "x"
type textarea "Bunn Twin brewer won't brew on one side s"
type textarea "x"
type textarea "Bunn Twin brewer won't brew on one side so"
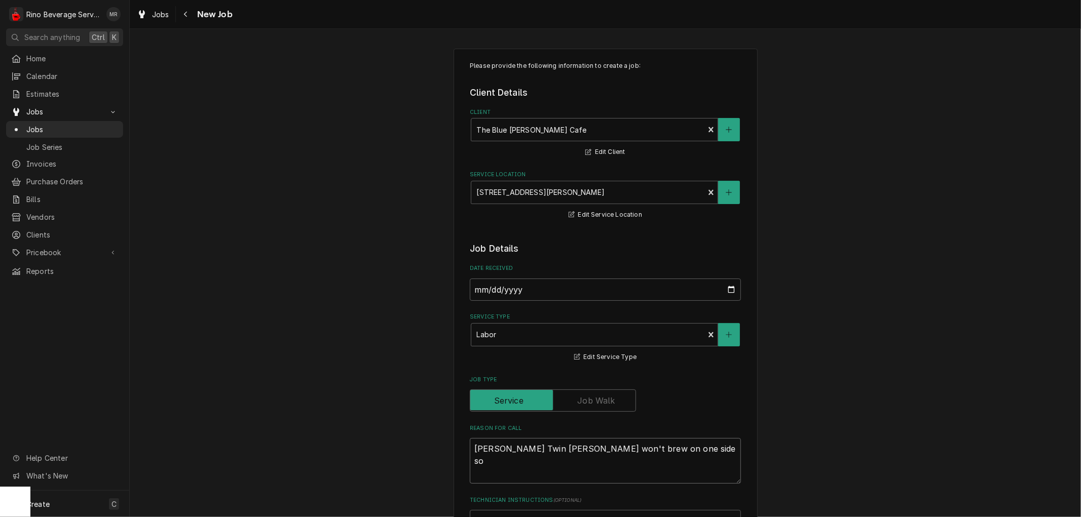
type textarea "x"
type textarea "Bunn Twin brewer won't brew on one side som"
type textarea "x"
type textarea "Bunn Twin brewer won't brew on one side some"
type textarea "x"
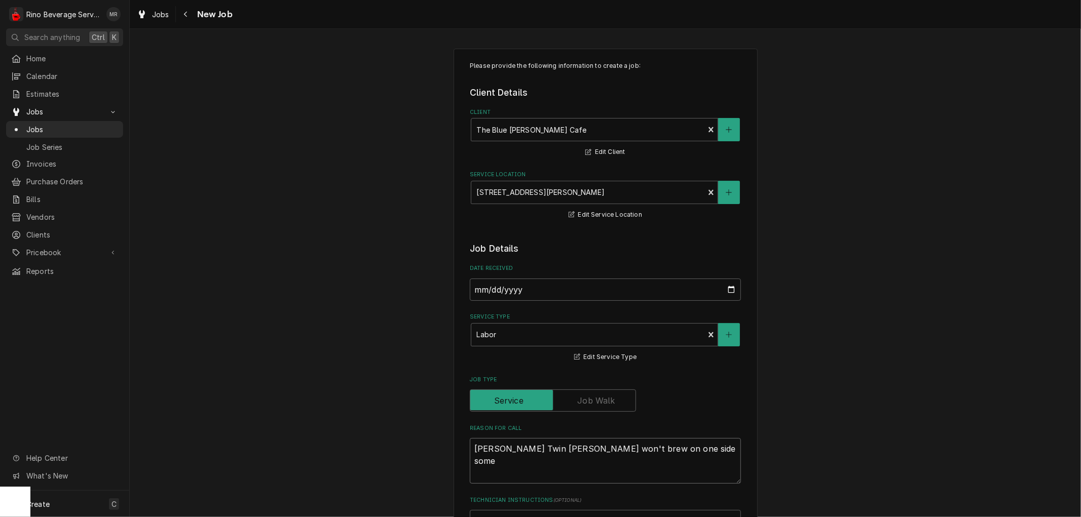
type textarea "Bunn Twin brewer won't brew on one side somet"
type textarea "x"
type textarea "Bunn Twin brewer won't brew on one side someti"
type textarea "x"
type textarea "Bunn Twin brewer won't brew on one side sometim"
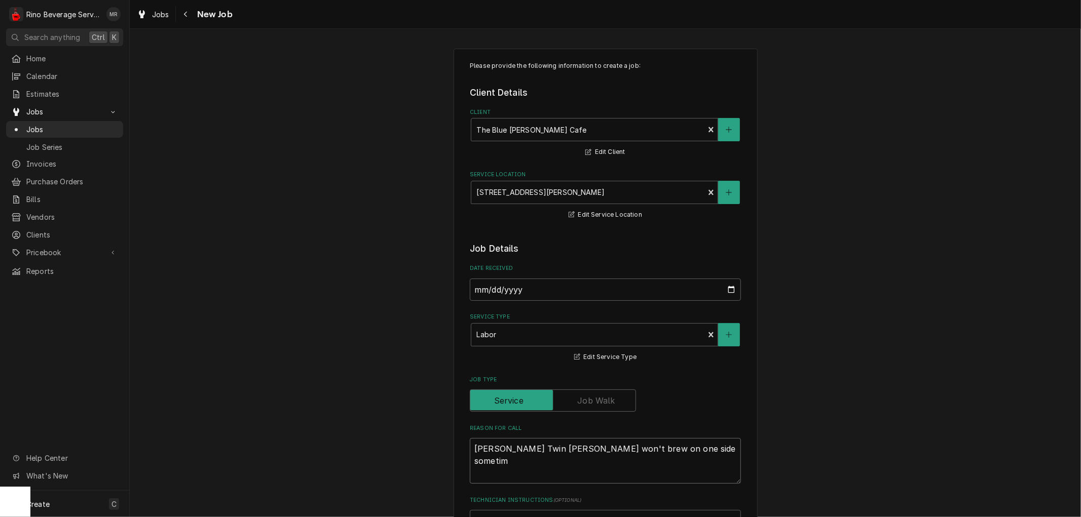
type textarea "x"
type textarea "Bunn Twin brewer won't brew on one side sometime"
type textarea "x"
type textarea "Bunn Twin brewer won't brew on one side sometimes"
type textarea "x"
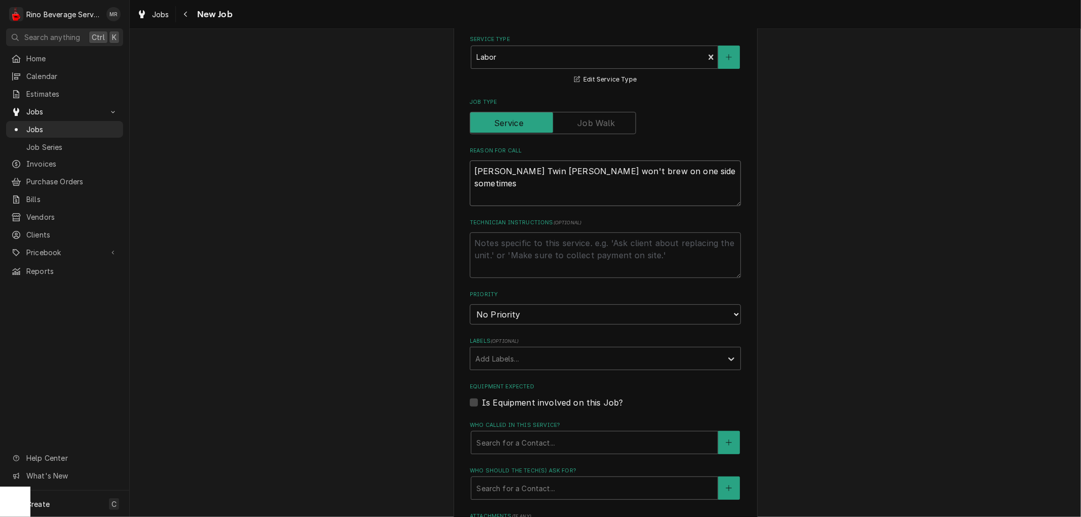
scroll to position [281, 0]
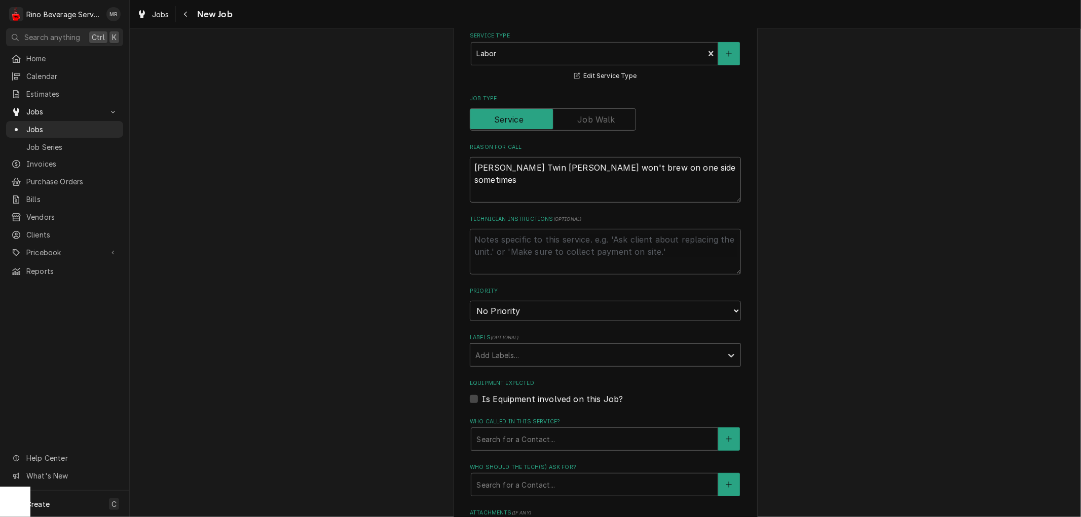
type textarea "Bunn Twin brewer won't brew on one side sometimes"
click at [541, 310] on select "No Priority Urgent High Medium Low" at bounding box center [605, 311] width 271 height 20
select select "1"
click at [470, 301] on select "No Priority Urgent High Medium Low" at bounding box center [605, 311] width 271 height 20
type textarea "x"
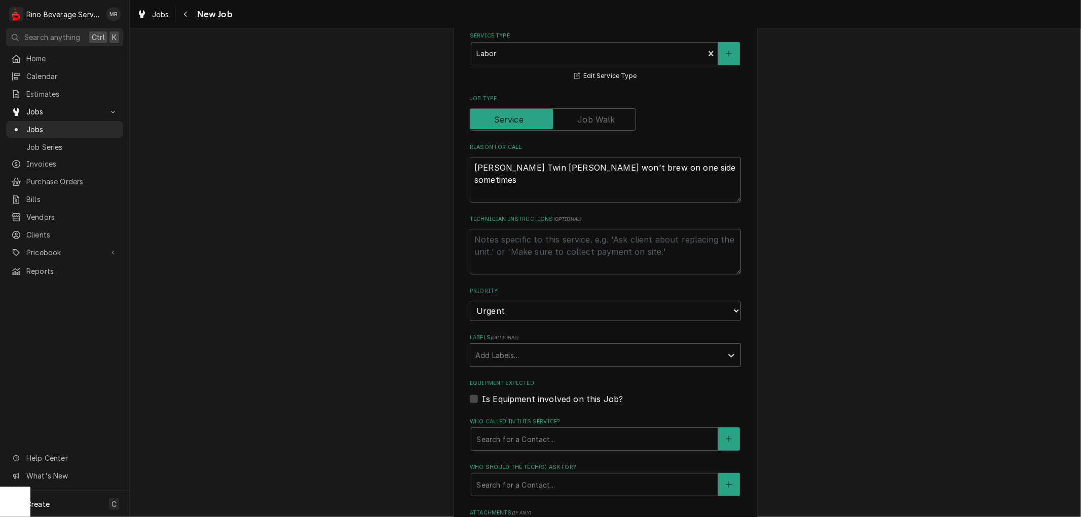
click at [482, 399] on label "Is Equipment involved on this Job?" at bounding box center [552, 399] width 141 height 12
click at [482, 399] on input "Equipment Expected" at bounding box center [617, 404] width 271 height 22
checkbox input "true"
type textarea "x"
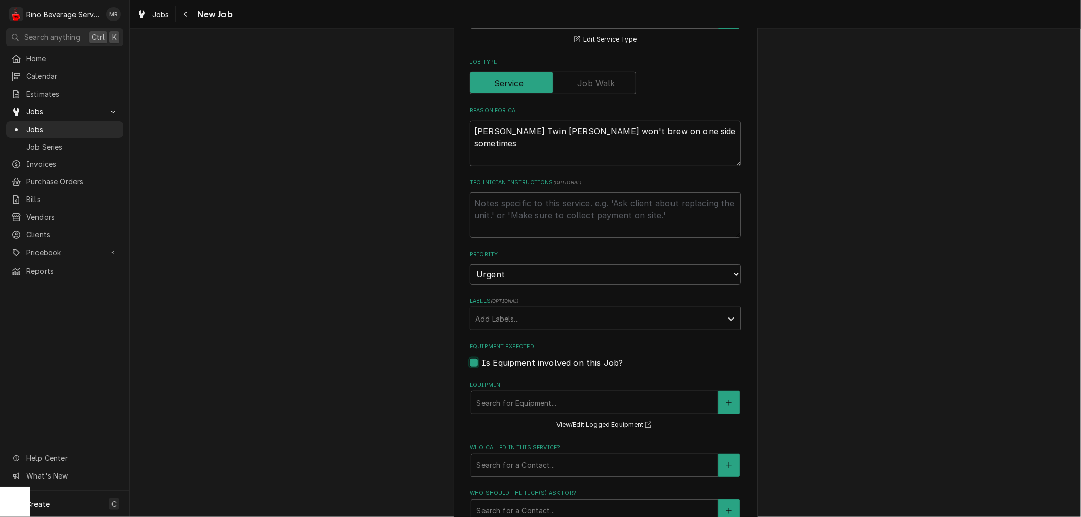
scroll to position [337, 0]
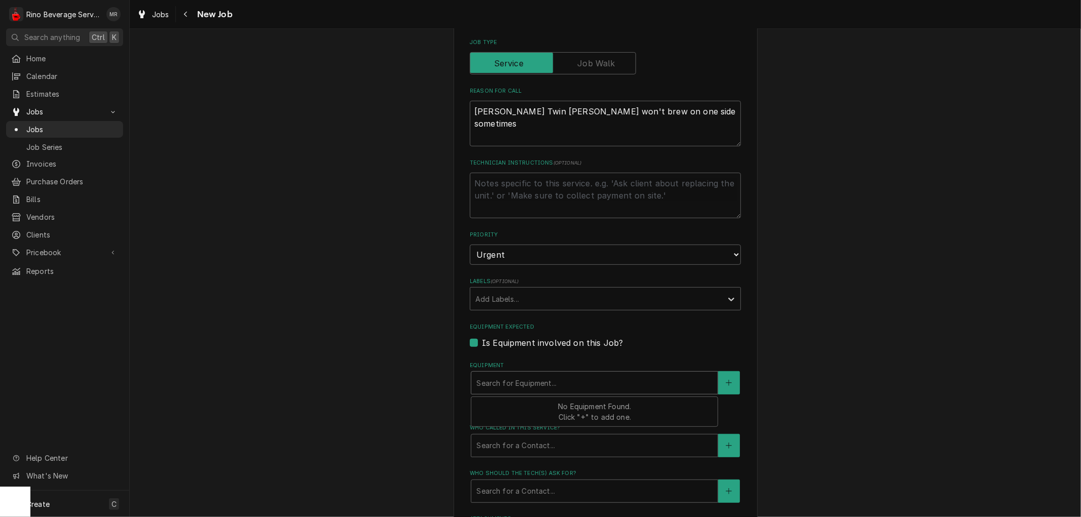
click at [502, 382] on div "Equipment" at bounding box center [594, 383] width 236 height 18
click at [482, 341] on label "Is Equipment involved on this Job?" at bounding box center [552, 343] width 141 height 12
click at [482, 341] on input "Equipment Expected" at bounding box center [617, 348] width 271 height 22
checkbox input "false"
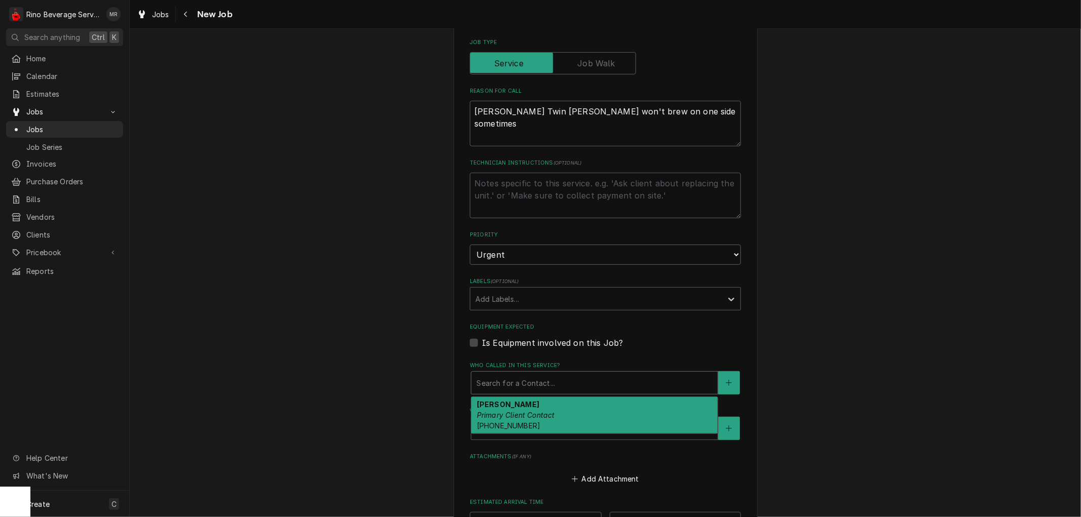
click at [550, 379] on div "Who called in this service?" at bounding box center [594, 383] width 236 height 18
type textarea "x"
type input "A"
type textarea "x"
type input "An"
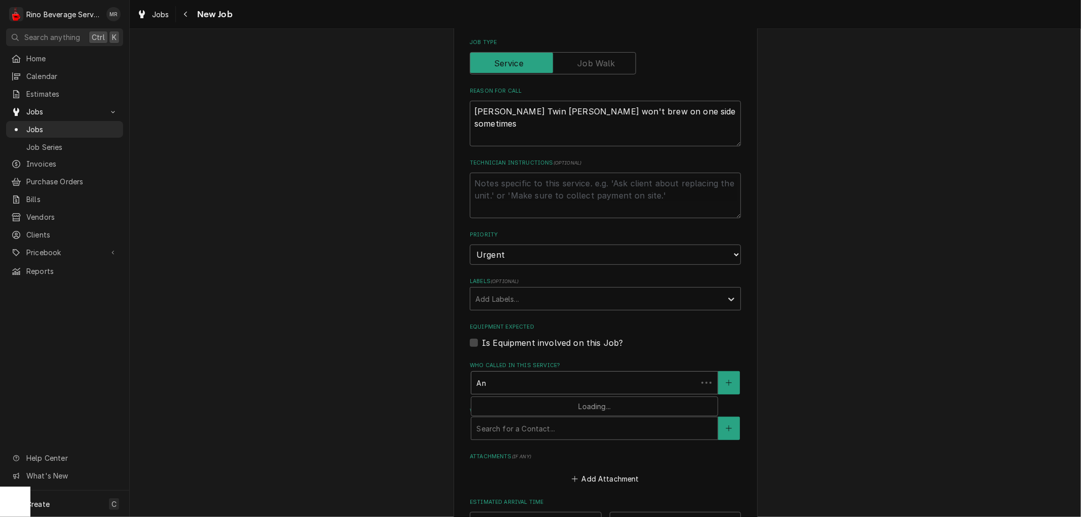
type textarea "x"
type input "Ann"
type textarea "x"
type input "Anna"
click at [375, 404] on div "Please provide the following information to create a job: Client Details Client…" at bounding box center [605, 209] width 951 height 1014
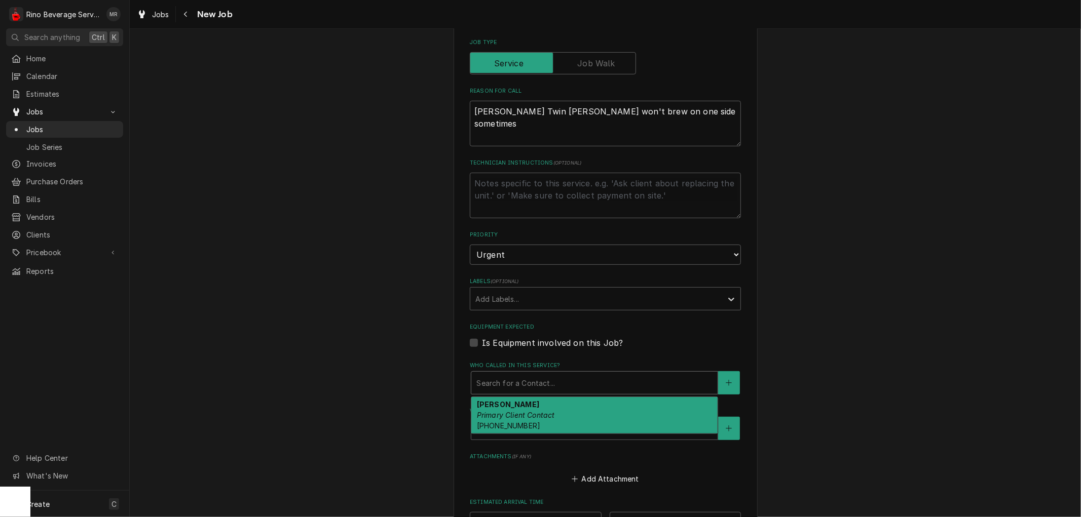
click at [497, 383] on div "Who called in this service?" at bounding box center [594, 383] width 236 height 18
type textarea "x"
type input "A"
type textarea "x"
type input "An"
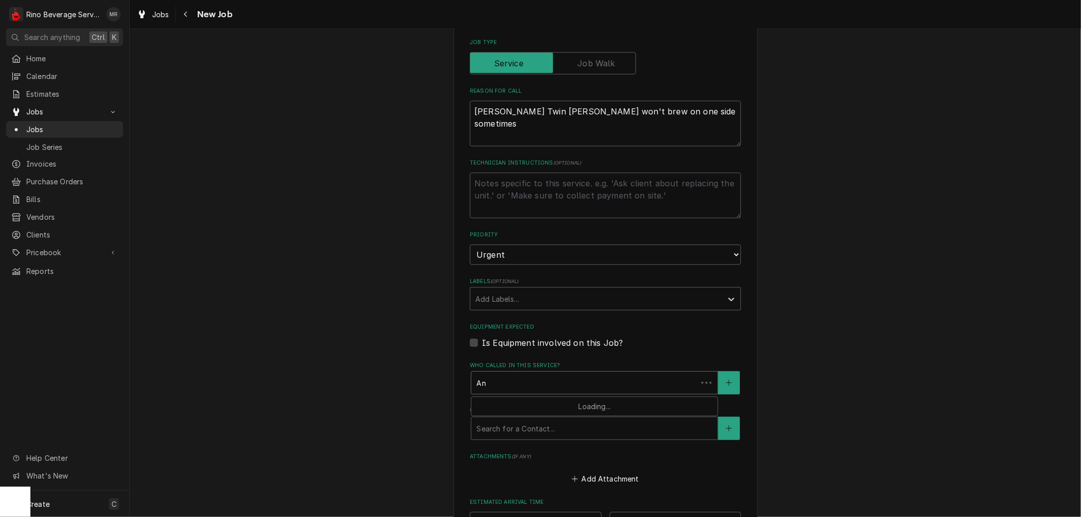
type textarea "x"
type input "Ann"
type textarea "x"
type input "Anna"
click at [726, 379] on icon "Create New Contact" at bounding box center [729, 382] width 6 height 7
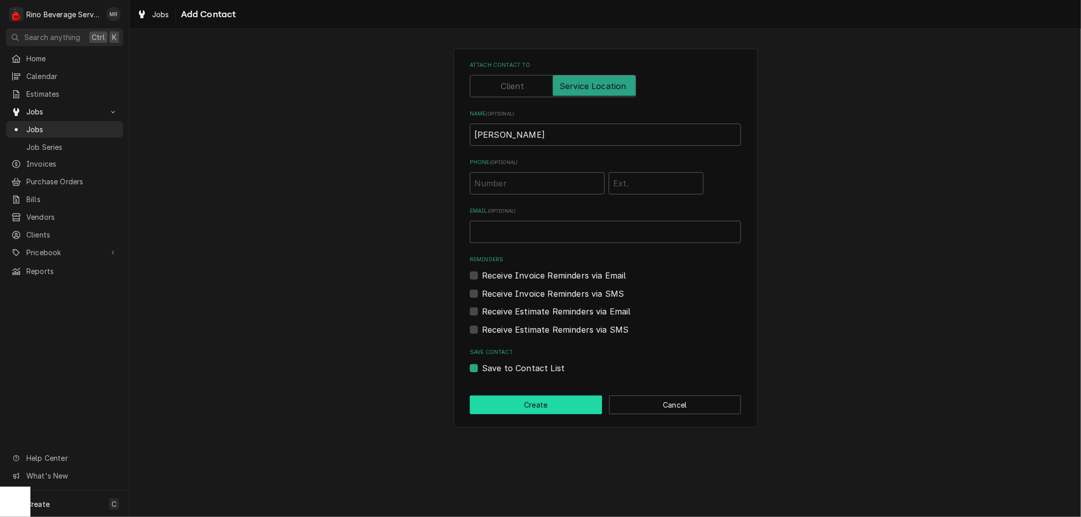
click at [540, 405] on button "Create" at bounding box center [536, 405] width 132 height 19
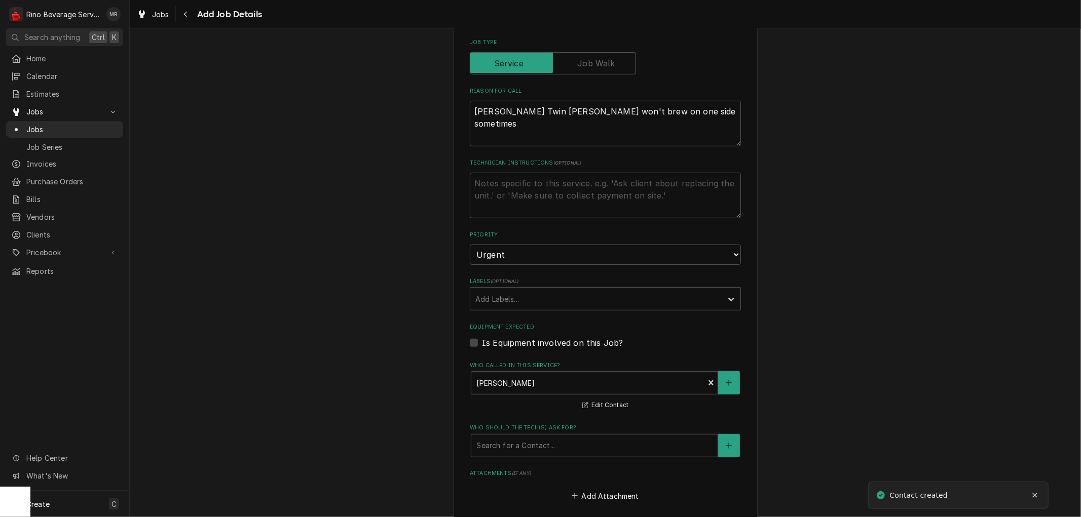
type textarea "x"
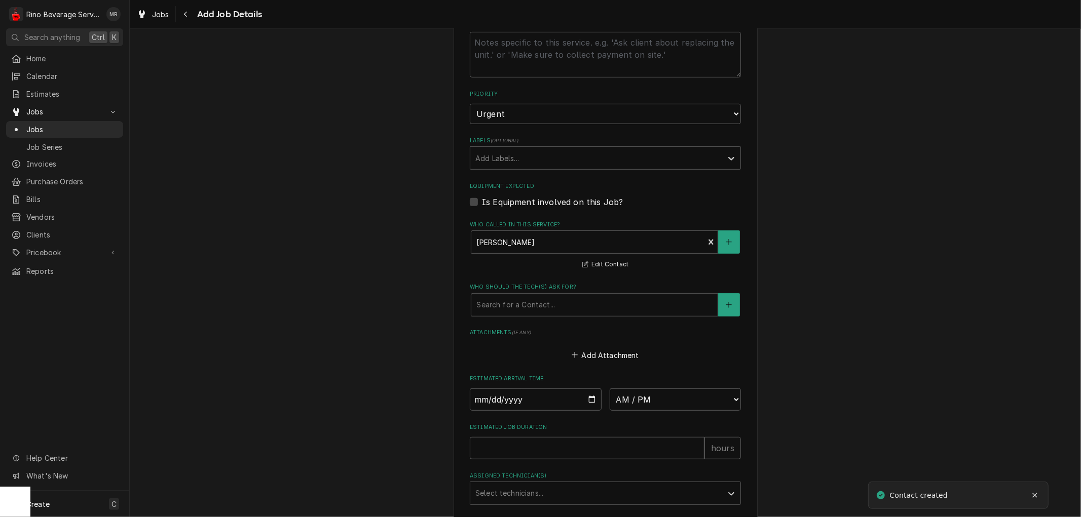
scroll to position [553, 0]
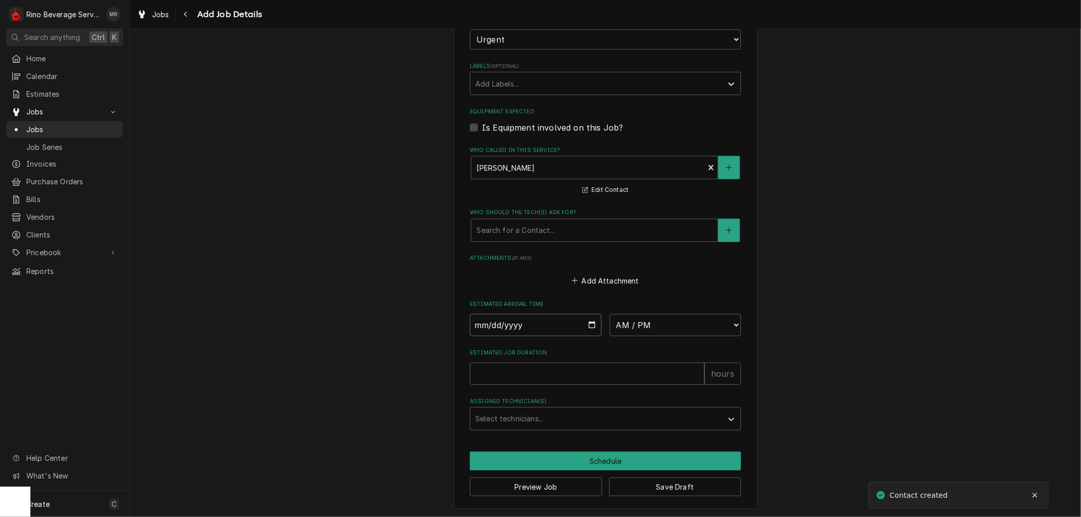
click at [586, 325] on input "Date" at bounding box center [536, 325] width 132 height 22
type input "2025-09-02"
type textarea "x"
click at [711, 327] on select "AM / PM 6:00 AM 6:15 AM 6:30 AM 6:45 AM 7:00 AM 7:15 AM 7:30 AM 7:45 AM 8:00 AM…" at bounding box center [676, 325] width 132 height 22
select select "11:00:00"
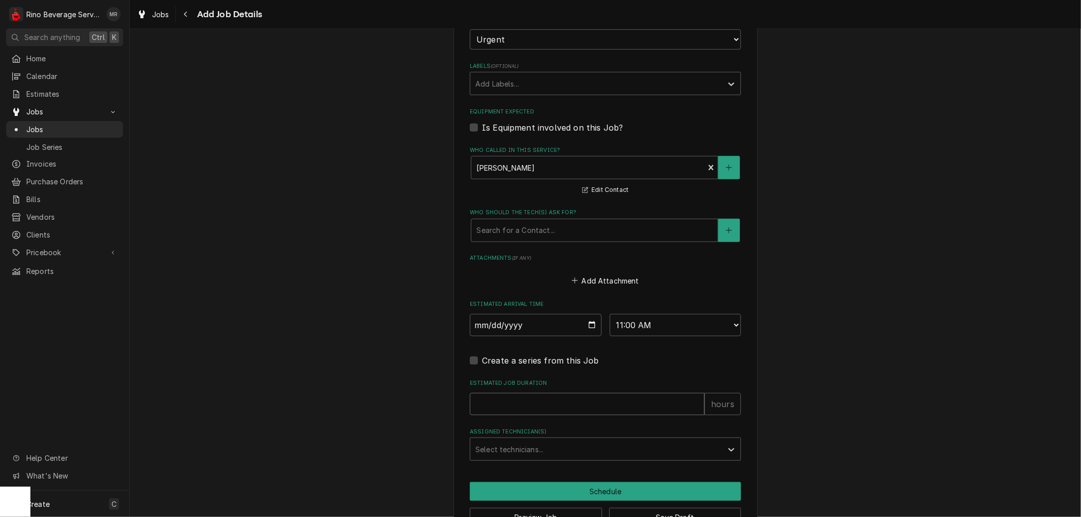
click at [630, 402] on input "Estimated Job Duration" at bounding box center [587, 404] width 235 height 22
type textarea "x"
type input "1"
type textarea "x"
type input "1.5"
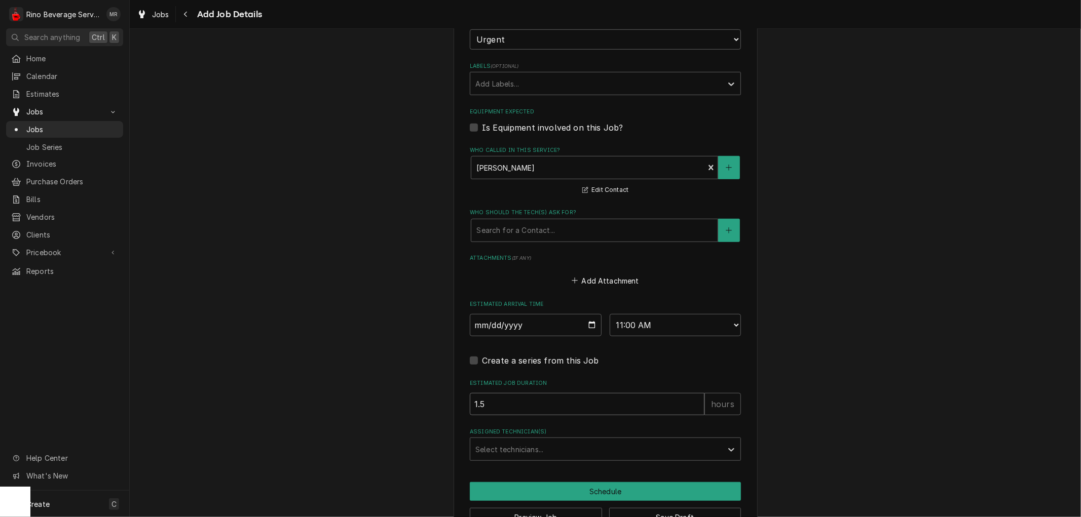
type textarea "x"
type input "1.5"
click at [634, 438] on div "Select technicians..." at bounding box center [596, 449] width 252 height 22
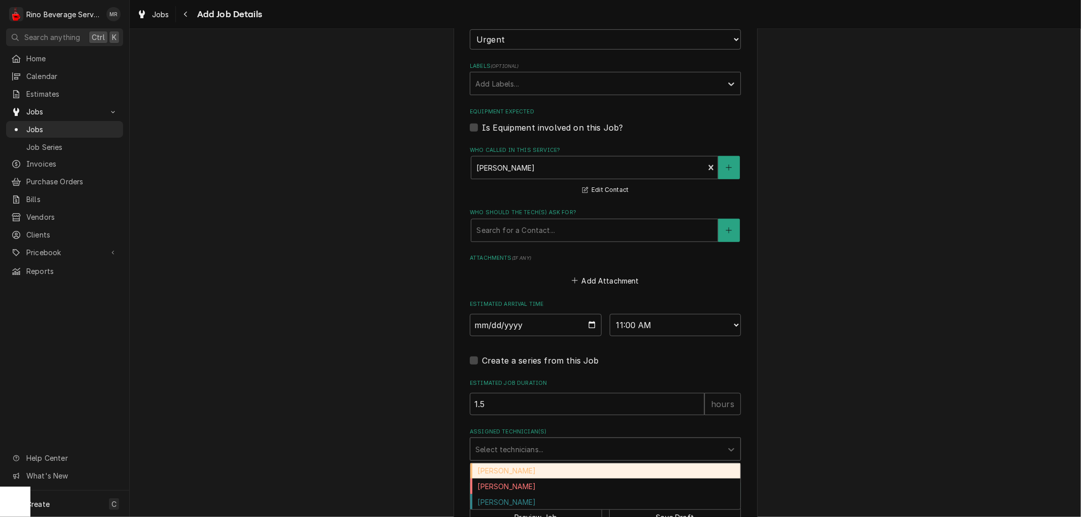
click at [567, 471] on div "Damon Rinehart" at bounding box center [605, 472] width 270 height 16
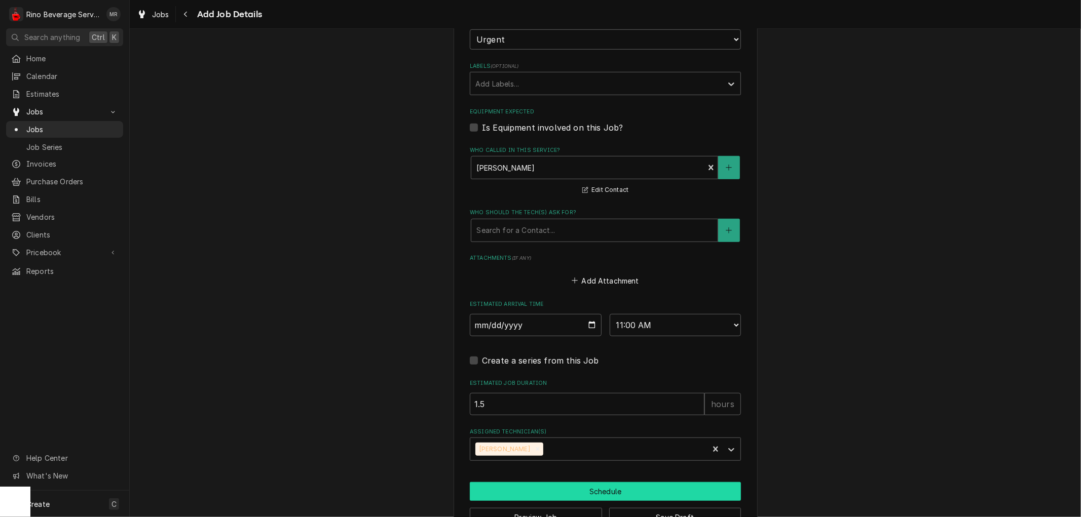
click at [564, 487] on button "Schedule" at bounding box center [605, 491] width 271 height 19
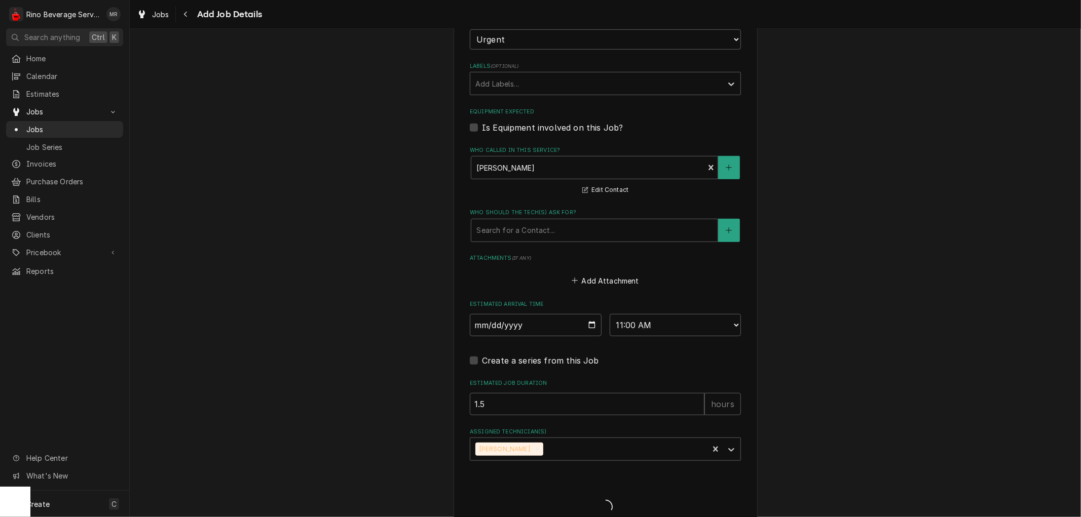
type textarea "x"
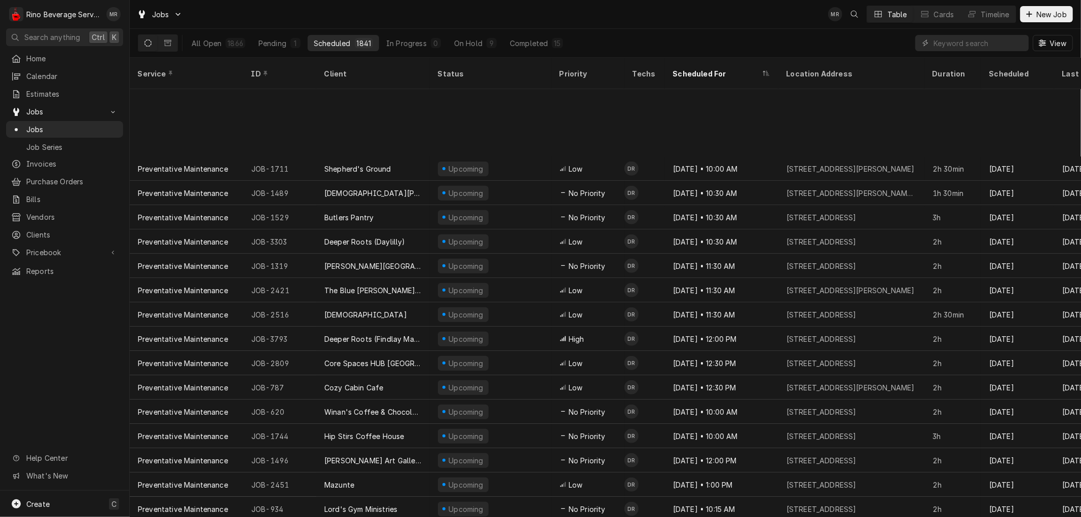
scroll to position [419, 0]
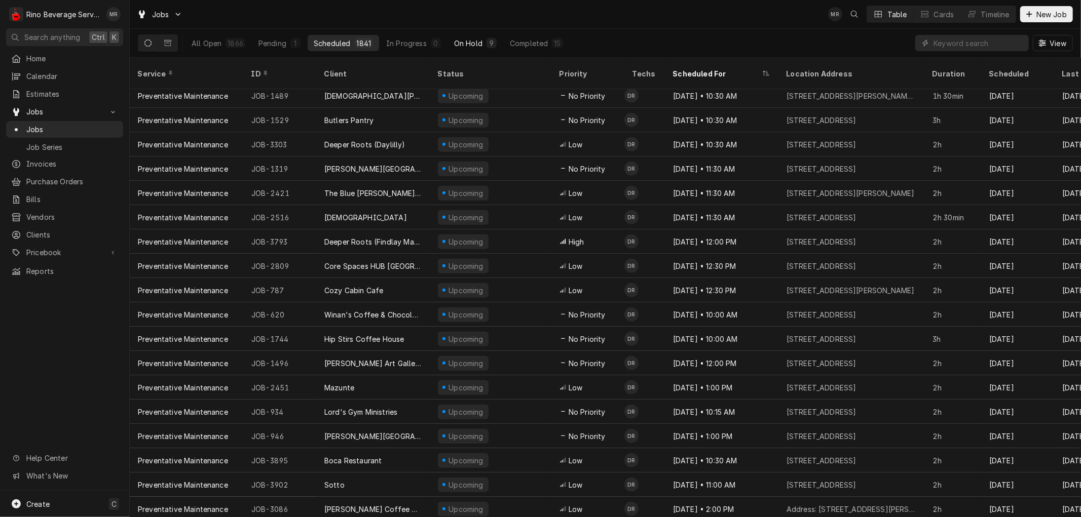
click at [474, 39] on div "On Hold" at bounding box center [468, 43] width 28 height 11
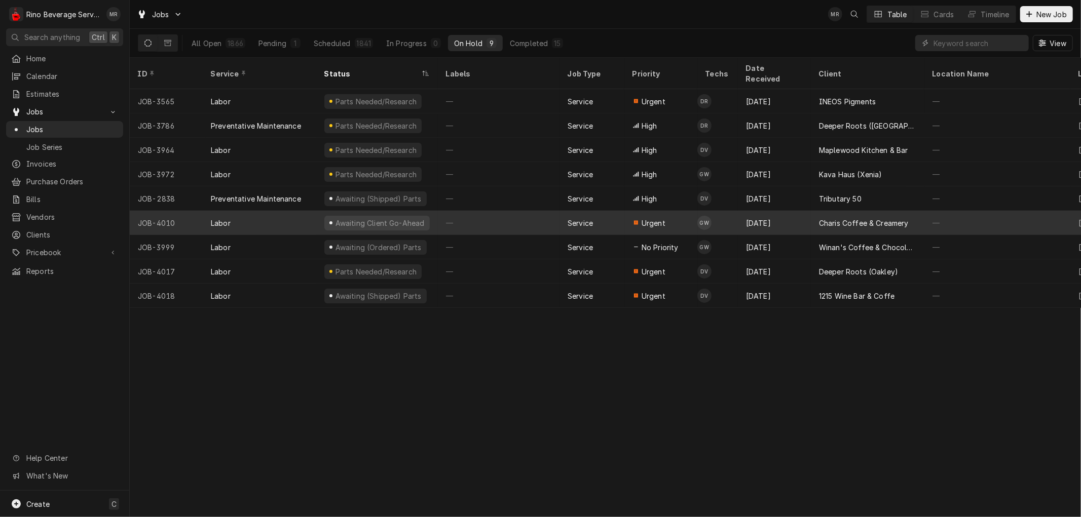
click at [534, 211] on div "—" at bounding box center [499, 223] width 122 height 24
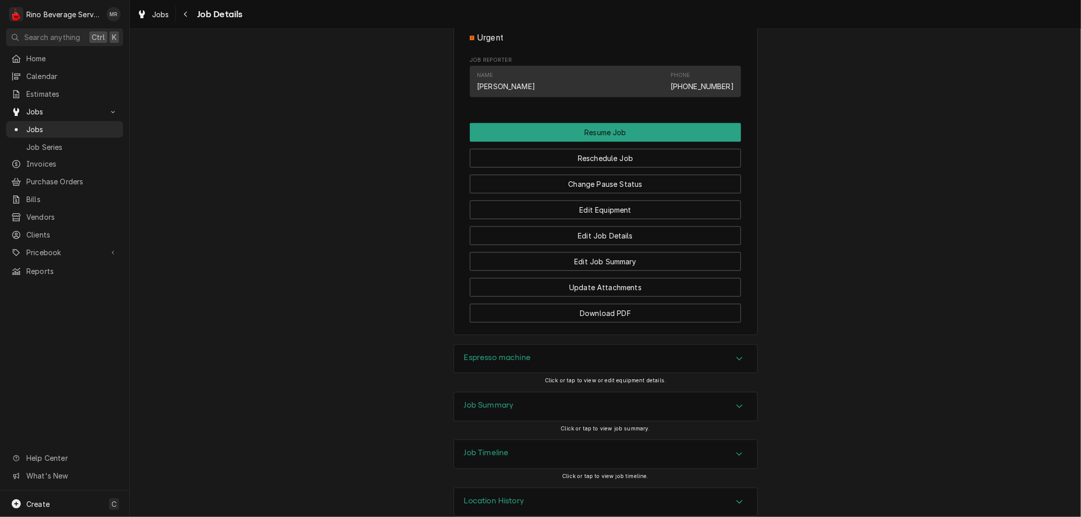
scroll to position [636, 0]
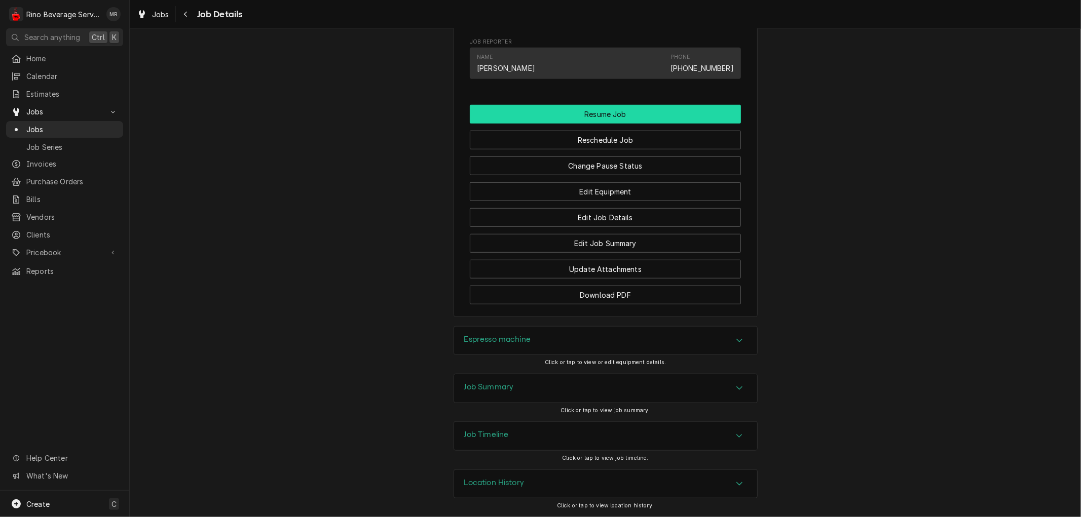
click at [571, 112] on button "Resume Job" at bounding box center [605, 114] width 271 height 19
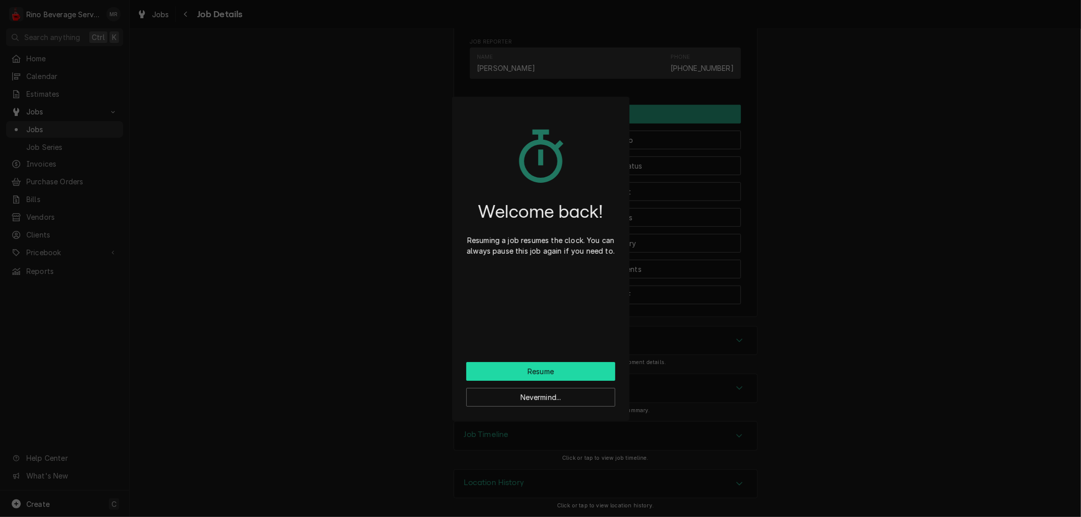
click at [550, 367] on button "Resume" at bounding box center [540, 371] width 149 height 19
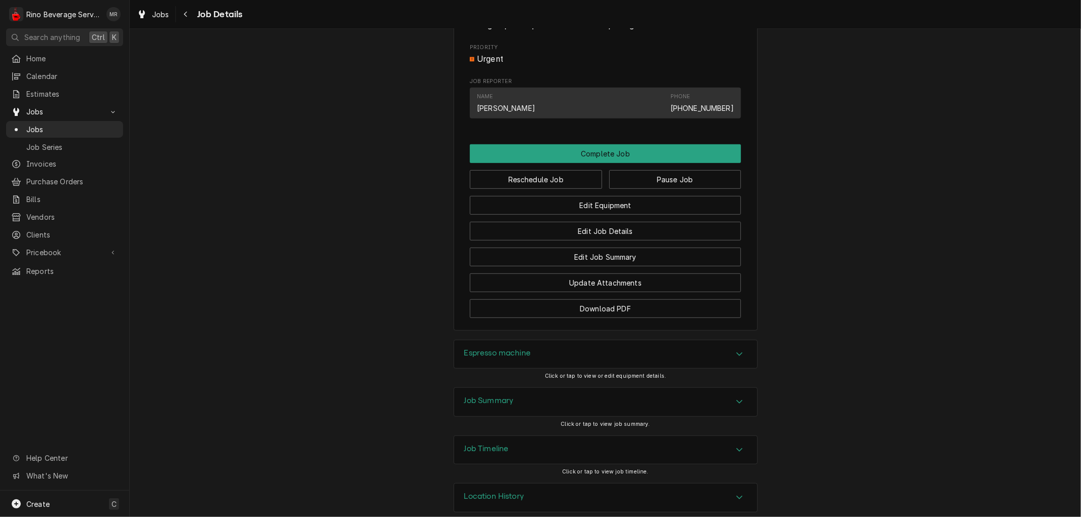
scroll to position [530, 0]
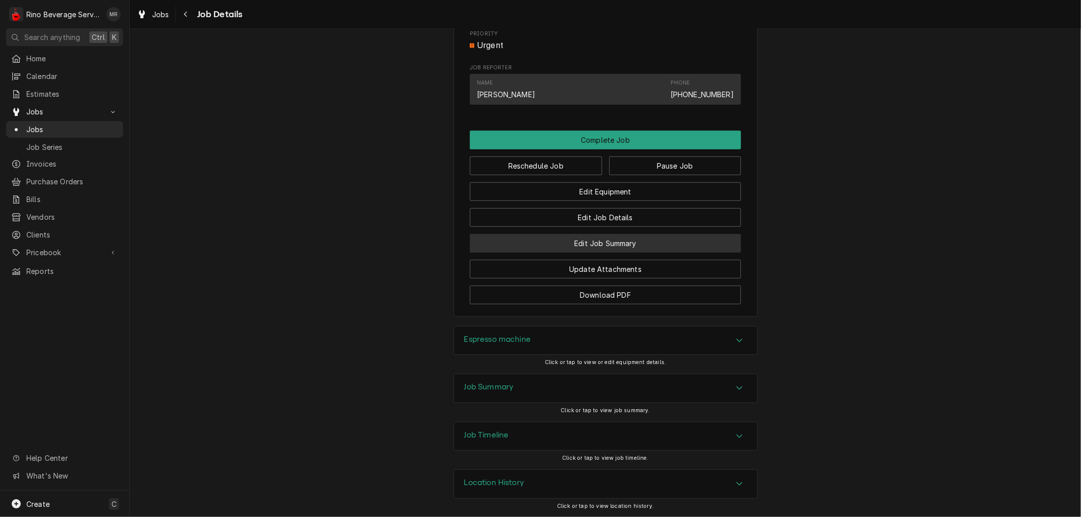
click at [530, 244] on button "Edit Job Summary" at bounding box center [605, 243] width 271 height 19
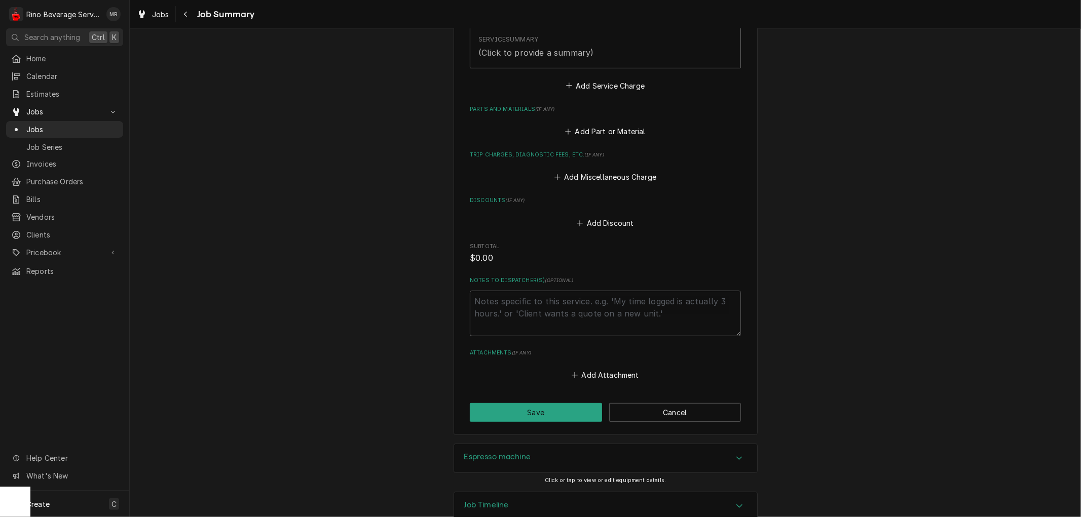
scroll to position [381, 0]
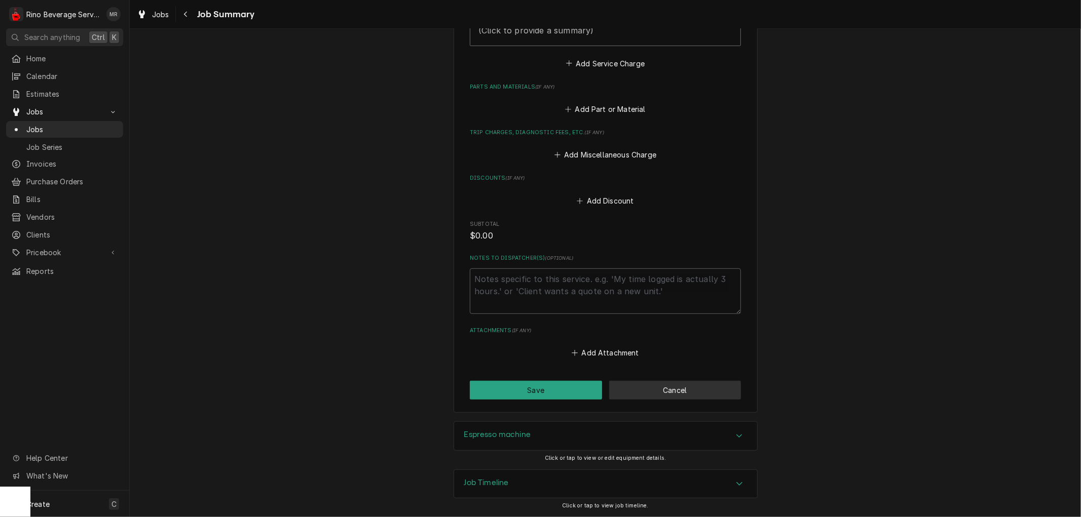
click at [682, 391] on button "Cancel" at bounding box center [675, 390] width 132 height 19
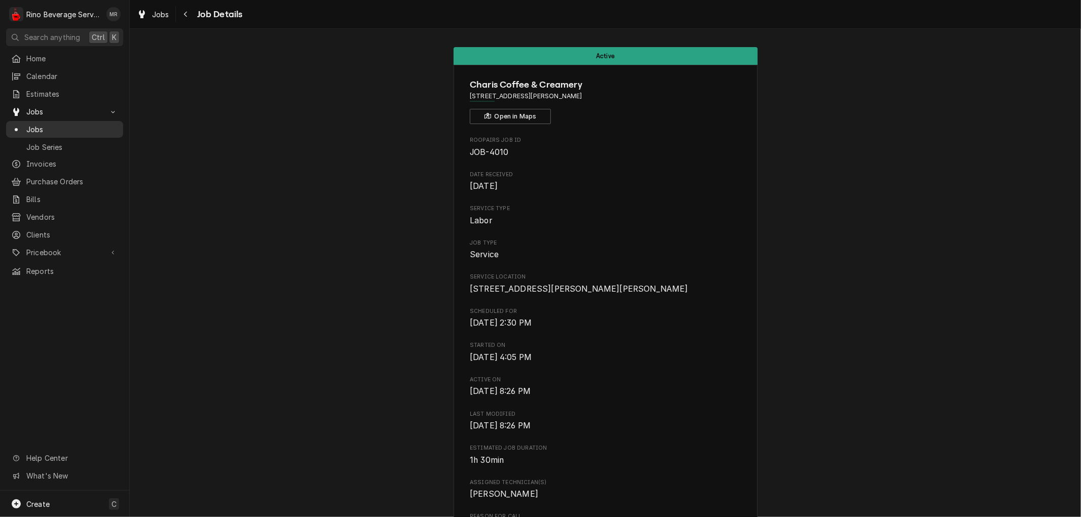
click at [73, 124] on span "Jobs" at bounding box center [72, 129] width 92 height 11
